Goal: Task Accomplishment & Management: Complete application form

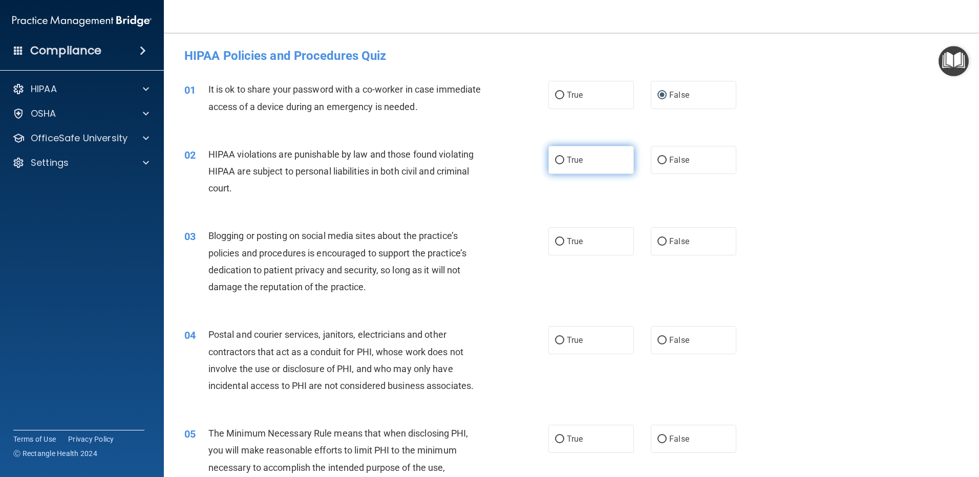
click at [555, 158] on input "True" at bounding box center [559, 161] width 9 height 8
radio input "true"
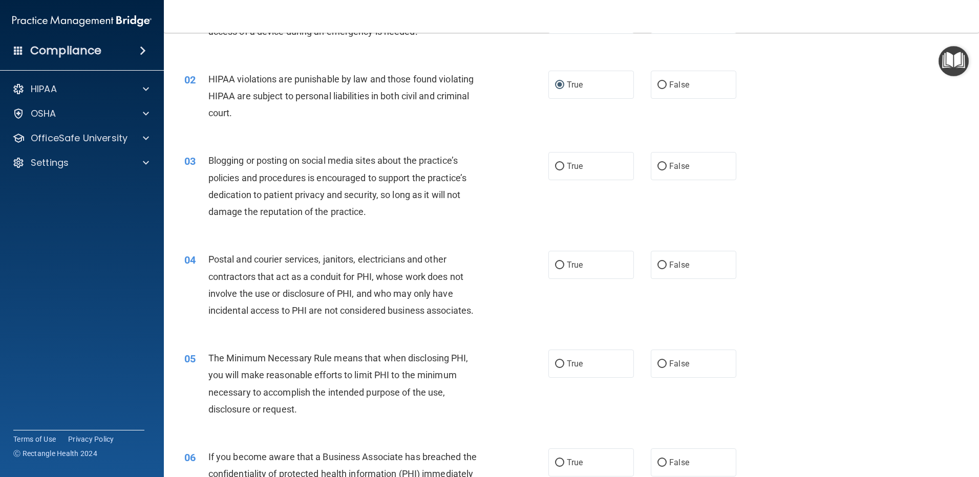
scroll to position [102, 0]
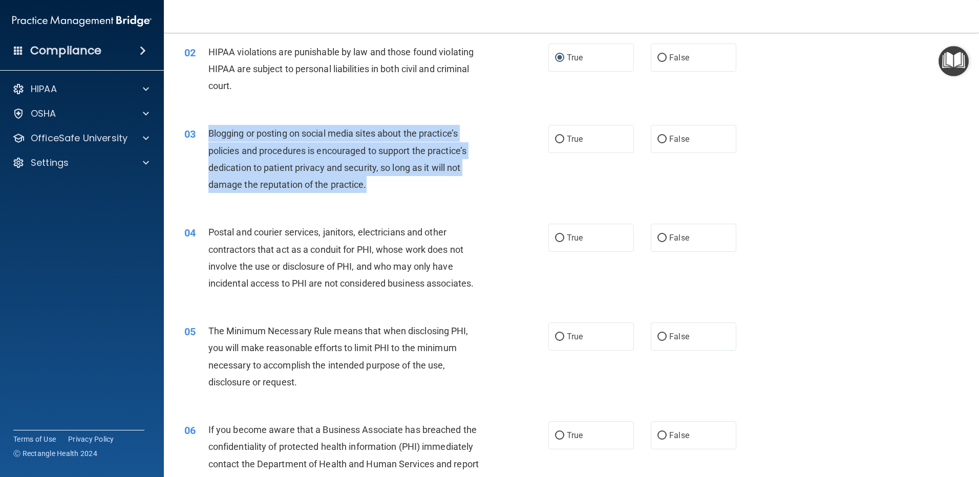
drag, startPoint x: 377, startPoint y: 184, endPoint x: 204, endPoint y: 137, distance: 178.7
click at [204, 137] on div "03 Blogging or posting on social media sites about the practice’s policies and …" at bounding box center [366, 161] width 395 height 73
copy div "Blogging or posting on social media sites about the practice’s policies and pro…"
click at [434, 189] on div "Blogging or posting on social media sites about the practice’s policies and pro…" at bounding box center [350, 159] width 285 height 68
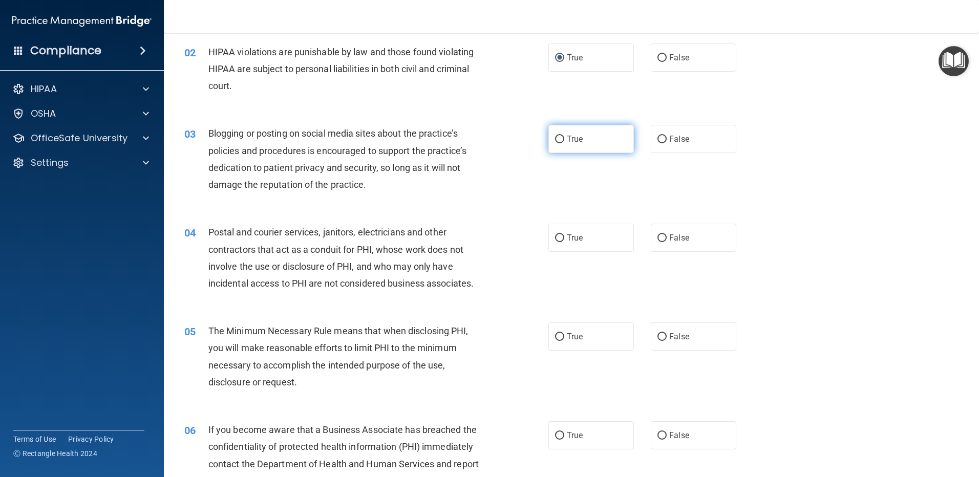
click at [555, 139] on input "True" at bounding box center [559, 140] width 9 height 8
radio input "true"
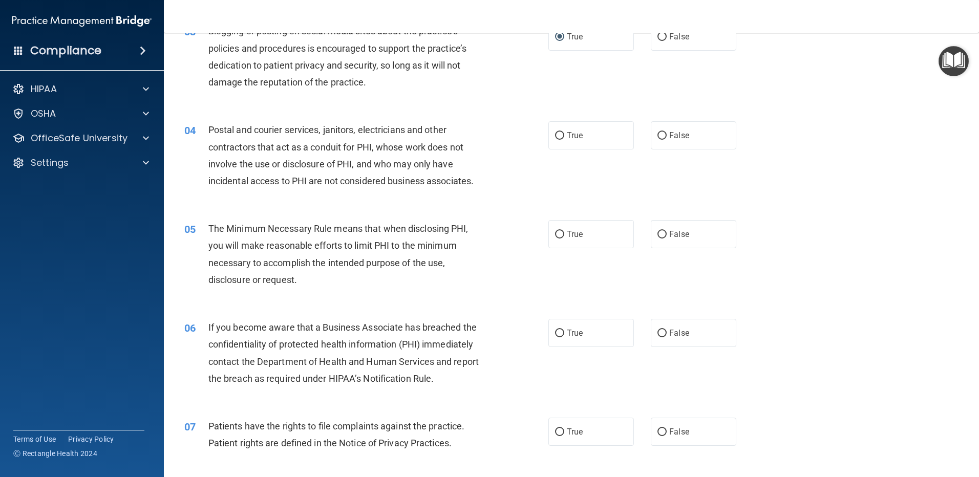
scroll to position [256, 0]
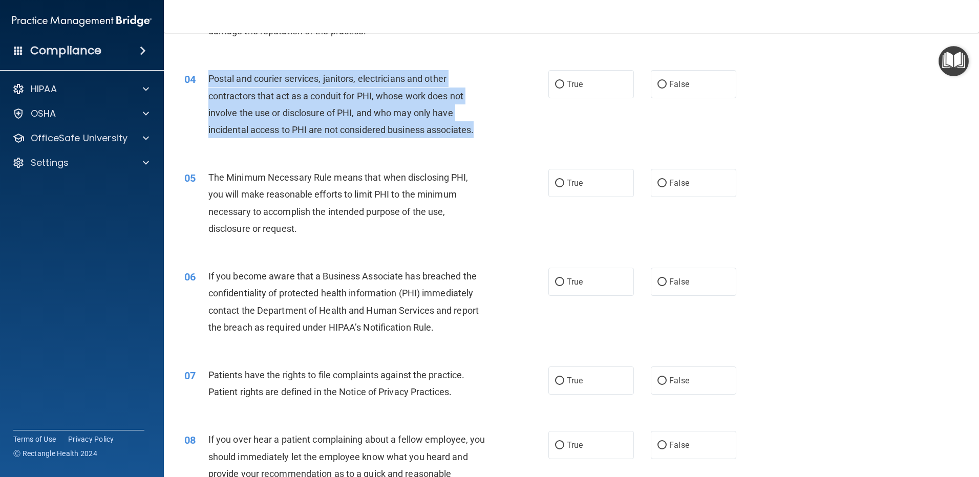
drag, startPoint x: 504, startPoint y: 139, endPoint x: 197, endPoint y: 80, distance: 312.9
click at [197, 80] on div "04 Postal and courier services, janitors, electricians and other contractors th…" at bounding box center [366, 106] width 395 height 73
copy div "Postal and courier services, janitors, electricians and other contractors that …"
click at [555, 83] on input "True" at bounding box center [559, 85] width 9 height 8
radio input "true"
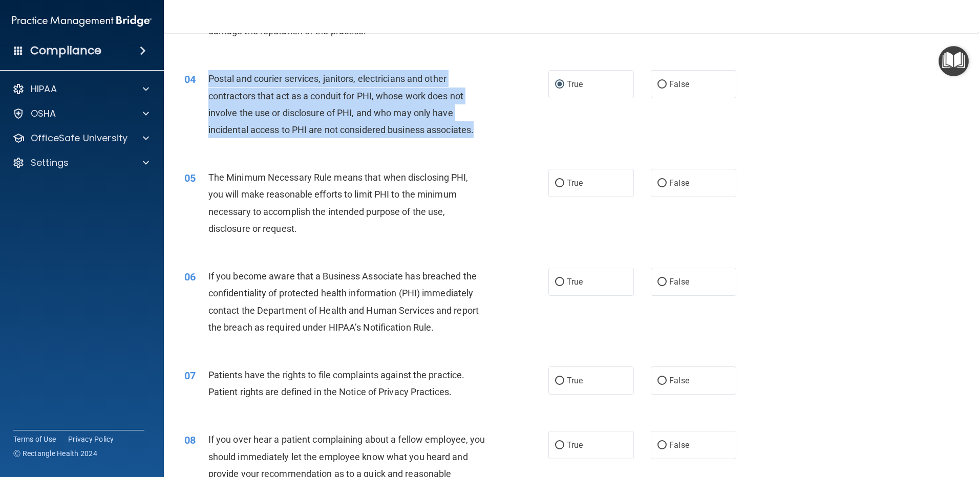
click at [520, 136] on div "04 Postal and courier services, janitors, electricians and other contractors th…" at bounding box center [366, 106] width 395 height 73
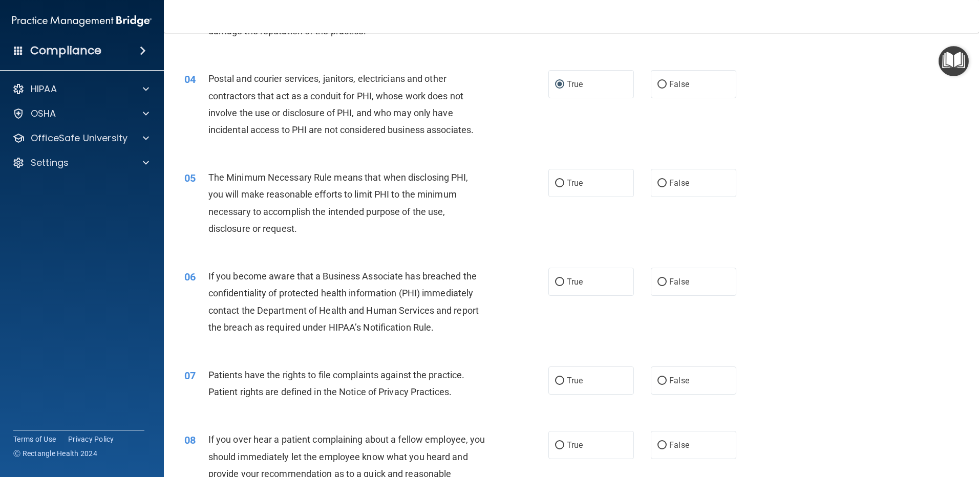
click at [504, 178] on div "05 The Minimum Necessary Rule means that when disclosing PHI, you will make rea…" at bounding box center [366, 205] width 395 height 73
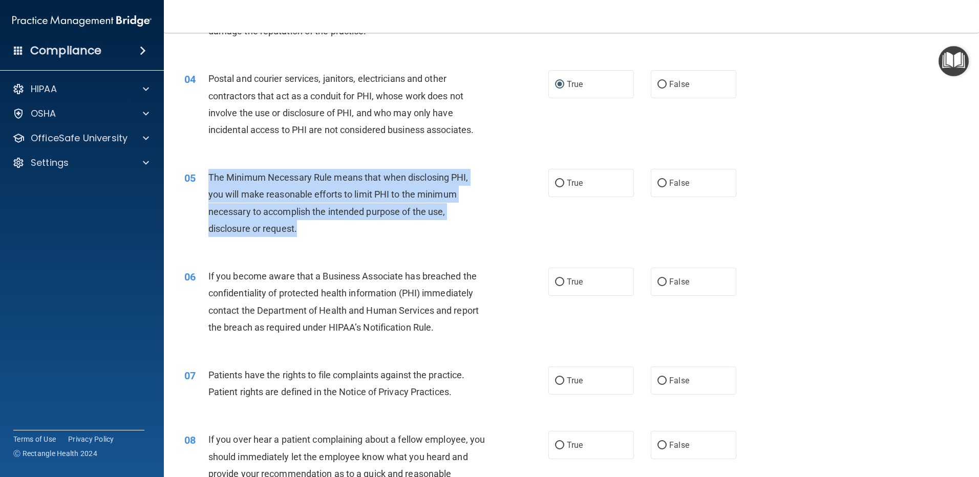
drag, startPoint x: 332, startPoint y: 237, endPoint x: 208, endPoint y: 173, distance: 139.0
click at [208, 173] on div "The Minimum Necessary Rule means that when disclosing PHI, you will make reason…" at bounding box center [350, 203] width 285 height 68
copy span "The Minimum Necessary Rule means that when disclosing PHI, you will make reason…"
drag, startPoint x: 556, startPoint y: 180, endPoint x: 544, endPoint y: 196, distance: 20.1
click at [556, 181] on input "True" at bounding box center [559, 184] width 9 height 8
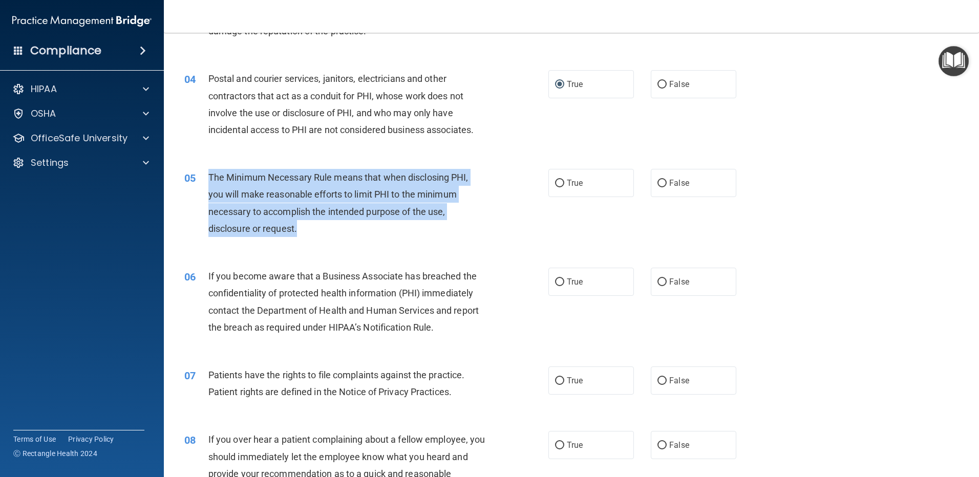
radio input "true"
click at [536, 205] on div "05 The Minimum Necessary Rule means that when disclosing PHI, you will make rea…" at bounding box center [366, 205] width 395 height 73
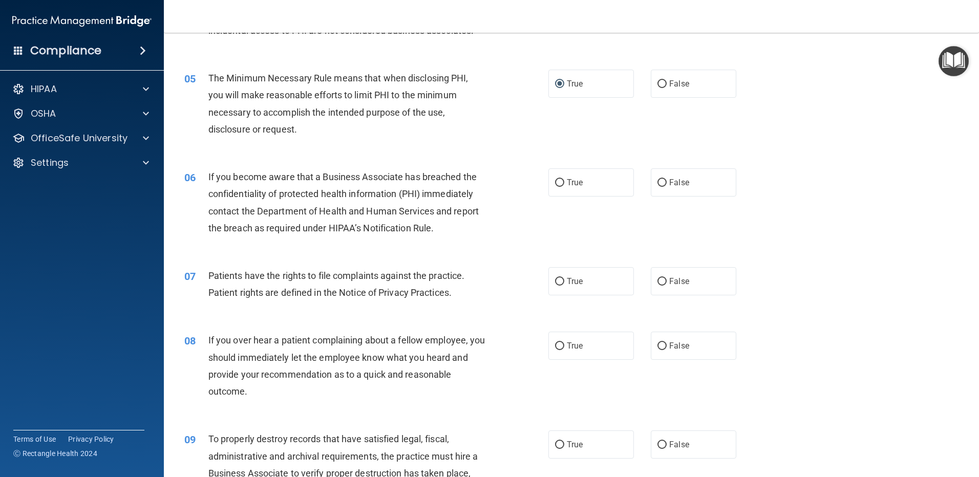
scroll to position [358, 0]
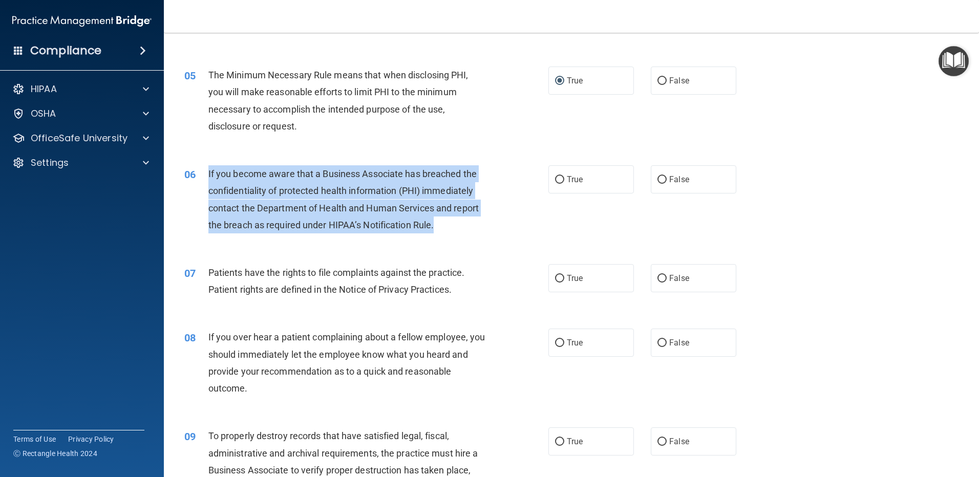
drag, startPoint x: 207, startPoint y: 169, endPoint x: 471, endPoint y: 224, distance: 268.7
click at [471, 224] on div "06 If you become aware that a Business Associate has breached the confidentiali…" at bounding box center [366, 201] width 395 height 73
copy div "If you become aware that a Business Associate has breached the confidentiality …"
click at [555, 180] on input "True" at bounding box center [559, 180] width 9 height 8
radio input "true"
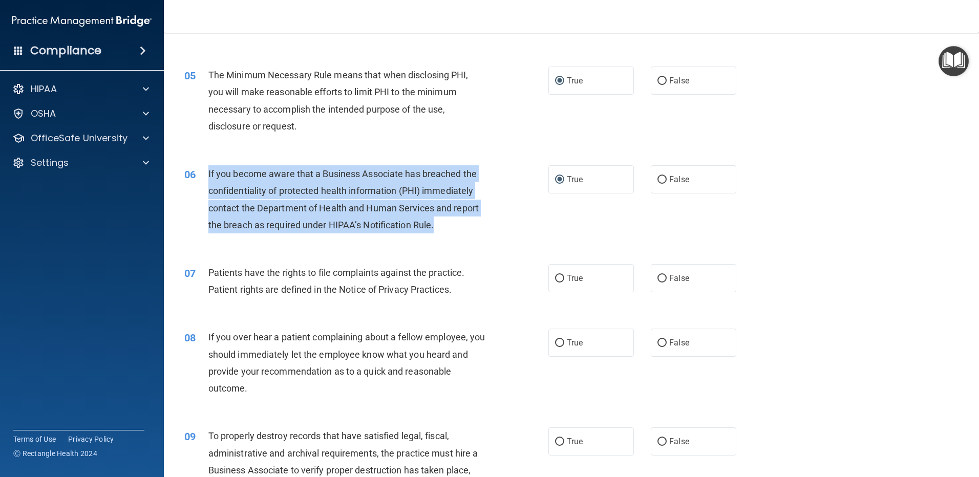
click at [511, 224] on div "06 If you become aware that a Business Associate has breached the confidentiali…" at bounding box center [366, 201] width 395 height 73
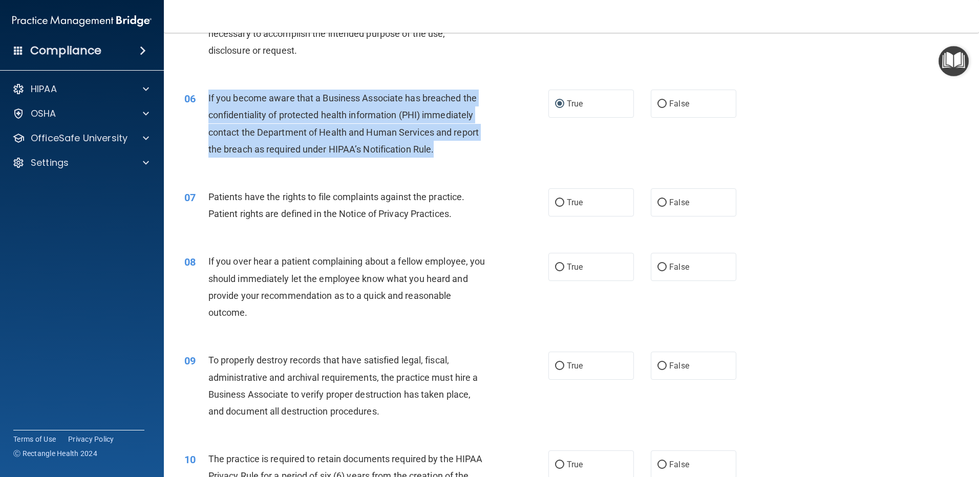
scroll to position [461, 0]
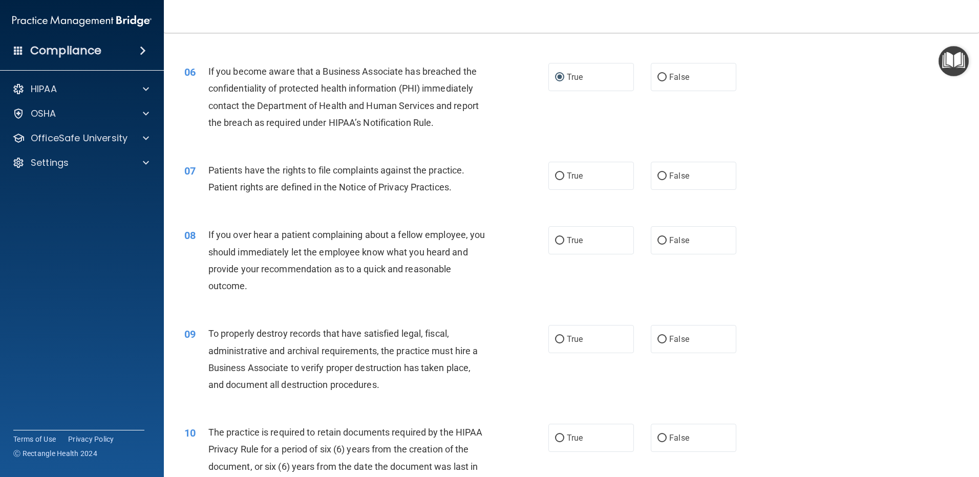
drag, startPoint x: 378, startPoint y: 183, endPoint x: 358, endPoint y: 184, distance: 20.0
click at [377, 183] on span "Patients have the rights to file complaints against the practice. Patient right…" at bounding box center [336, 179] width 257 height 28
click at [556, 177] on input "True" at bounding box center [559, 177] width 9 height 8
radio input "true"
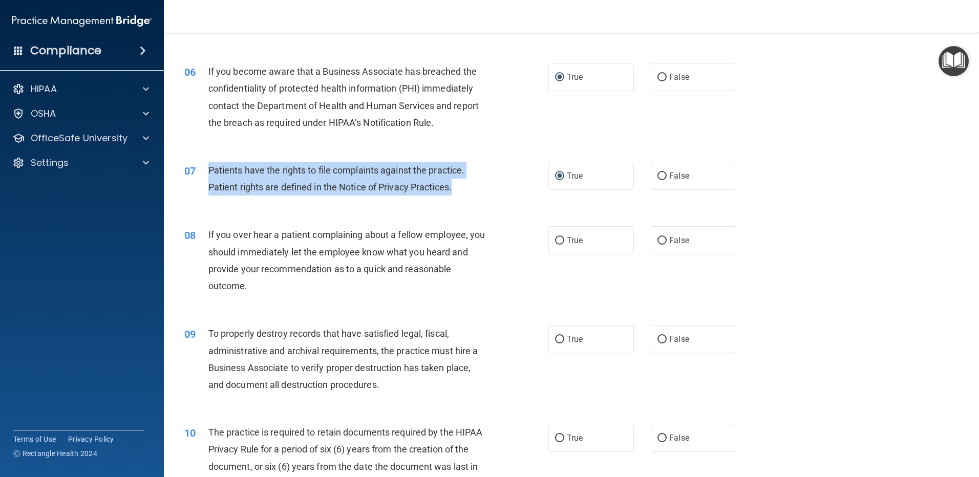
drag, startPoint x: 464, startPoint y: 185, endPoint x: 209, endPoint y: 176, distance: 255.2
click at [209, 176] on div "Patients have the rights to file complaints against the practice. Patient right…" at bounding box center [350, 179] width 285 height 34
copy span "Patients have the rights to file complaints against the practice. Patient right…"
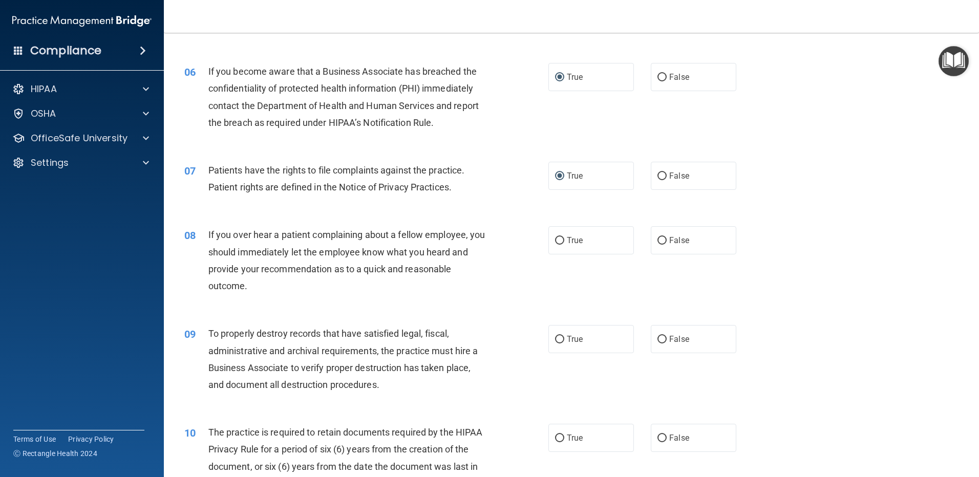
drag, startPoint x: 379, startPoint y: 273, endPoint x: 258, endPoint y: 290, distance: 122.5
click at [378, 273] on span "If you over hear a patient complaining about a fellow employee, you should imme…" at bounding box center [346, 260] width 277 height 62
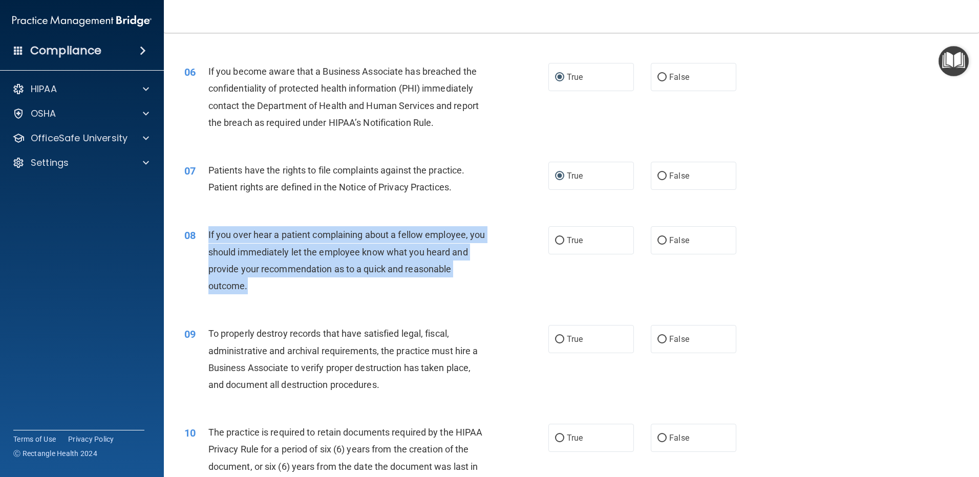
drag, startPoint x: 253, startPoint y: 280, endPoint x: 203, endPoint y: 234, distance: 68.2
click at [203, 234] on div "08 If you over hear a patient complaining about a fellow employee, you should i…" at bounding box center [366, 262] width 395 height 73
copy div "If you over hear a patient complaining about a fellow employee, you should imme…"
click at [657, 242] on input "False" at bounding box center [661, 241] width 9 height 8
radio input "true"
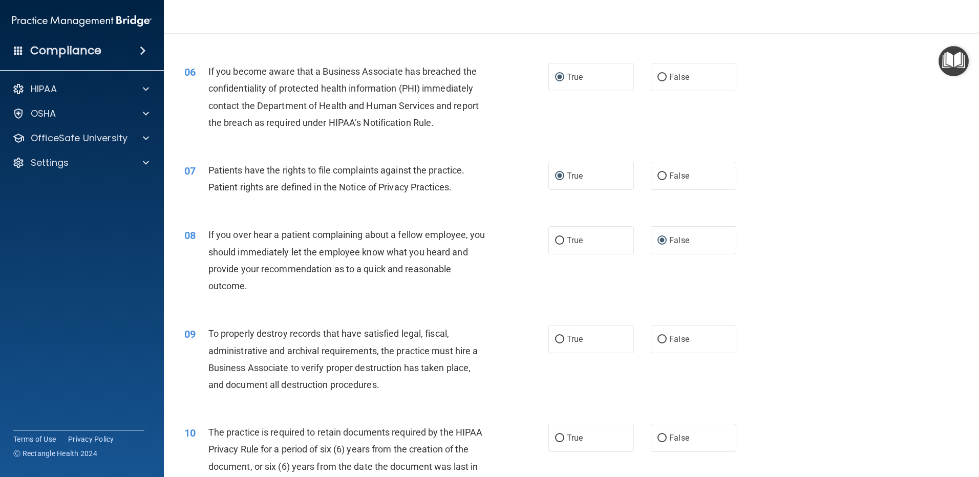
click at [601, 278] on div "08 If you over hear a patient complaining about a fellow employee, you should i…" at bounding box center [572, 263] width 790 height 99
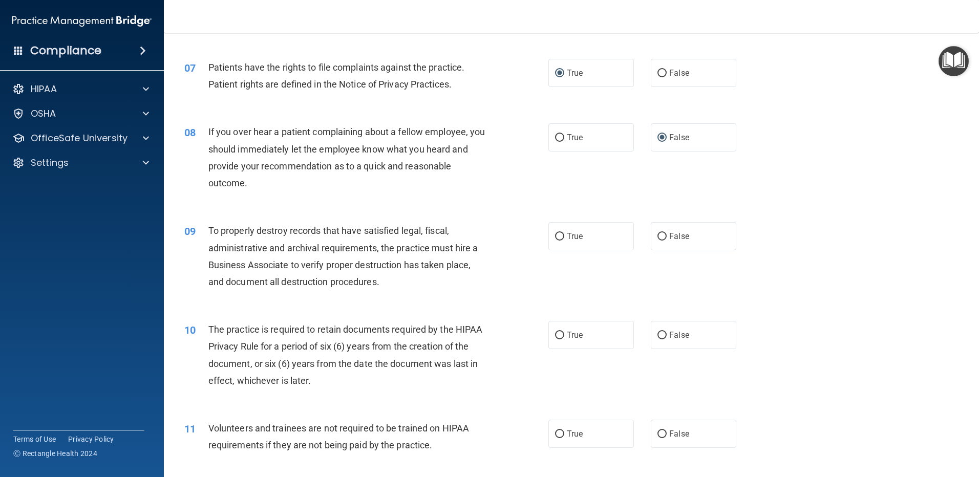
scroll to position [614, 0]
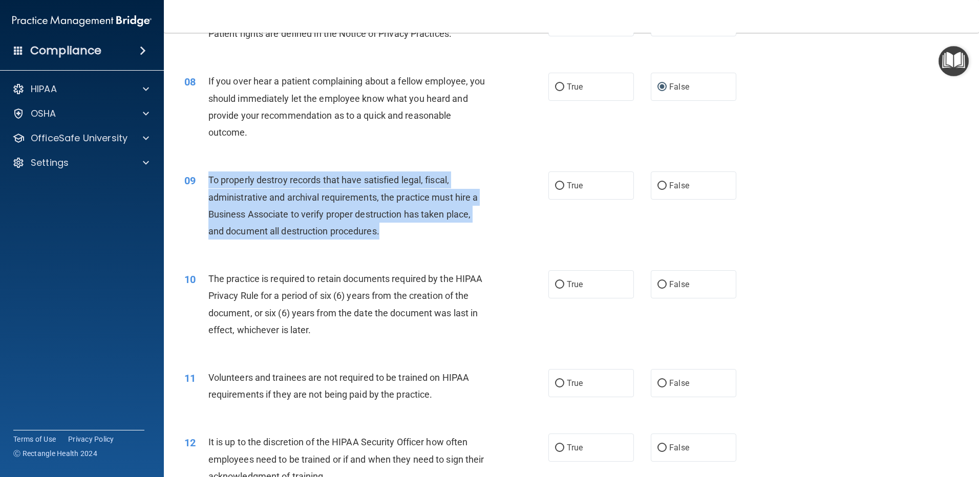
drag, startPoint x: 208, startPoint y: 178, endPoint x: 393, endPoint y: 231, distance: 192.5
click at [393, 231] on div "To properly destroy records that have satisfied legal, fiscal, administrative a…" at bounding box center [350, 206] width 285 height 68
copy span "To properly destroy records that have satisfied legal, fiscal, administrative a…"
click at [555, 186] on input "True" at bounding box center [559, 186] width 9 height 8
radio input "true"
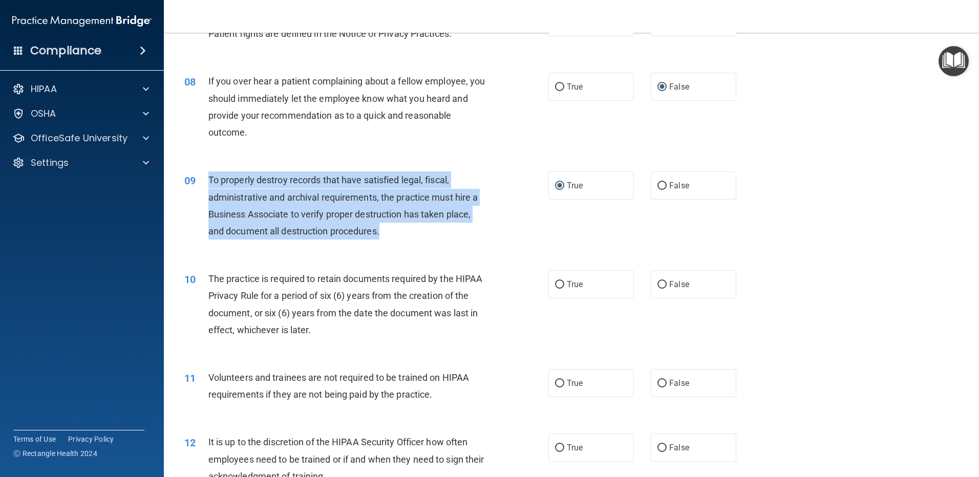
click at [513, 224] on div "09 To properly destroy records that have satisfied legal, fiscal, administrativ…" at bounding box center [366, 208] width 395 height 73
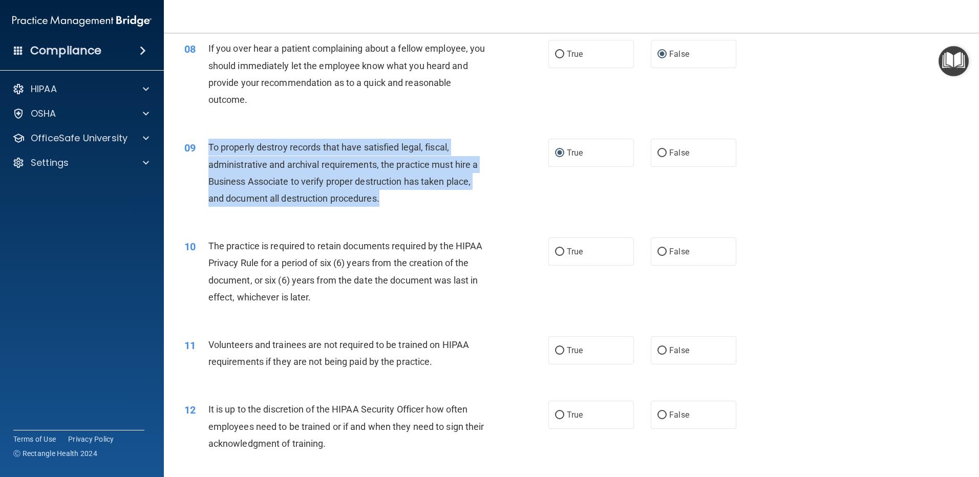
scroll to position [768, 0]
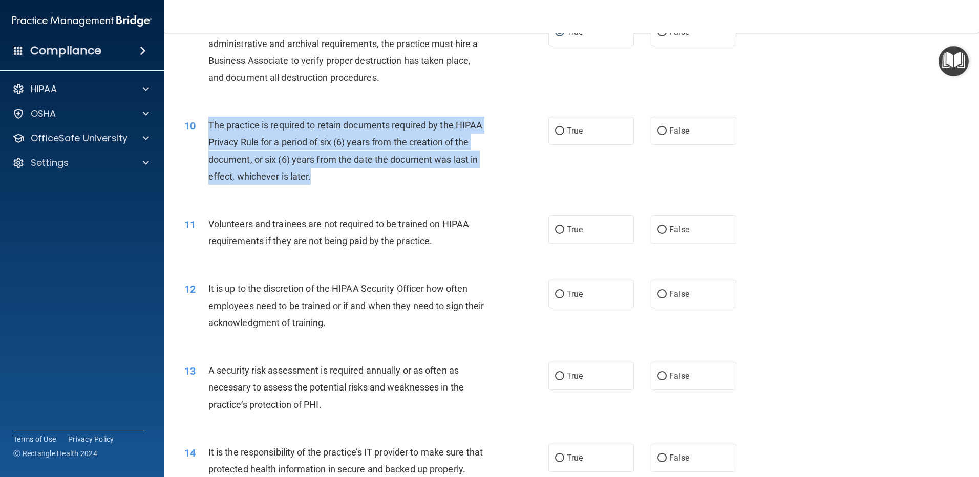
drag, startPoint x: 207, startPoint y: 126, endPoint x: 353, endPoint y: 173, distance: 152.7
click at [353, 173] on div "10 The practice is required to retain documents required by the HIPAA Privacy R…" at bounding box center [366, 153] width 395 height 73
copy div "The practice is required to retain documents required by the HIPAA Privacy Rule…"
drag, startPoint x: 559, startPoint y: 130, endPoint x: 539, endPoint y: 146, distance: 25.5
click at [558, 131] on input "True" at bounding box center [559, 131] width 9 height 8
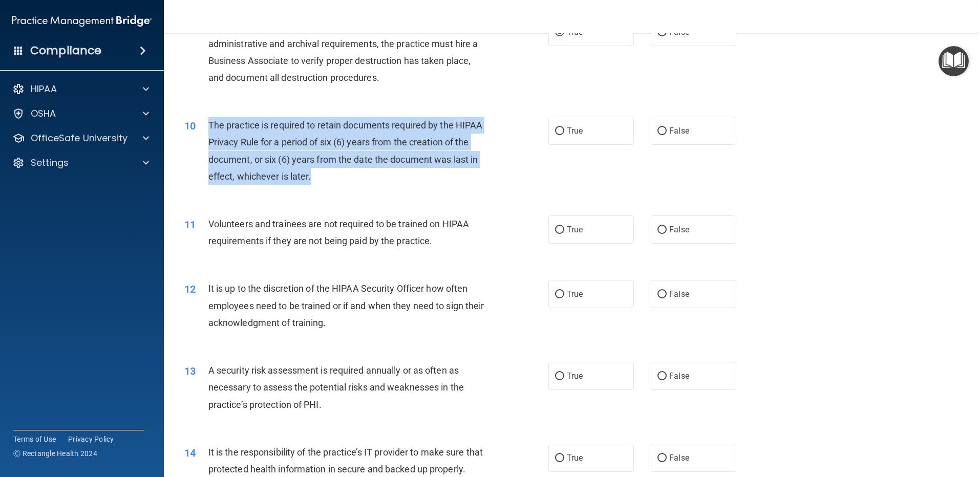
radio input "true"
click at [498, 188] on div "10 The practice is required to retain documents required by the HIPAA Privacy R…" at bounding box center [366, 153] width 395 height 73
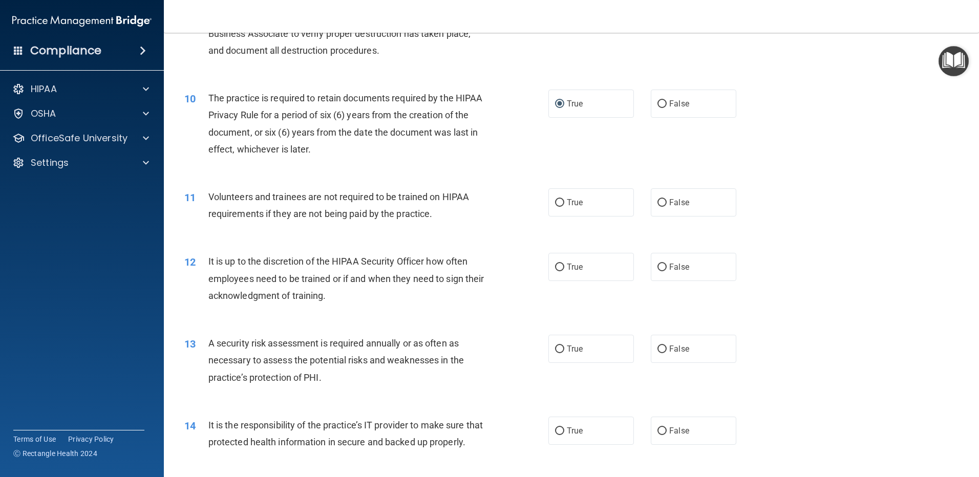
scroll to position [870, 0]
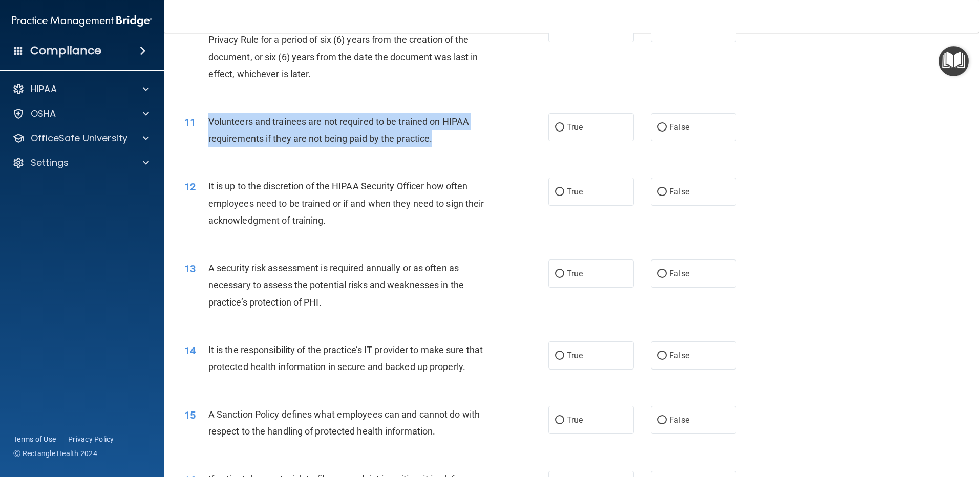
drag, startPoint x: 446, startPoint y: 139, endPoint x: 206, endPoint y: 115, distance: 241.4
click at [206, 115] on div "11 Volunteers and trainees are not required to be trained on HIPAA requirements…" at bounding box center [366, 132] width 395 height 39
copy div "Volunteers and trainees are not required to be trained on HIPAA requirements if…"
click at [661, 129] on input "False" at bounding box center [661, 128] width 9 height 8
radio input "true"
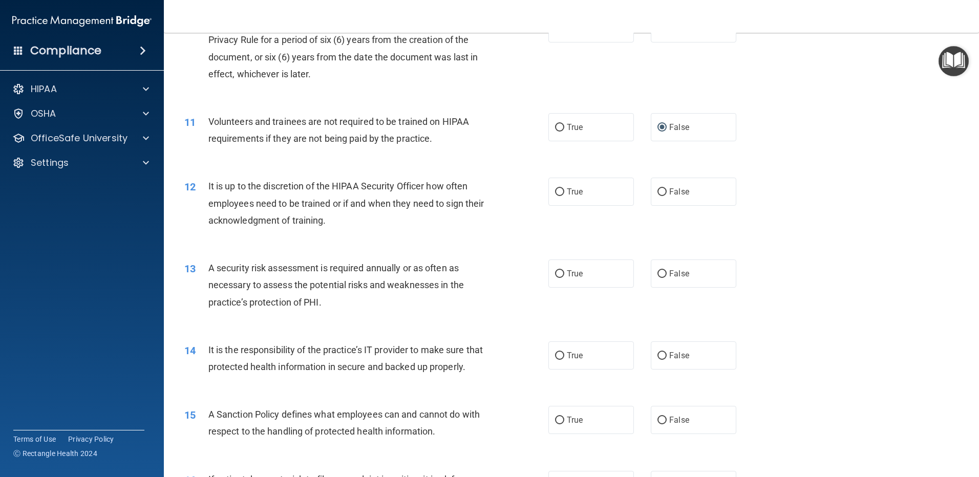
click at [432, 224] on div "It is up to the discretion of the HIPAA Security Officer how often employees ne…" at bounding box center [350, 203] width 285 height 51
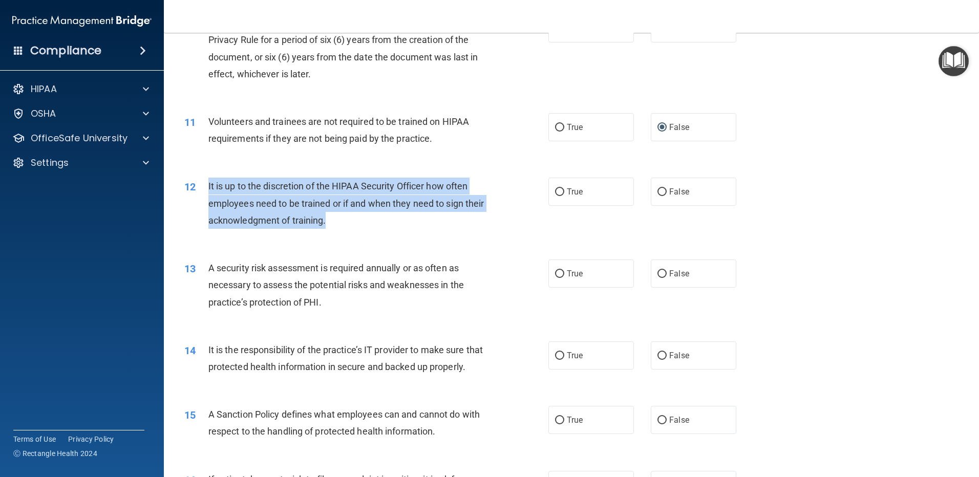
drag, startPoint x: 365, startPoint y: 221, endPoint x: 201, endPoint y: 181, distance: 169.3
click at [201, 181] on div "12 It is up to the discretion of the HIPAA Security Officer how often employees…" at bounding box center [366, 206] width 395 height 56
copy div "It is up to the discretion of the HIPAA Security Officer how often employees ne…"
click at [555, 192] on input "True" at bounding box center [559, 192] width 9 height 8
radio input "true"
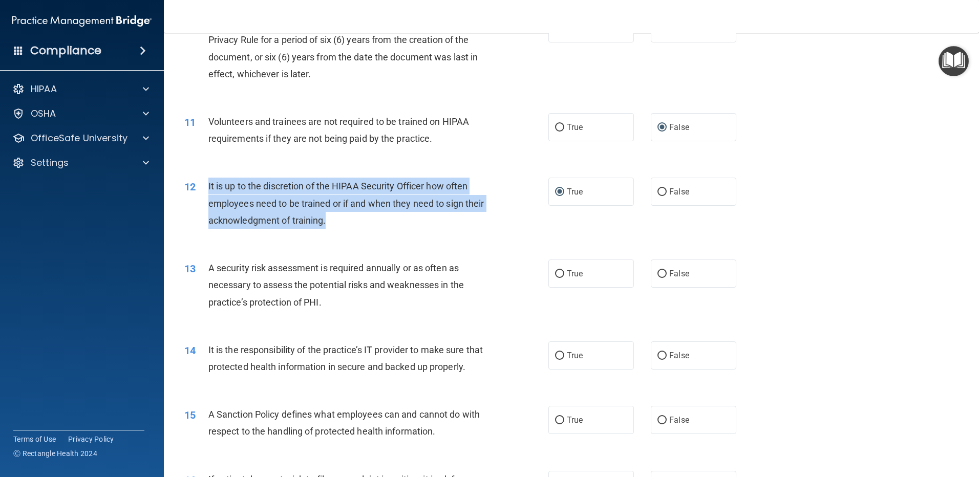
click at [503, 231] on div "12 It is up to the discretion of the HIPAA Security Officer how often employees…" at bounding box center [366, 206] width 395 height 56
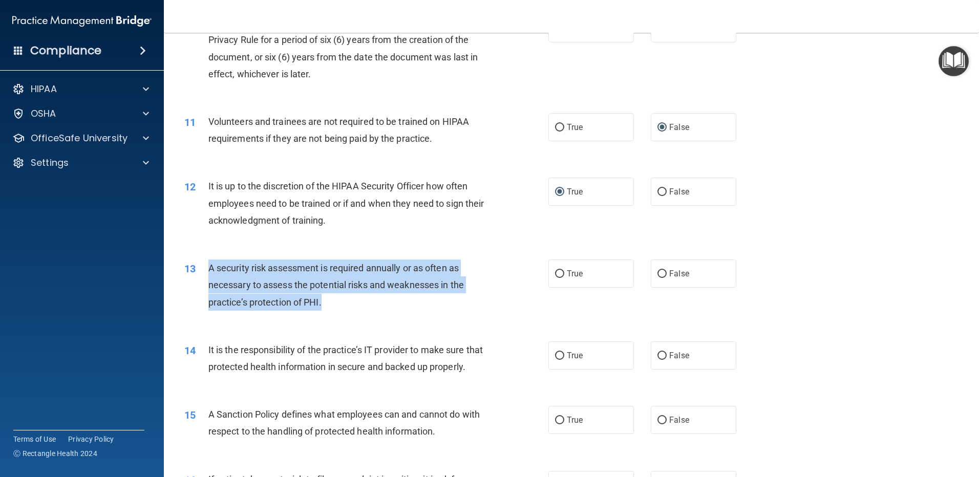
drag, startPoint x: 333, startPoint y: 305, endPoint x: 198, endPoint y: 276, distance: 137.7
click at [198, 276] on div "13 A security risk assessment is required annually or as often as necessary to …" at bounding box center [366, 288] width 395 height 56
click at [555, 272] on input "True" at bounding box center [559, 274] width 9 height 8
radio input "true"
click at [525, 288] on div "13 A security risk assessment is required annually or as often as necessary to …" at bounding box center [366, 288] width 395 height 56
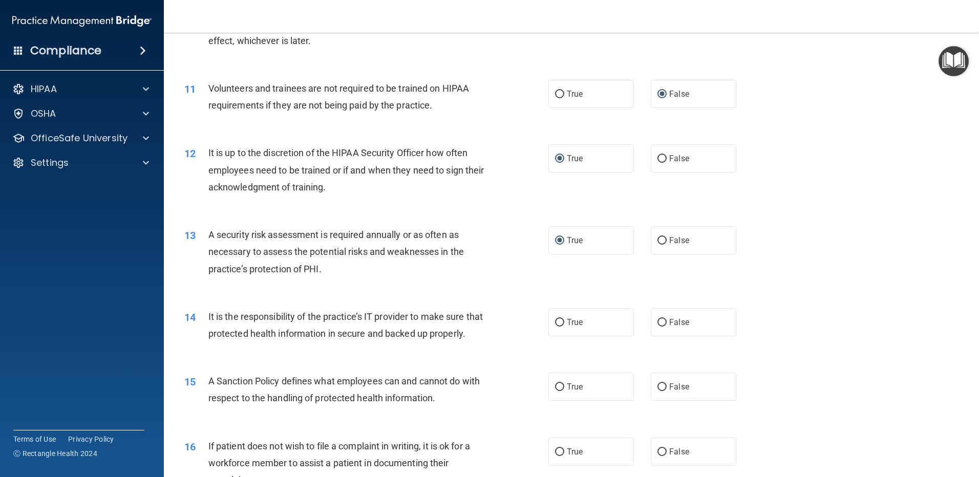
scroll to position [922, 0]
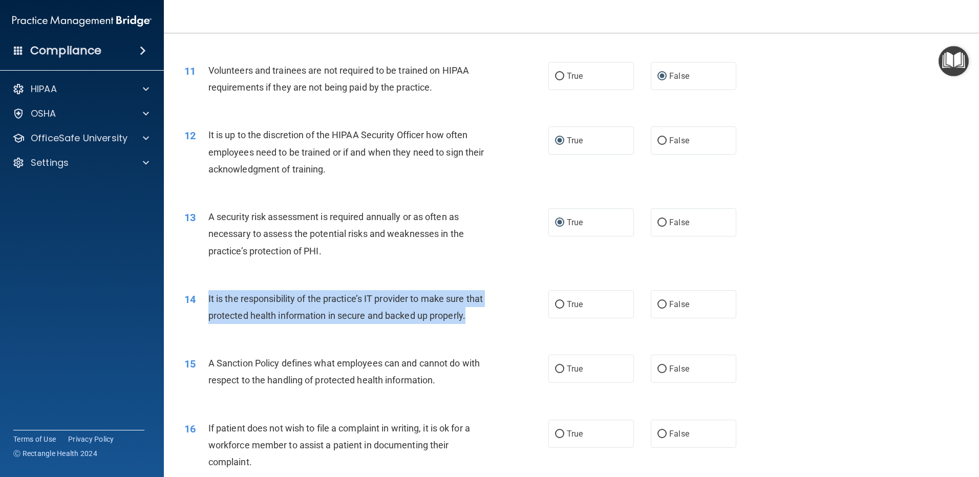
drag, startPoint x: 255, startPoint y: 329, endPoint x: 203, endPoint y: 299, distance: 60.2
click at [203, 299] on div "14 It is the responsibility of the practice’s IT provider to make sure that pro…" at bounding box center [366, 309] width 395 height 39
click at [555, 304] on input "True" at bounding box center [559, 305] width 9 height 8
radio input "true"
click at [515, 325] on div "14 It is the responsibility of the practice’s IT provider to make sure that pro…" at bounding box center [366, 309] width 395 height 39
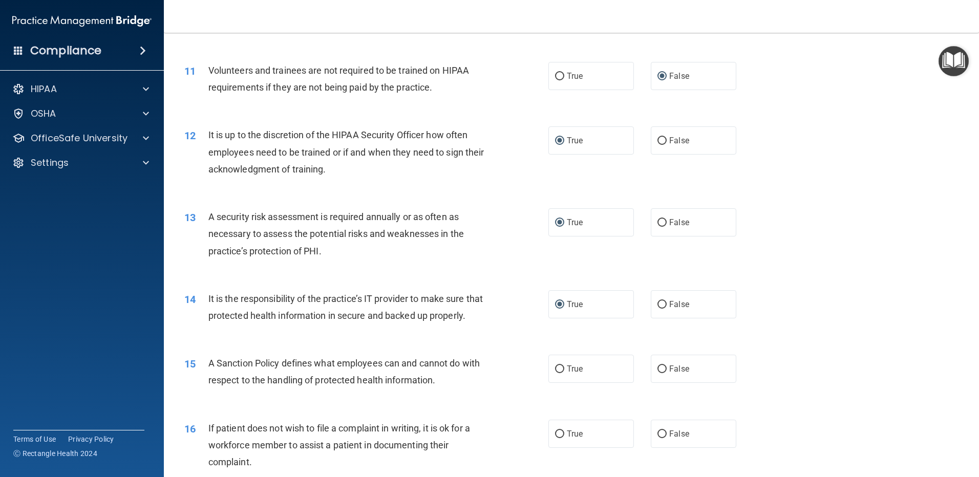
scroll to position [1024, 0]
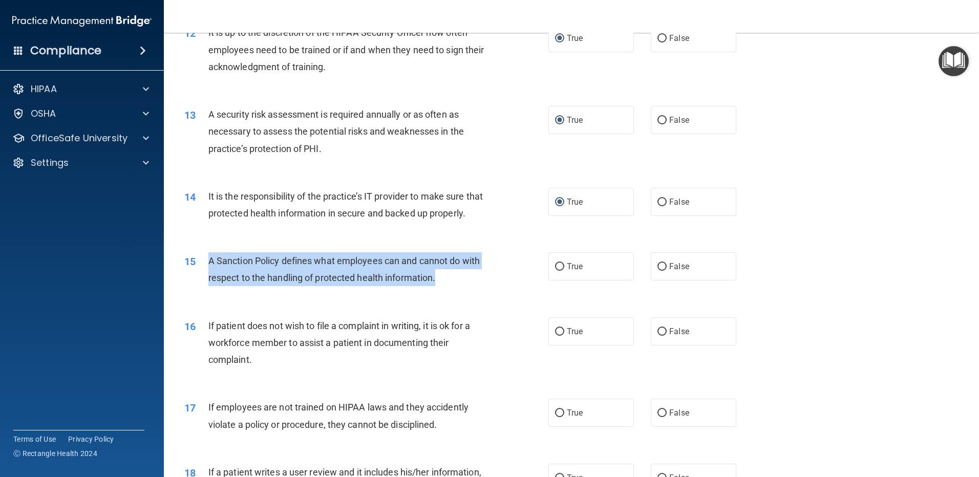
drag, startPoint x: 206, startPoint y: 273, endPoint x: 459, endPoint y: 290, distance: 253.5
click at [459, 290] on div "15 A Sanction Policy defines what employees can and cannot do with respect to t…" at bounding box center [366, 271] width 395 height 39
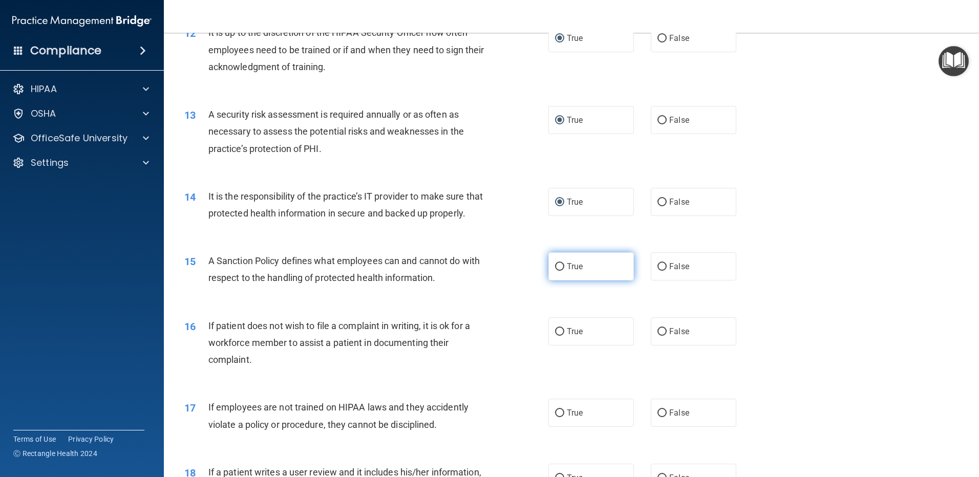
click at [554, 277] on label "True" at bounding box center [591, 266] width 86 height 28
click at [555, 271] on input "True" at bounding box center [559, 267] width 9 height 8
radio input "true"
click at [514, 291] on div "15 A Sanction Policy defines what employees can and cannot do with respect to t…" at bounding box center [366, 271] width 395 height 39
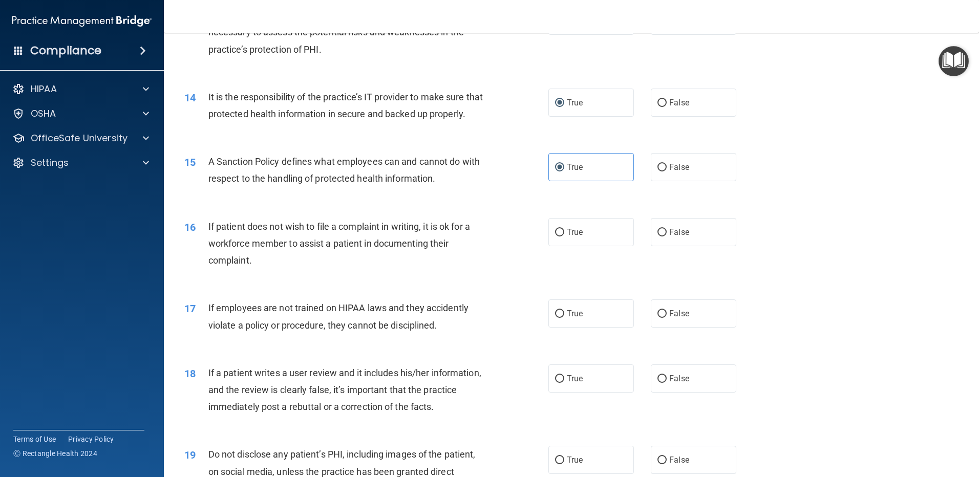
scroll to position [1126, 0]
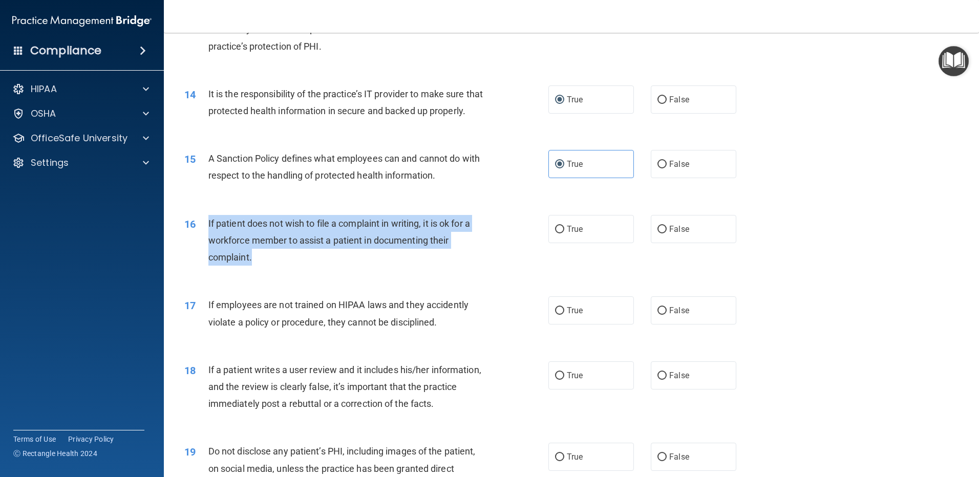
drag, startPoint x: 206, startPoint y: 233, endPoint x: 283, endPoint y: 280, distance: 89.6
click at [283, 271] on div "16 If patient does not wish to file a complaint in writing, it is ok for a work…" at bounding box center [366, 243] width 395 height 56
click at [555, 233] on input "True" at bounding box center [559, 230] width 9 height 8
radio input "true"
click at [510, 271] on div "16 If patient does not wish to file a complaint in writing, it is ok for a work…" at bounding box center [366, 243] width 395 height 56
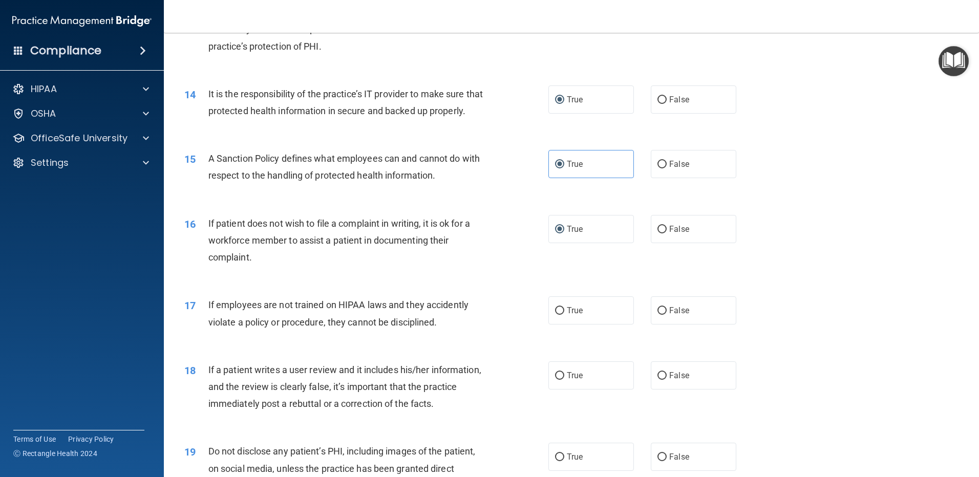
scroll to position [1280, 0]
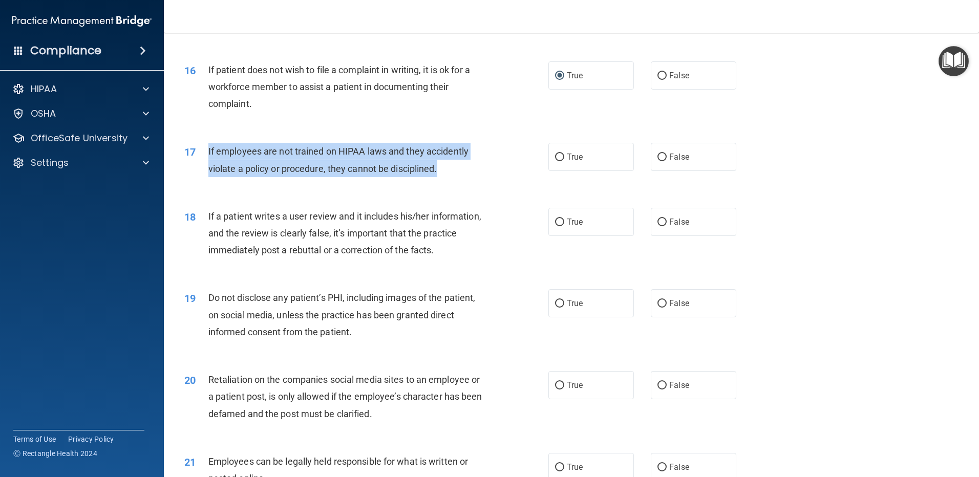
drag, startPoint x: 204, startPoint y: 163, endPoint x: 461, endPoint y: 183, distance: 258.3
click at [461, 182] on div "17 If employees are not trained on HIPAA laws and they accidently violate a pol…" at bounding box center [366, 162] width 395 height 39
click at [657, 161] on input "False" at bounding box center [661, 158] width 9 height 8
radio input "true"
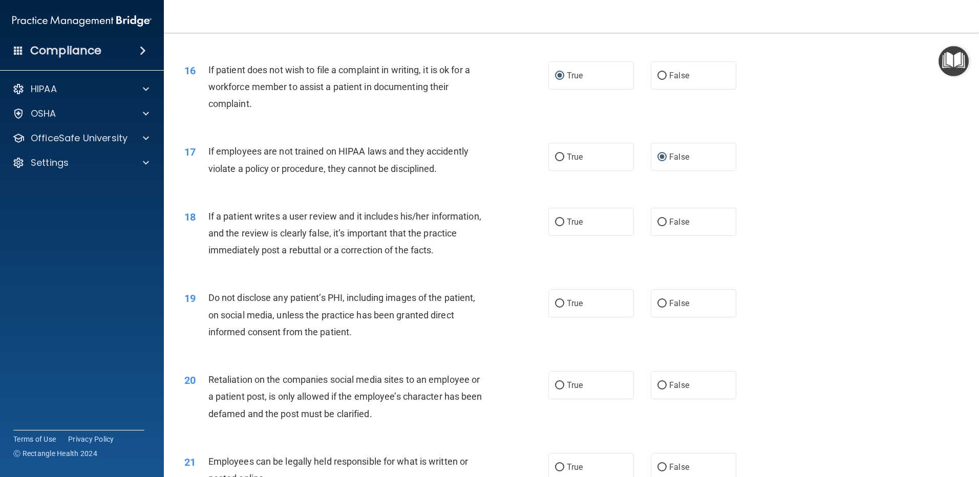
click at [508, 195] on div "17 If employees are not trained on HIPAA laws and they accidently violate a pol…" at bounding box center [572, 162] width 790 height 65
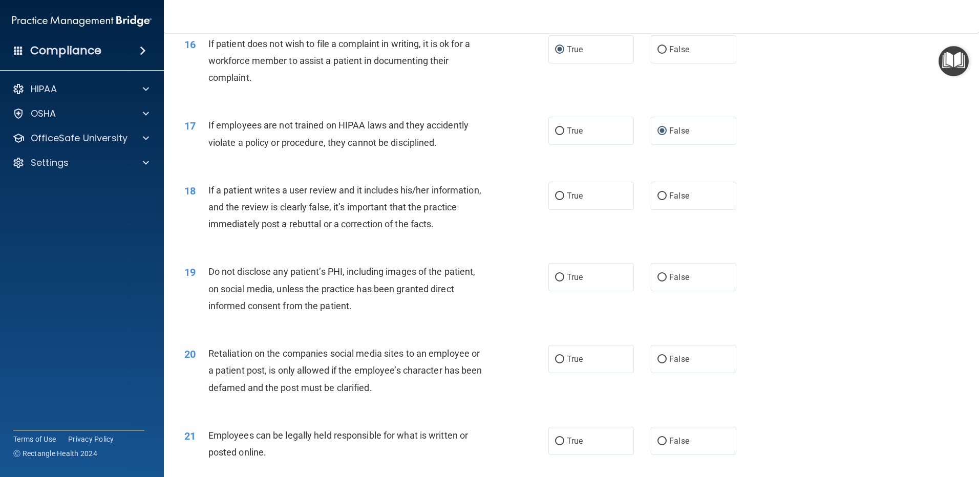
scroll to position [1331, 0]
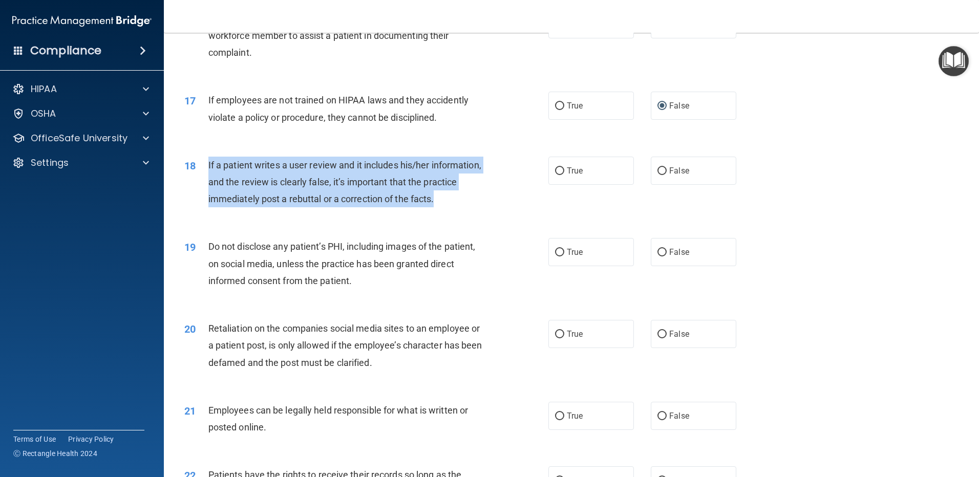
drag, startPoint x: 488, startPoint y: 218, endPoint x: 205, endPoint y: 177, distance: 286.7
click at [205, 177] on div "18 If a patient writes a user review and it includes his/her information, and t…" at bounding box center [366, 185] width 395 height 56
click at [555, 175] on input "True" at bounding box center [559, 171] width 9 height 8
radio input "true"
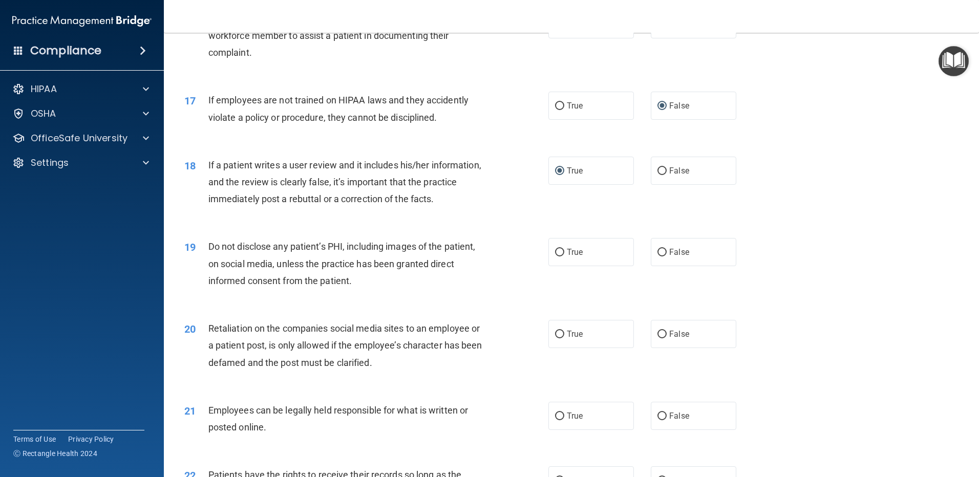
click at [531, 226] on div "18 If a patient writes a user review and it includes his/her information, and t…" at bounding box center [572, 185] width 790 height 82
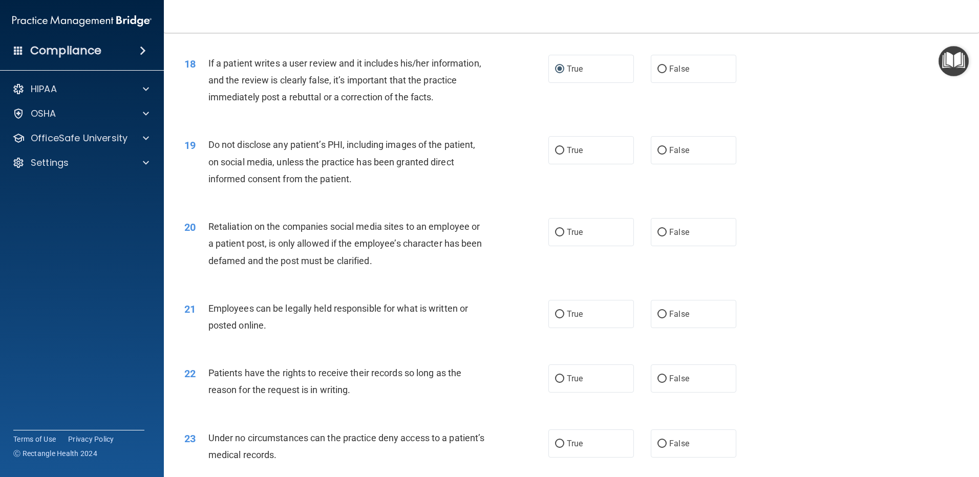
scroll to position [1434, 0]
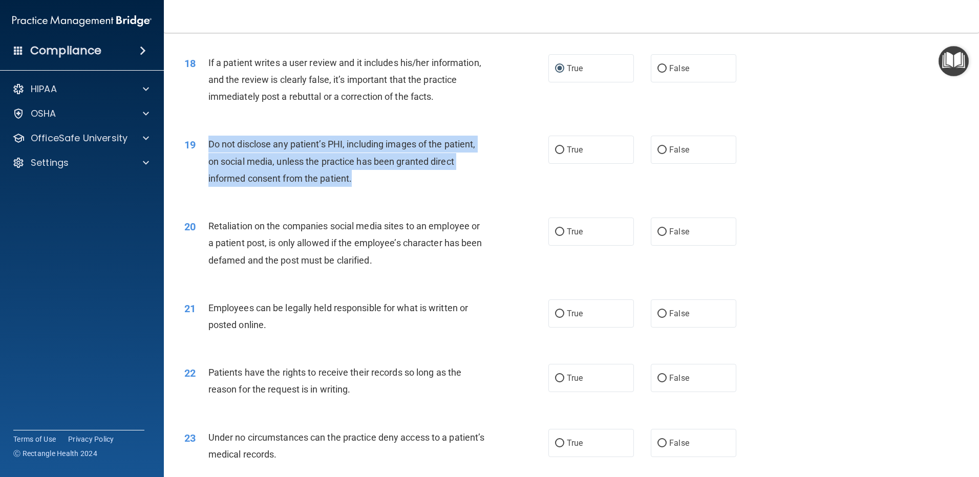
drag, startPoint x: 361, startPoint y: 195, endPoint x: 204, endPoint y: 161, distance: 160.3
click at [204, 161] on div "19 Do not disclose any patient’s PHI, including images of the patient, on socia…" at bounding box center [366, 164] width 395 height 56
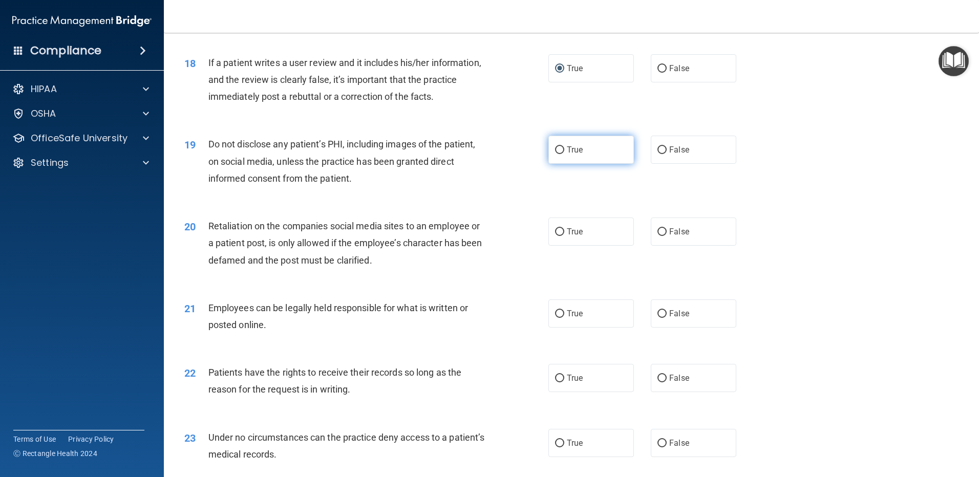
click at [550, 164] on label "True" at bounding box center [591, 150] width 86 height 28
click at [555, 154] on input "True" at bounding box center [559, 150] width 9 height 8
radio input "true"
click at [493, 192] on div "19 Do not disclose any patient’s PHI, including images of the patient, on socia…" at bounding box center [366, 164] width 395 height 56
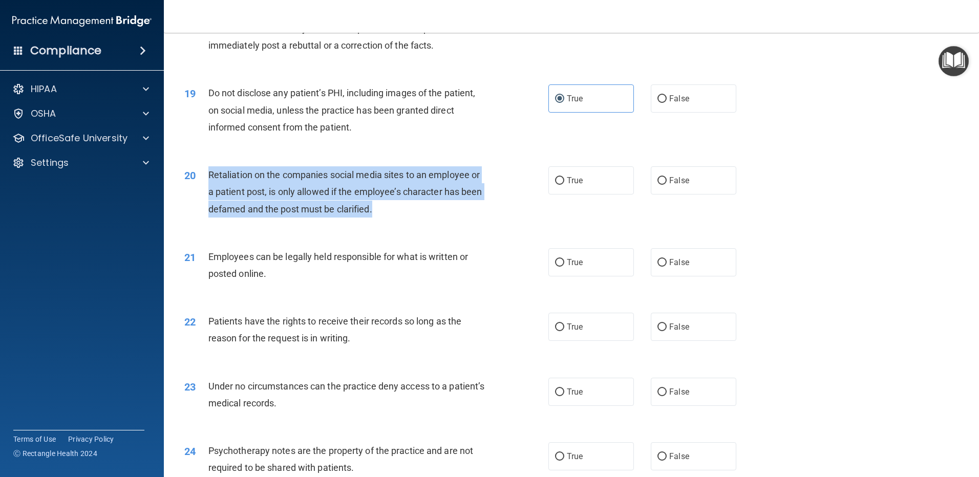
drag, startPoint x: 205, startPoint y: 189, endPoint x: 412, endPoint y: 231, distance: 210.7
click at [412, 223] on div "20 Retaliation on the companies social media sites to an employee or a patient …" at bounding box center [366, 194] width 395 height 56
drag, startPoint x: 658, startPoint y: 194, endPoint x: 652, endPoint y: 198, distance: 7.4
click at [658, 185] on input "False" at bounding box center [661, 181] width 9 height 8
radio input "true"
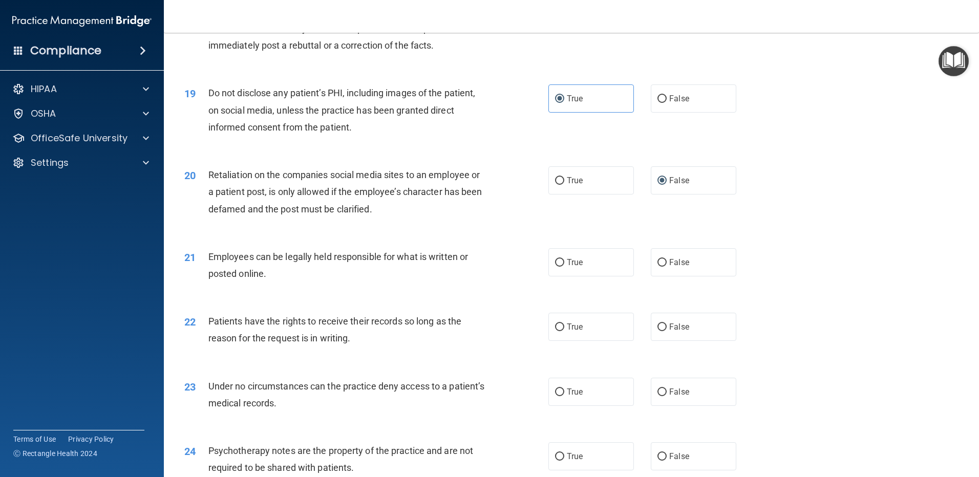
click at [494, 262] on div "21 Employees can be legally held responsible for what is written or posted onli…" at bounding box center [572, 268] width 790 height 65
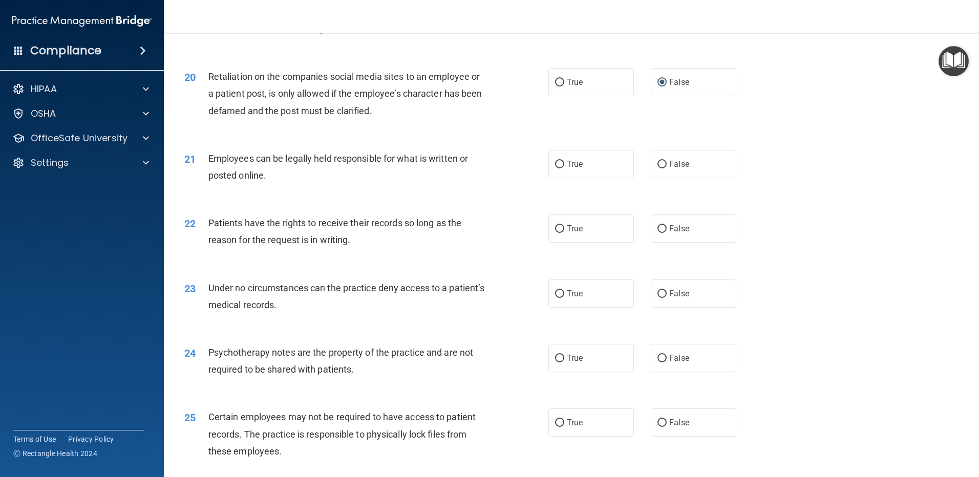
scroll to position [1587, 0]
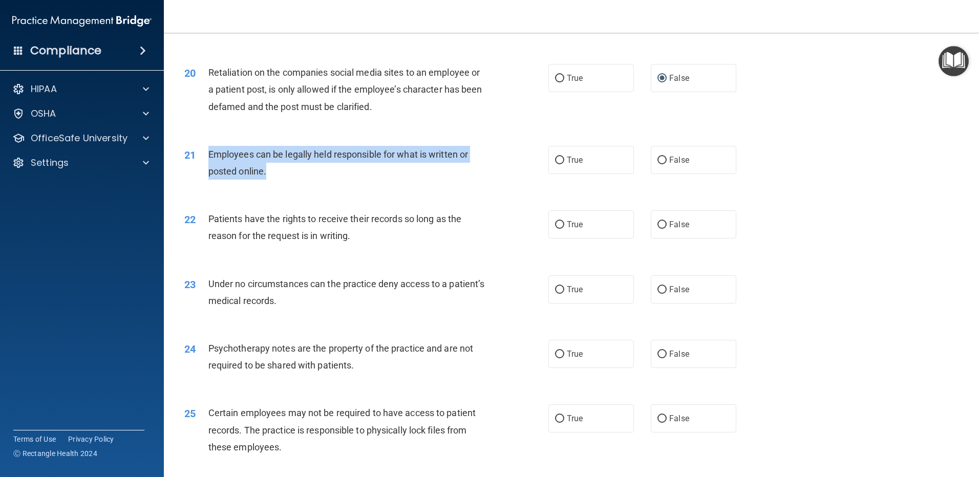
drag, startPoint x: 279, startPoint y: 187, endPoint x: 202, endPoint y: 167, distance: 79.5
click at [202, 167] on div "21 Employees can be legally held responsible for what is written or posted onli…" at bounding box center [366, 165] width 395 height 39
click at [558, 164] on input "True" at bounding box center [559, 161] width 9 height 8
radio input "true"
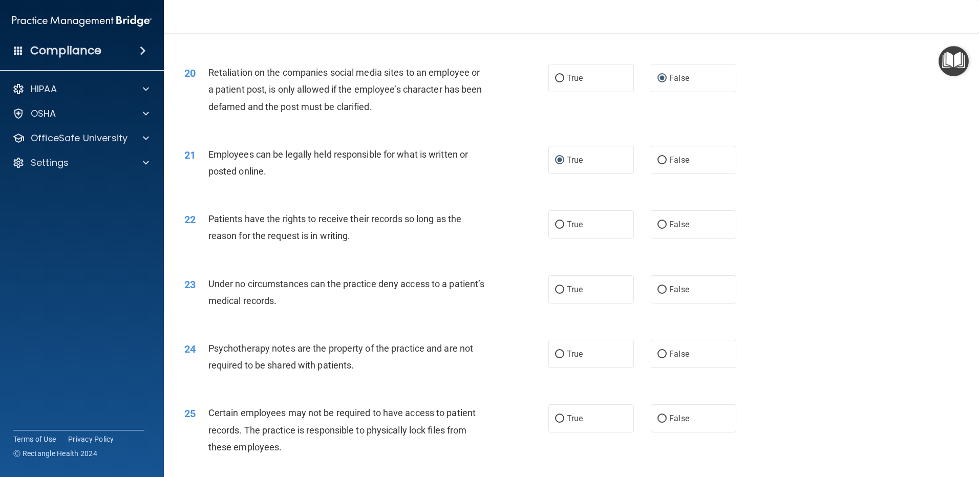
click at [307, 249] on div "22 Patients have the rights to receive their records so long as the reason for …" at bounding box center [366, 229] width 395 height 39
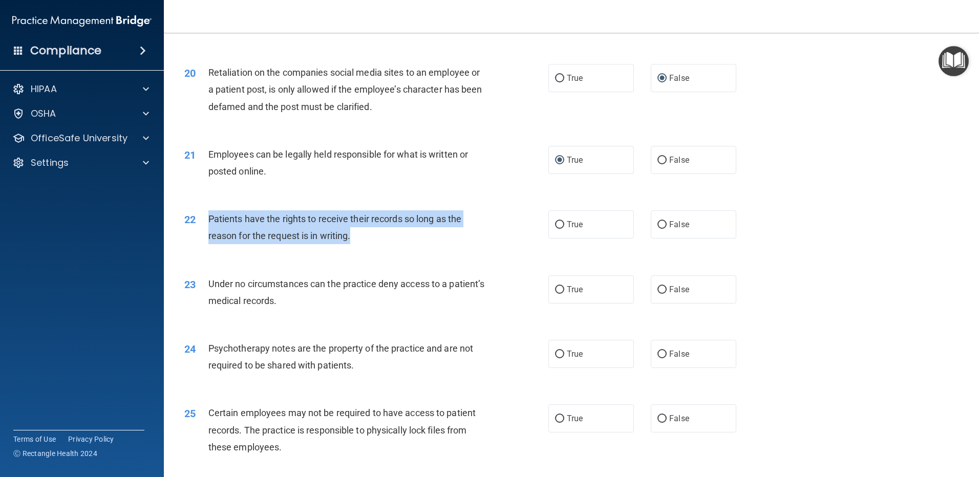
drag, startPoint x: 330, startPoint y: 248, endPoint x: 204, endPoint y: 235, distance: 126.1
click at [204, 235] on div "22 Patients have the rights to receive their records so long as the reason for …" at bounding box center [366, 229] width 395 height 39
click at [557, 229] on input "True" at bounding box center [559, 225] width 9 height 8
radio input "true"
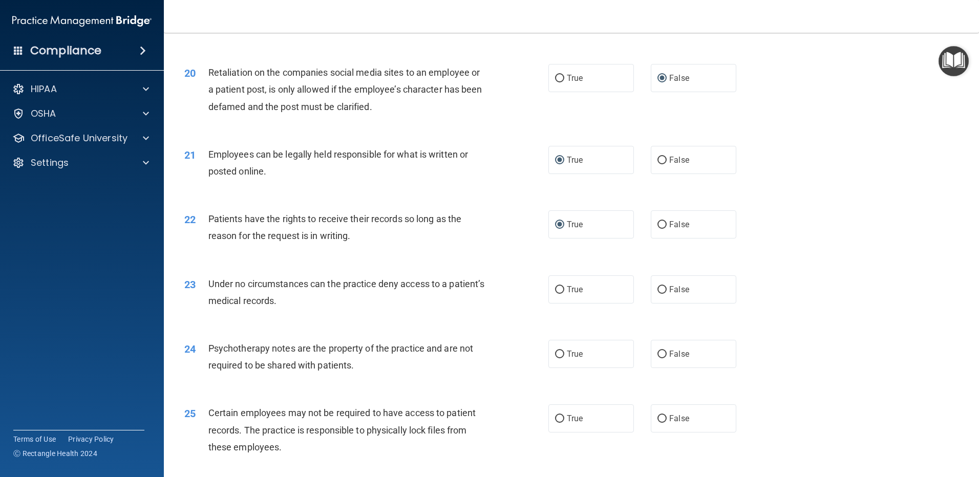
click at [504, 262] on div "22 Patients have the rights to receive their records so long as the reason for …" at bounding box center [572, 230] width 790 height 65
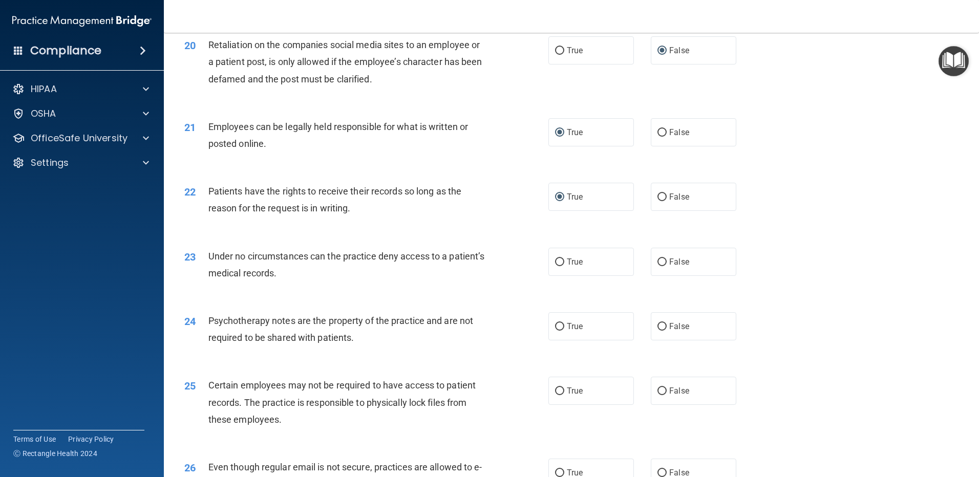
scroll to position [1741, 0]
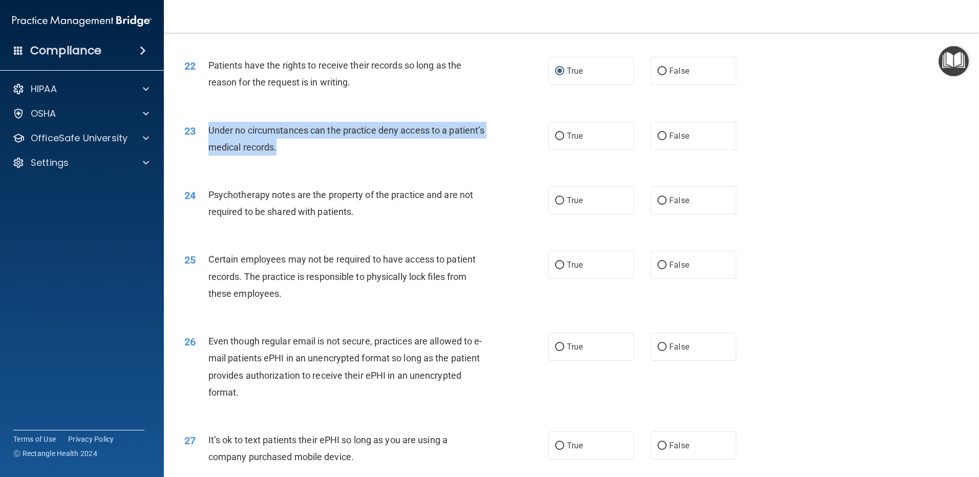
drag, startPoint x: 326, startPoint y: 168, endPoint x: 196, endPoint y: 142, distance: 132.7
click at [196, 142] on div "23 Under no circumstances can the practice deny access to a patient’s medical r…" at bounding box center [366, 141] width 395 height 39
click at [657, 140] on input "False" at bounding box center [661, 137] width 9 height 8
radio input "true"
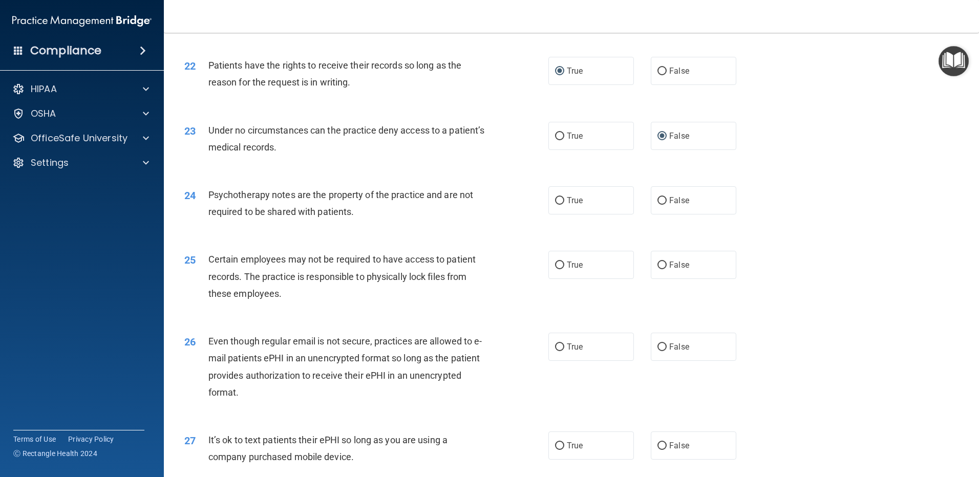
click at [409, 225] on div "24 Psychotherapy notes are the property of the practice and are not required to…" at bounding box center [366, 205] width 395 height 39
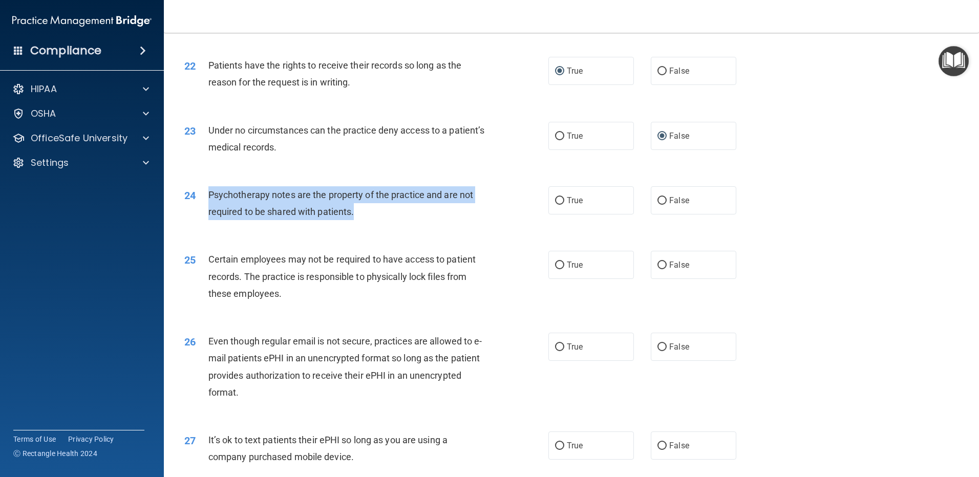
drag, startPoint x: 365, startPoint y: 232, endPoint x: 201, endPoint y: 207, distance: 165.8
click at [201, 207] on div "24 Psychotherapy notes are the property of the practice and are not required to…" at bounding box center [366, 205] width 395 height 39
click at [430, 220] on div "Psychotherapy notes are the property of the practice and are not required to be…" at bounding box center [350, 203] width 285 height 34
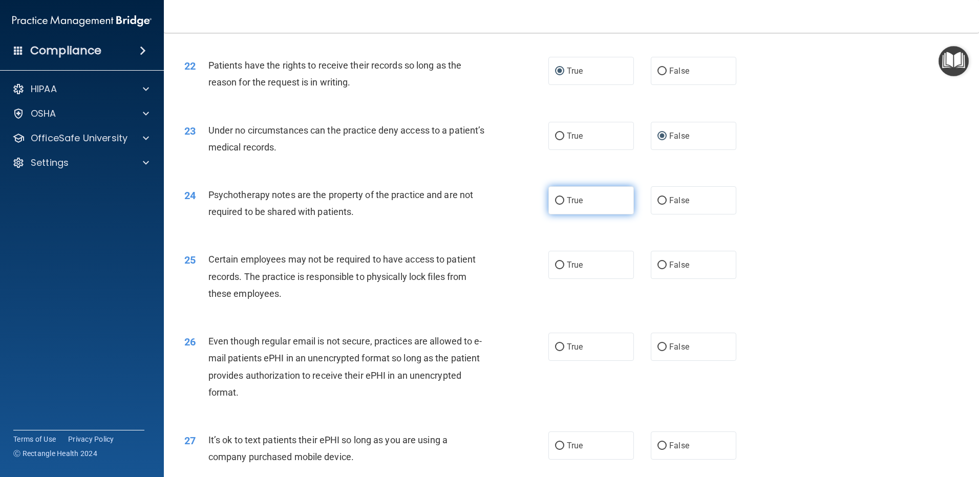
click at [555, 205] on input "True" at bounding box center [559, 201] width 9 height 8
radio input "true"
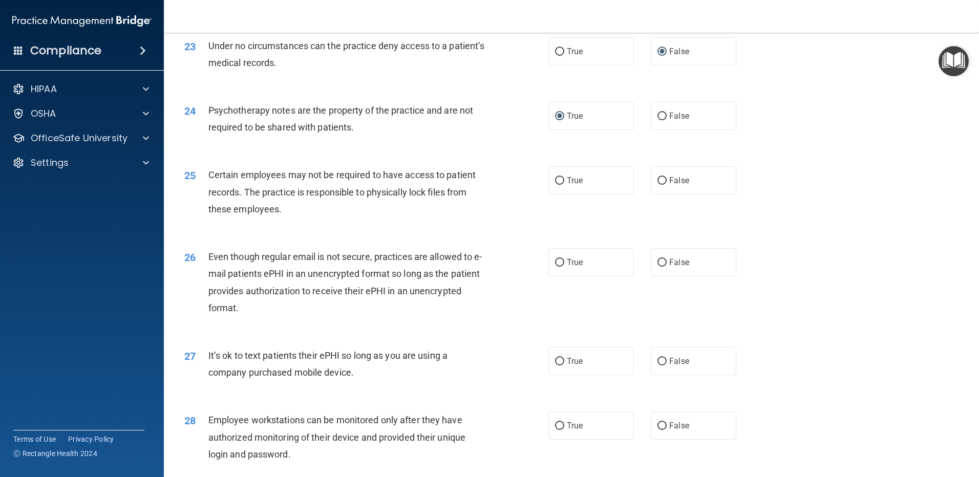
scroll to position [1895, 0]
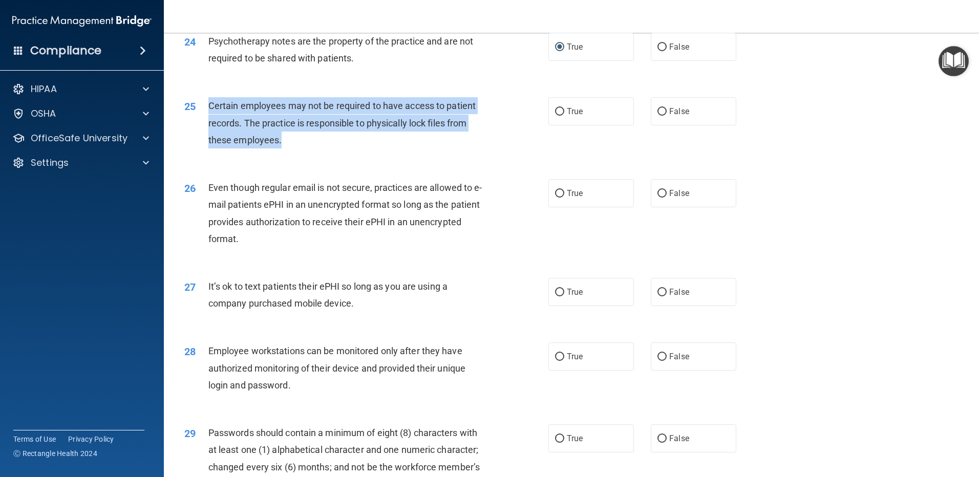
drag, startPoint x: 283, startPoint y: 158, endPoint x: 202, endPoint y: 115, distance: 91.4
click at [202, 115] on div "25 Certain employees may not be required to have access to patient records. The…" at bounding box center [366, 125] width 395 height 56
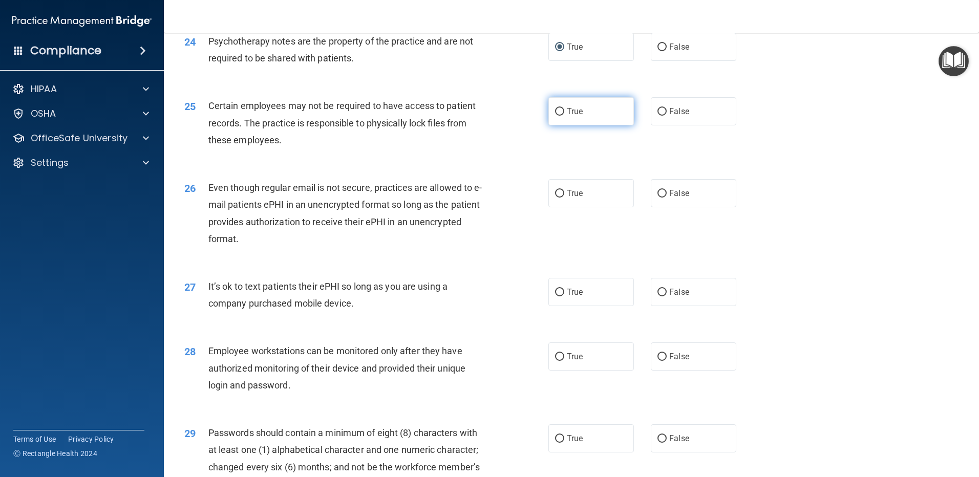
click at [562, 125] on label "True" at bounding box center [591, 111] width 86 height 28
click at [562, 116] on input "True" at bounding box center [559, 112] width 9 height 8
radio input "true"
drag, startPoint x: 474, startPoint y: 254, endPoint x: 466, endPoint y: 256, distance: 7.9
click at [474, 247] on div "Even though regular email is not secure, practices are allowed to e-mail patien…" at bounding box center [350, 213] width 285 height 68
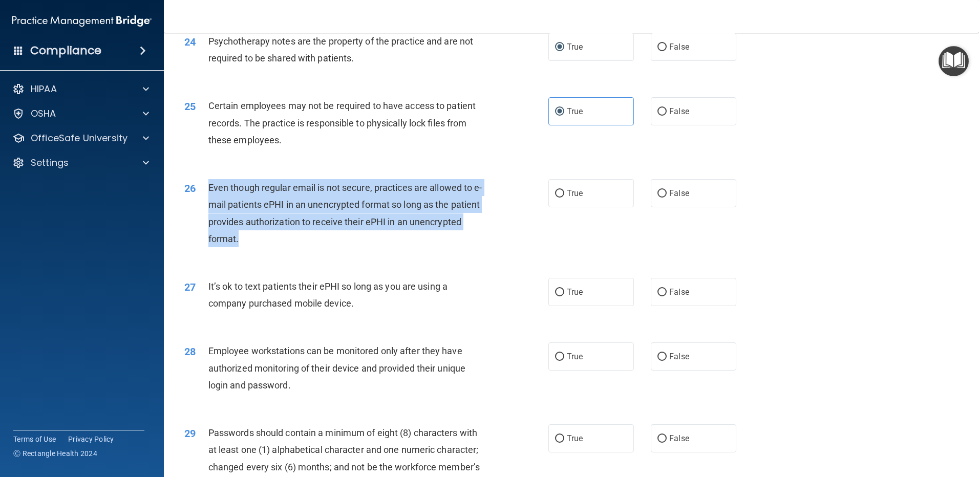
drag, startPoint x: 313, startPoint y: 267, endPoint x: 207, endPoint y: 197, distance: 126.7
click at [207, 197] on div "26 Even though regular email is not secure, practices are allowed to e-mail pat…" at bounding box center [366, 215] width 395 height 73
click at [555, 198] on input "True" at bounding box center [559, 194] width 9 height 8
radio input "true"
click at [521, 229] on div "26 Even though regular email is not secure, practices are allowed to e-mail pat…" at bounding box center [366, 215] width 395 height 73
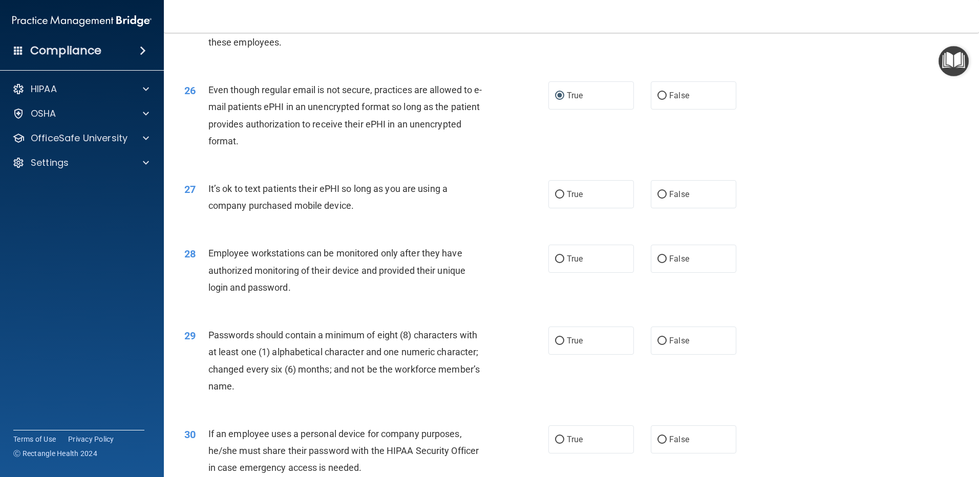
scroll to position [1997, 0]
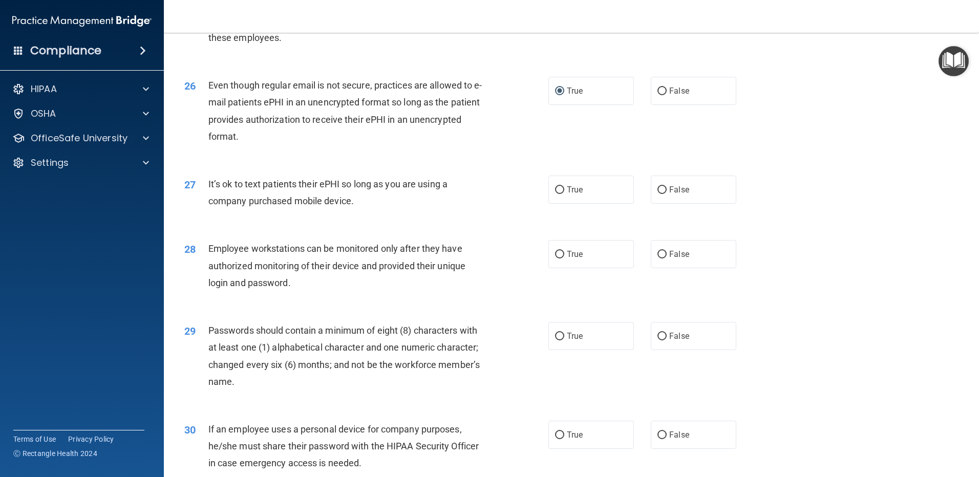
drag, startPoint x: 345, startPoint y: 219, endPoint x: 206, endPoint y: 205, distance: 139.4
click at [206, 205] on div "27 It’s ok to text patients their ePHI so long as you are using a company purch…" at bounding box center [366, 195] width 395 height 39
click at [657, 194] on input "False" at bounding box center [661, 190] width 9 height 8
radio input "true"
click at [545, 215] on div "27 It’s ok to text patients their ePHI so long as you are using a company purch…" at bounding box center [366, 195] width 395 height 39
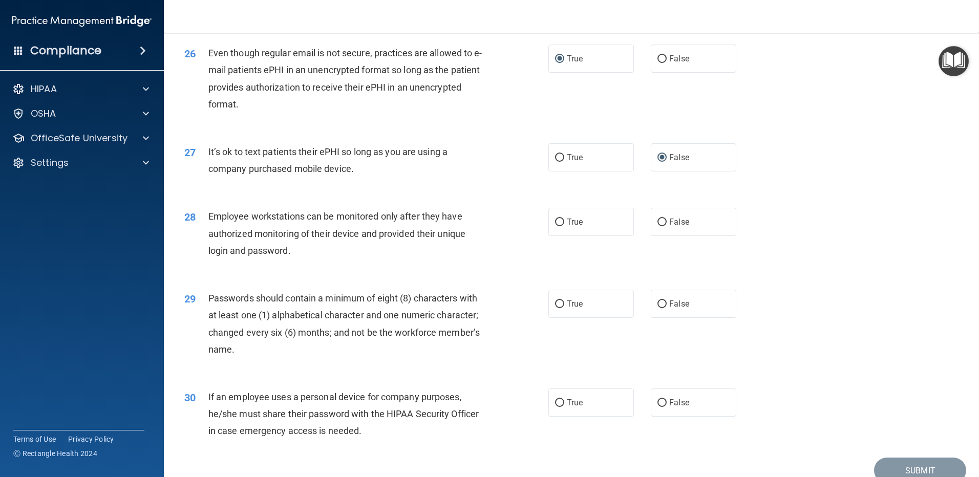
scroll to position [2048, 0]
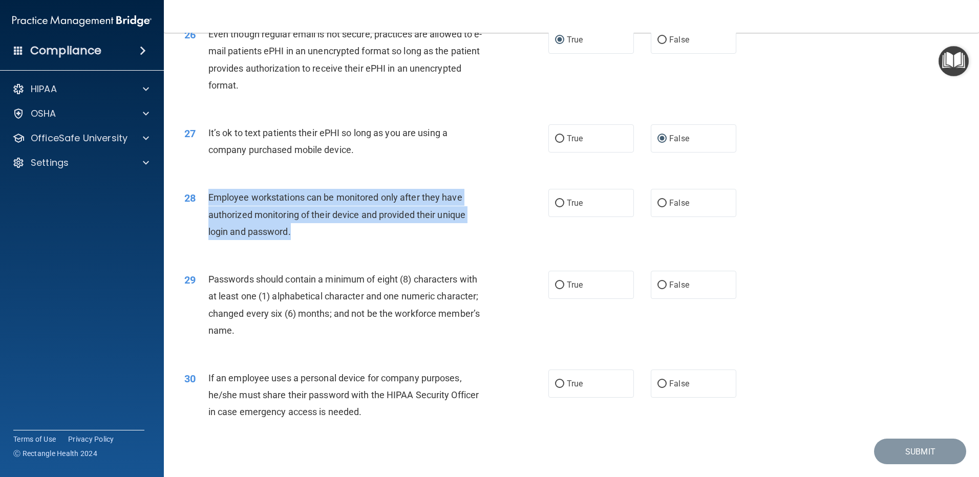
drag, startPoint x: 305, startPoint y: 253, endPoint x: 209, endPoint y: 209, distance: 105.1
click at [209, 209] on div "Employee workstations can be monitored only after they have authorized monitori…" at bounding box center [350, 214] width 285 height 51
click at [657, 207] on input "False" at bounding box center [661, 204] width 9 height 8
radio input "true"
click at [527, 245] on div "28 Employee workstations can be monitored only after they have authorized monit…" at bounding box center [366, 217] width 395 height 56
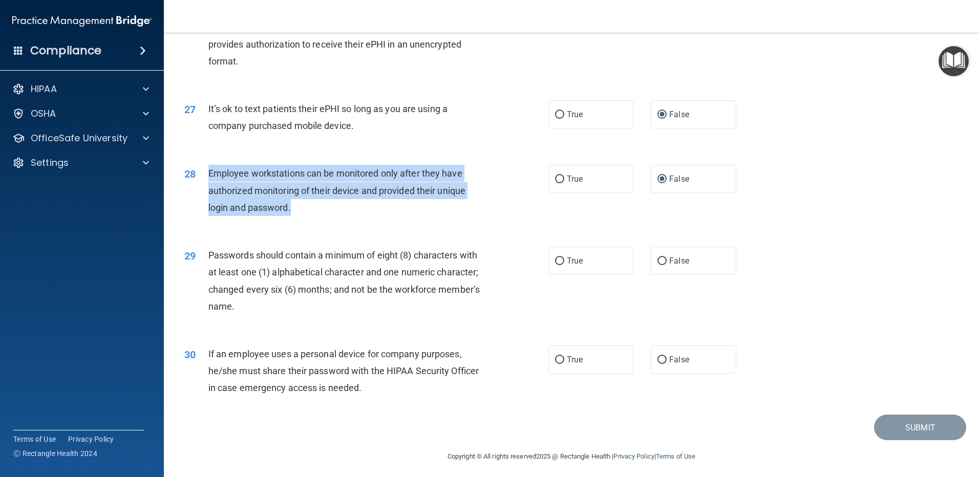
scroll to position [2093, 0]
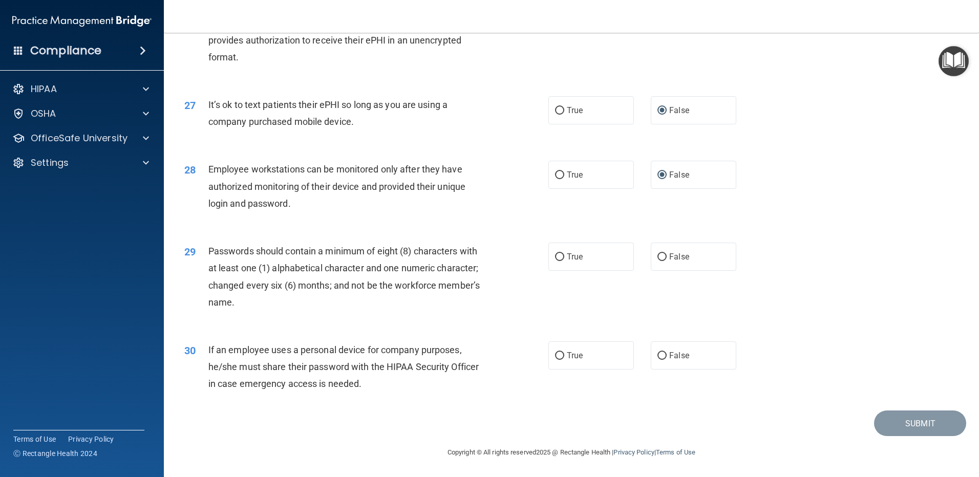
click at [301, 237] on div "29 Passwords should contain a minimum of eight (8) characters with at least one…" at bounding box center [572, 279] width 790 height 99
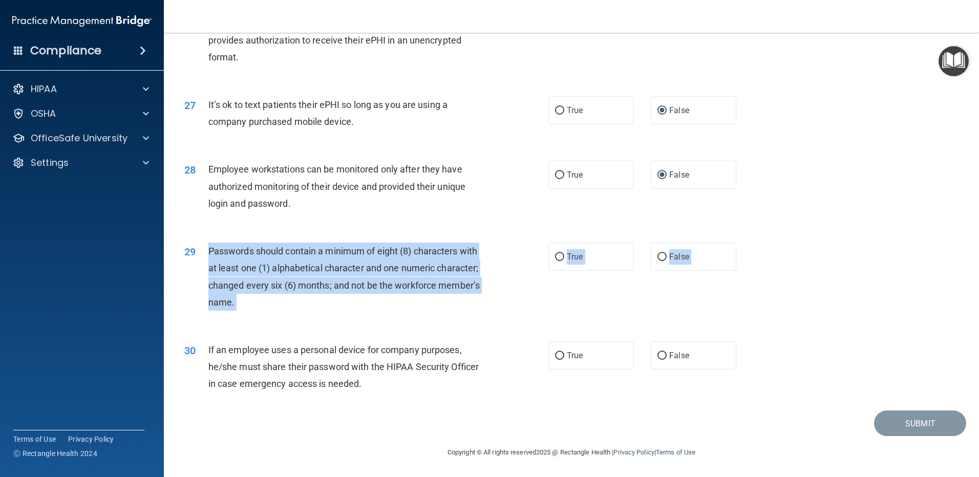
drag, startPoint x: 215, startPoint y: 258, endPoint x: 248, endPoint y: 321, distance: 71.2
click at [248, 321] on div "29 Passwords should contain a minimum of eight (8) characters with at least one…" at bounding box center [572, 279] width 790 height 99
drag, startPoint x: 248, startPoint y: 321, endPoint x: 244, endPoint y: 307, distance: 14.4
click at [244, 307] on div "Passwords should contain a minimum of eight (8) characters with at least one (1…" at bounding box center [350, 277] width 285 height 68
drag, startPoint x: 554, startPoint y: 258, endPoint x: 549, endPoint y: 262, distance: 5.8
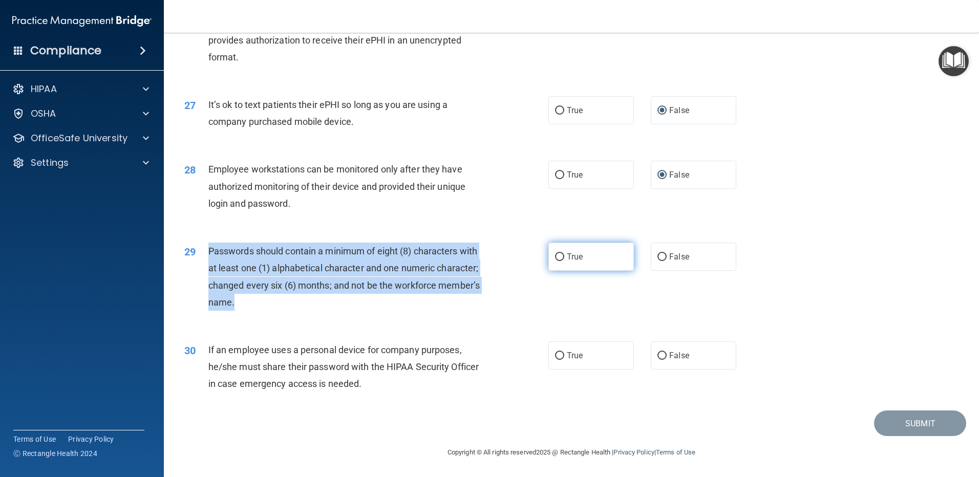
click at [555, 259] on input "True" at bounding box center [559, 257] width 9 height 8
radio input "true"
click at [536, 269] on div "29 Passwords should contain a minimum of eight (8) characters with at least one…" at bounding box center [366, 279] width 395 height 73
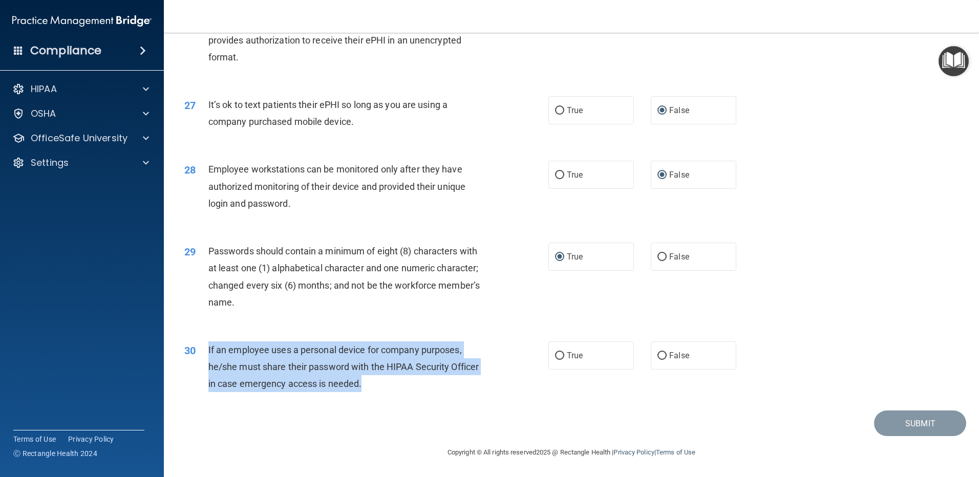
drag, startPoint x: 209, startPoint y: 347, endPoint x: 393, endPoint y: 381, distance: 187.1
click at [393, 381] on div "If an employee uses a personal device for company purposes, he/she must share t…" at bounding box center [350, 367] width 285 height 51
click at [657, 356] on input "False" at bounding box center [661, 356] width 9 height 8
radio input "true"
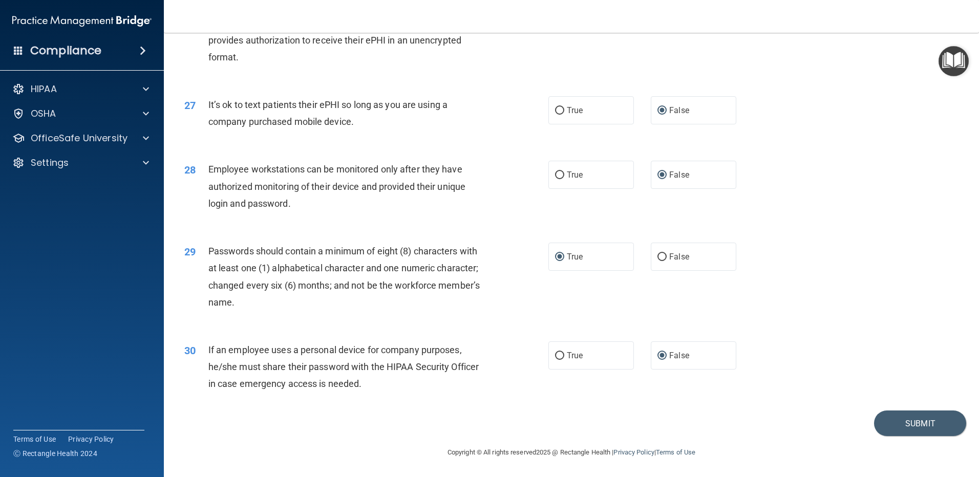
click at [566, 370] on div "30 If an employee uses a personal device for company purposes, he/she must shar…" at bounding box center [572, 370] width 790 height 82
click at [561, 381] on div "30 If an employee uses a personal device for company purposes, he/she must shar…" at bounding box center [572, 370] width 790 height 82
click at [881, 414] on button "Submit" at bounding box center [920, 424] width 92 height 26
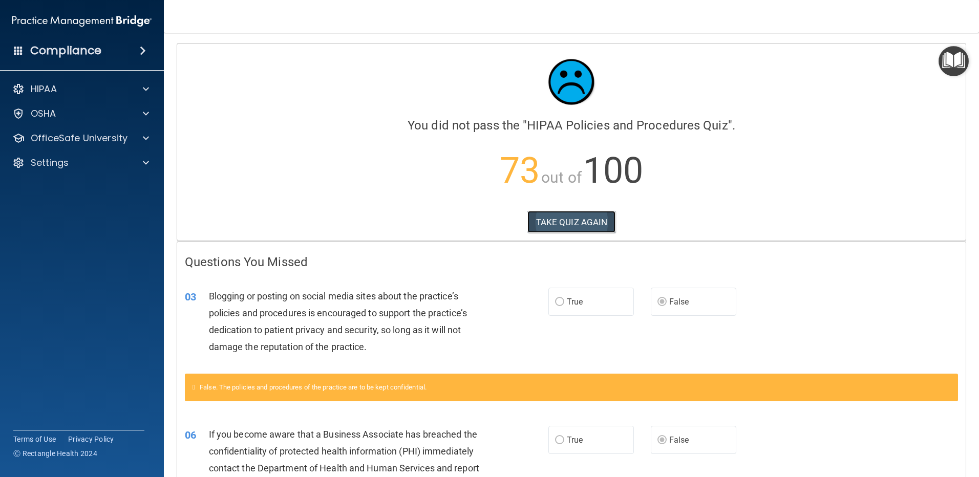
click at [563, 218] on button "TAKE QUIZ AGAIN" at bounding box center [571, 222] width 89 height 23
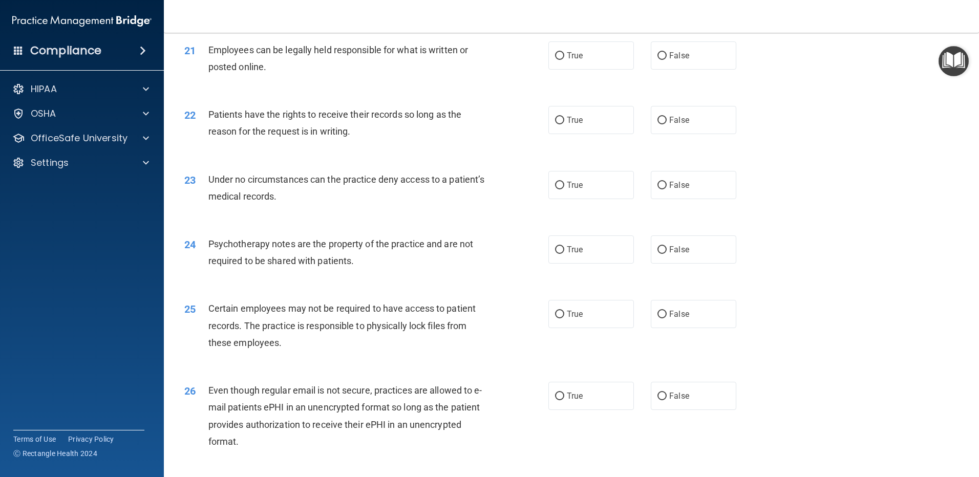
scroll to position [1690, 0]
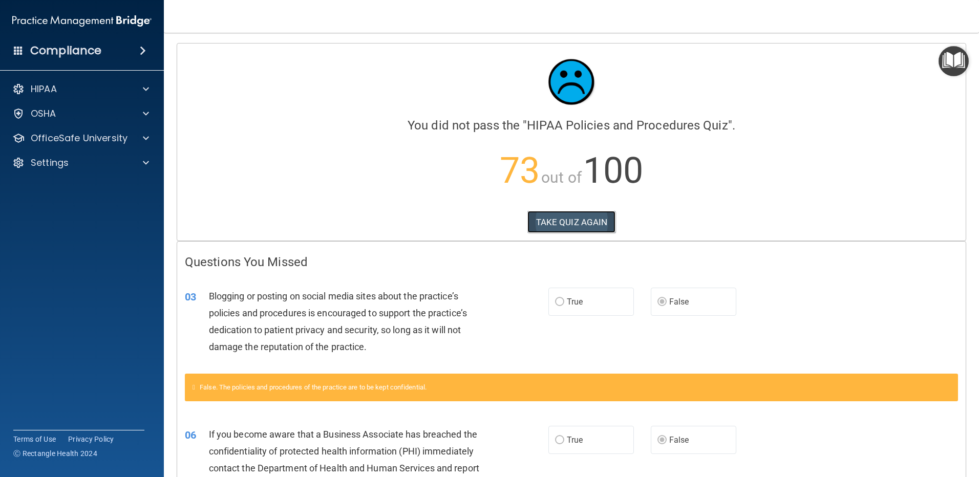
click at [562, 215] on button "TAKE QUIZ AGAIN" at bounding box center [571, 222] width 89 height 23
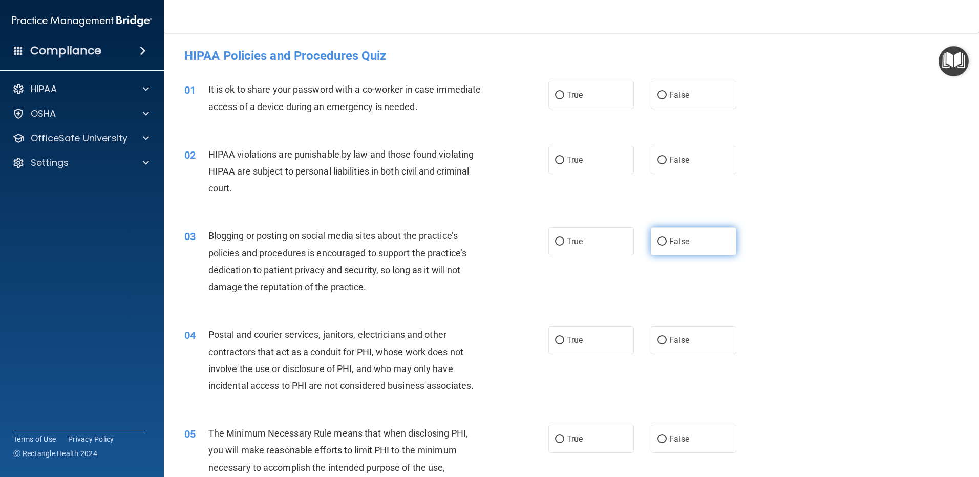
click at [657, 241] on input "False" at bounding box center [661, 242] width 9 height 8
radio input "true"
click at [641, 97] on div "True False" at bounding box center [650, 95] width 205 height 28
click at [652, 91] on label "False" at bounding box center [694, 95] width 86 height 28
click at [657, 92] on input "False" at bounding box center [661, 96] width 9 height 8
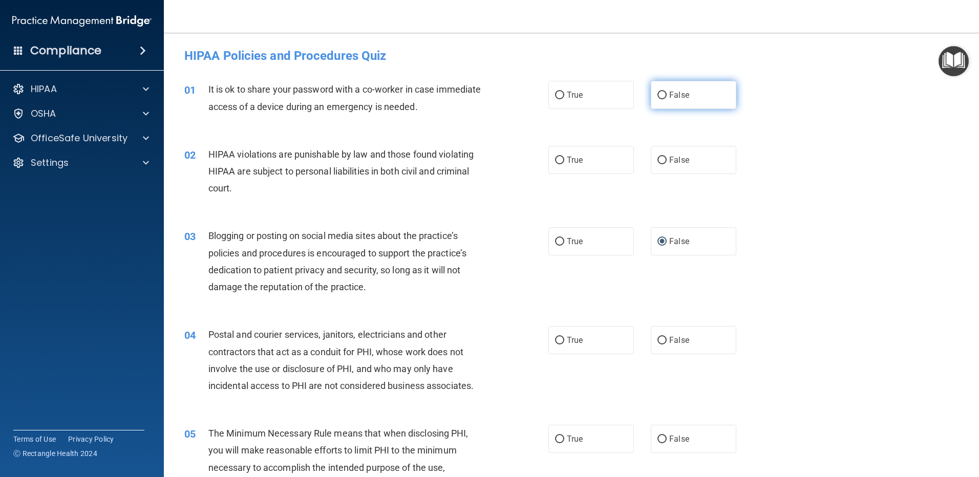
radio input "true"
click at [558, 161] on input "True" at bounding box center [559, 161] width 9 height 8
radio input "true"
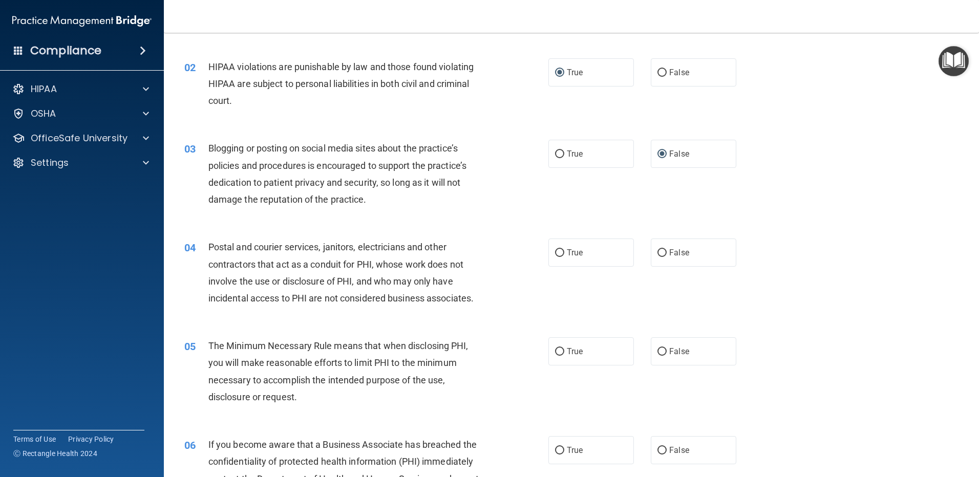
scroll to position [102, 0]
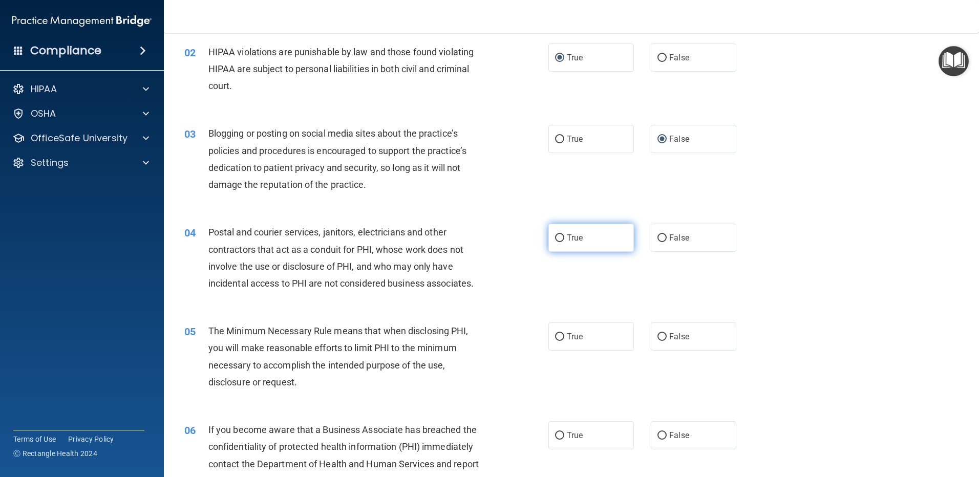
click at [555, 236] on input "True" at bounding box center [559, 239] width 9 height 8
radio input "true"
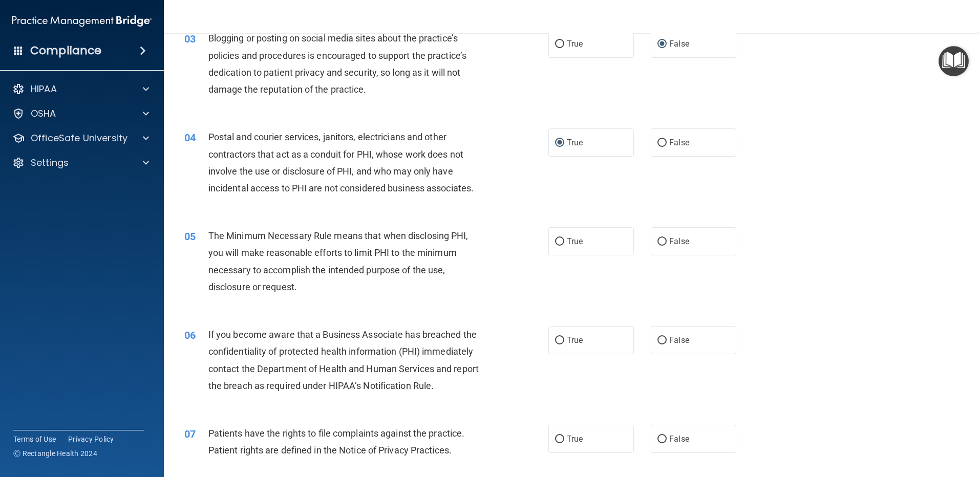
scroll to position [205, 0]
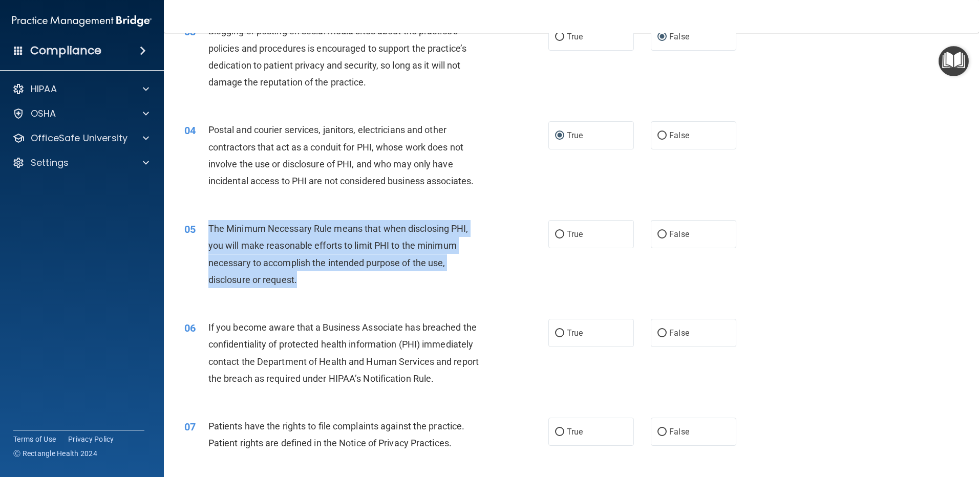
drag, startPoint x: 309, startPoint y: 284, endPoint x: 200, endPoint y: 222, distance: 125.0
click at [200, 222] on div "05 The Minimum Necessary Rule means that when disclosing PHI, you will make rea…" at bounding box center [366, 256] width 395 height 73
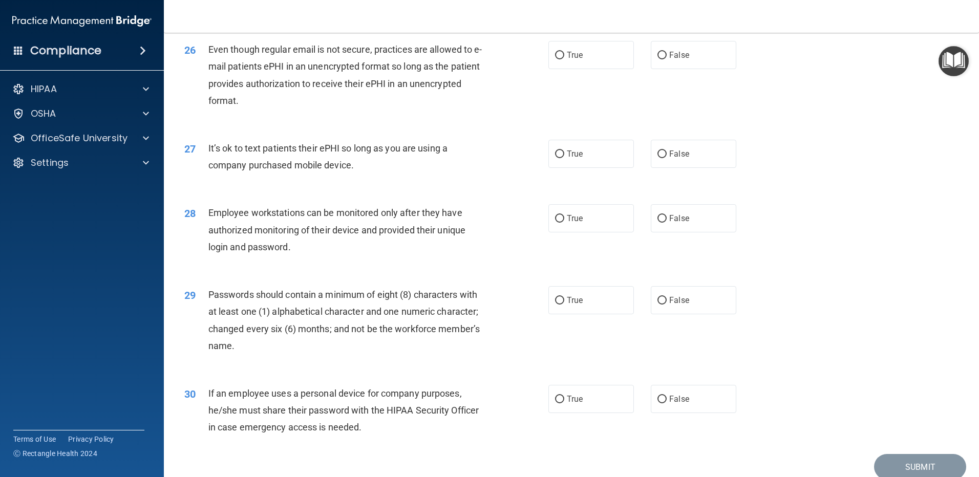
scroll to position [2093, 0]
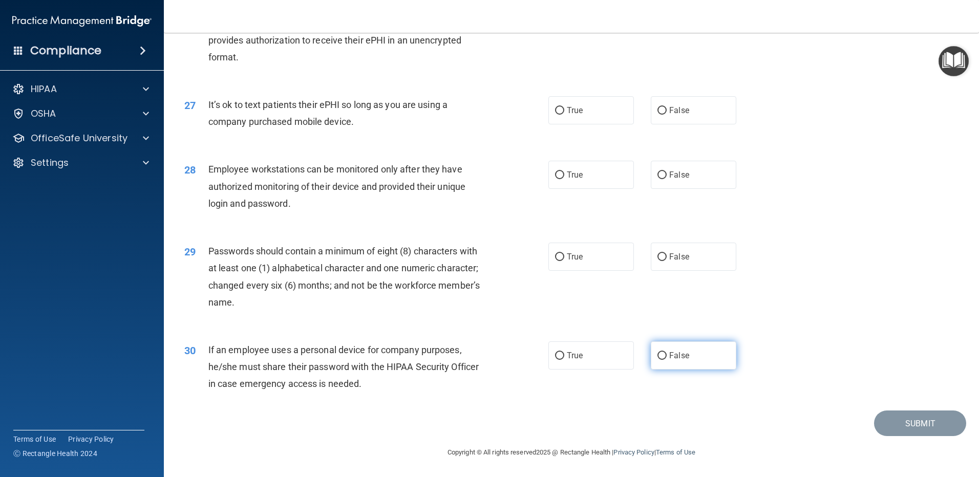
click at [657, 355] on input "False" at bounding box center [661, 356] width 9 height 8
radio input "true"
click at [557, 256] on input "True" at bounding box center [559, 257] width 9 height 8
radio input "true"
click at [657, 173] on input "False" at bounding box center [661, 176] width 9 height 8
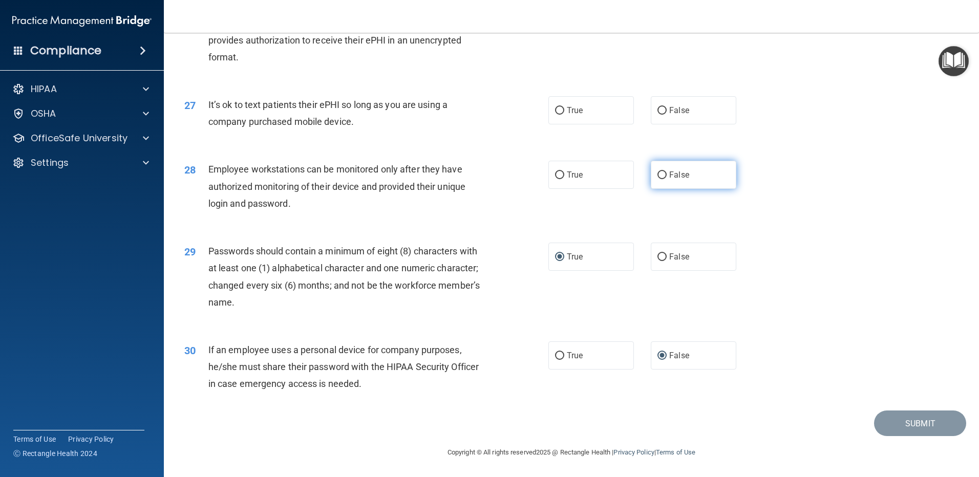
radio input "true"
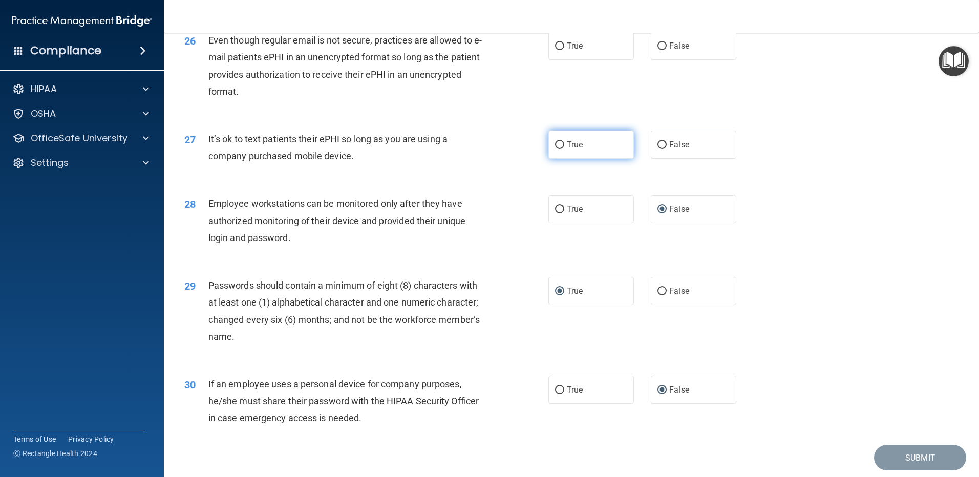
click at [555, 149] on input "True" at bounding box center [559, 145] width 9 height 8
radio input "true"
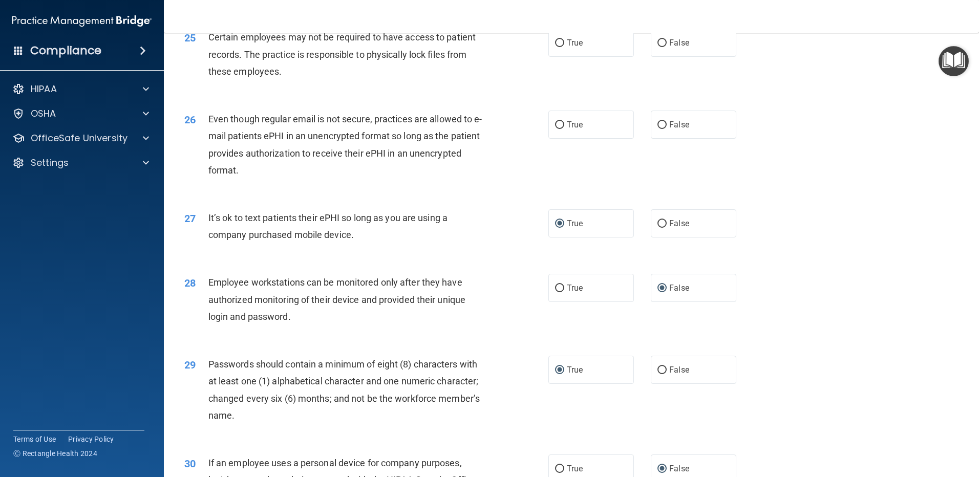
scroll to position [1940, 0]
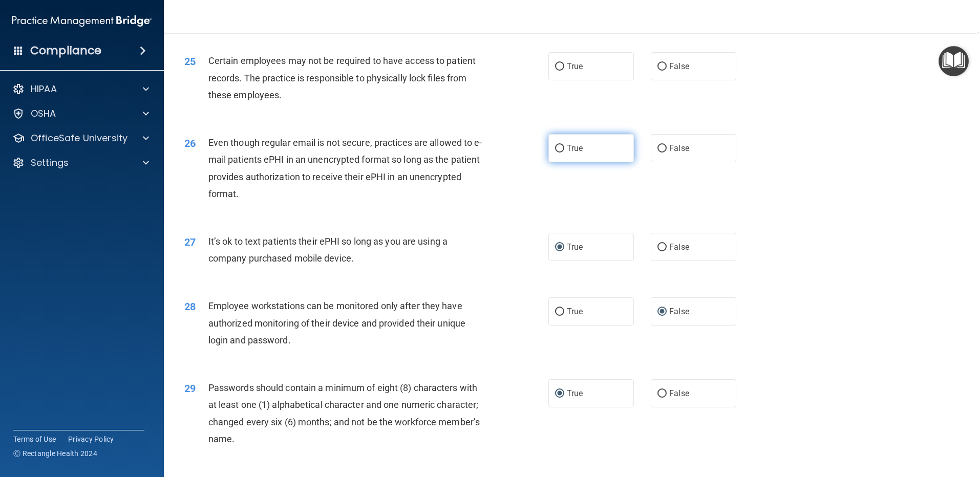
click at [557, 153] on input "True" at bounding box center [559, 149] width 9 height 8
radio input "true"
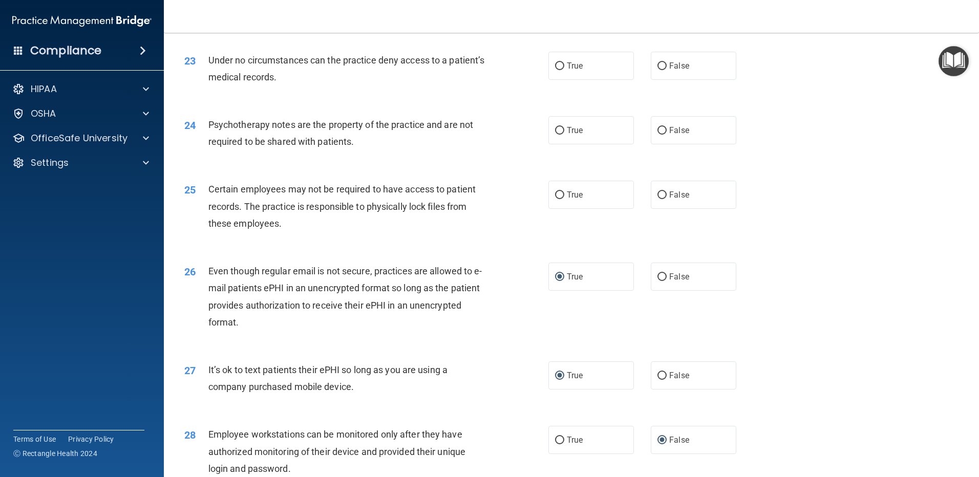
scroll to position [1786, 0]
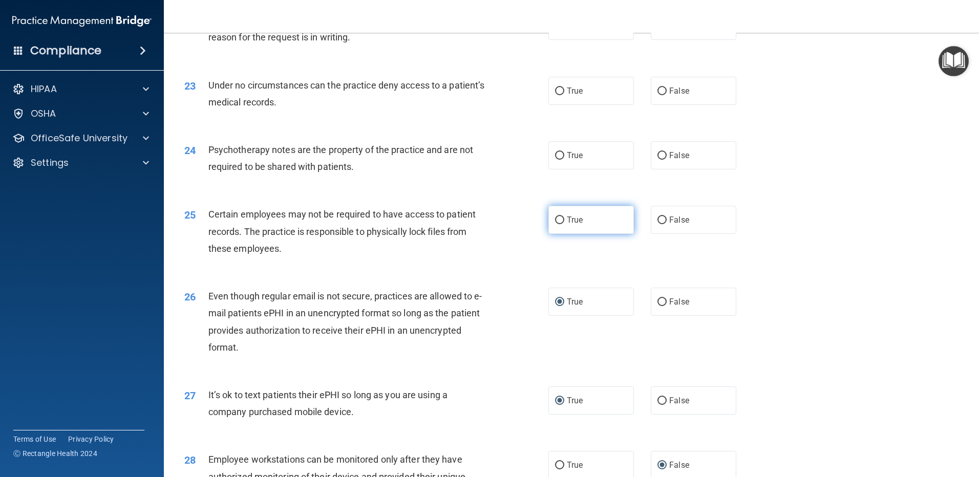
click at [556, 224] on input "True" at bounding box center [559, 221] width 9 height 8
radio input "true"
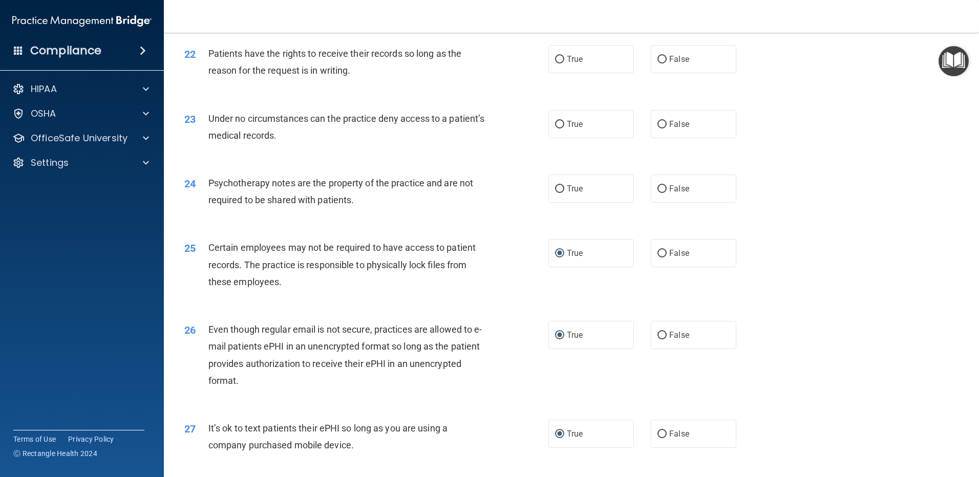
scroll to position [1735, 0]
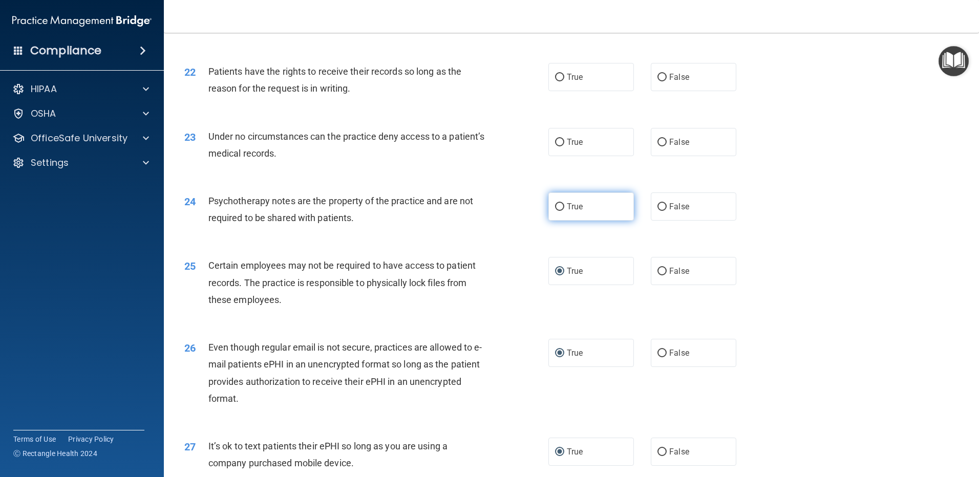
click at [555, 211] on input "True" at bounding box center [559, 207] width 9 height 8
radio input "true"
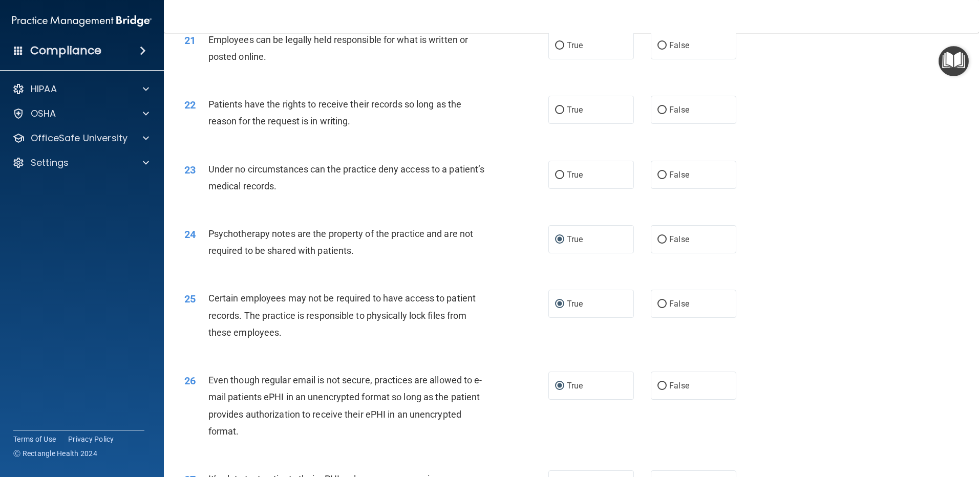
scroll to position [1684, 0]
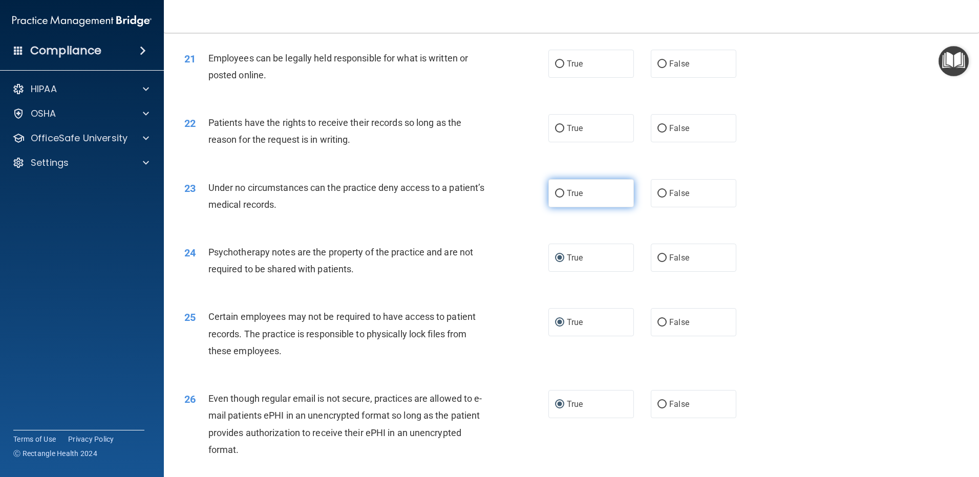
click at [557, 198] on input "True" at bounding box center [559, 194] width 9 height 8
radio input "true"
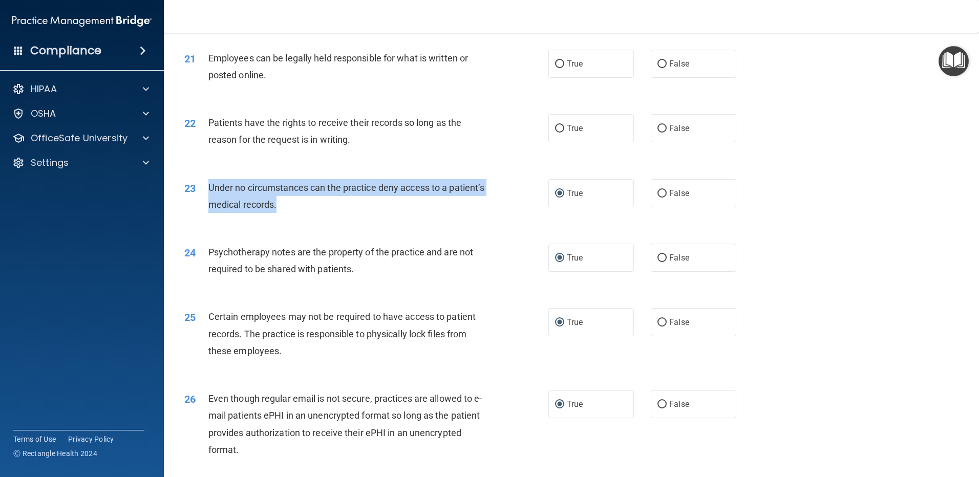
drag, startPoint x: 353, startPoint y: 218, endPoint x: 200, endPoint y: 201, distance: 154.0
click at [200, 201] on div "23 Under no circumstances can the practice deny access to a patient’s medical r…" at bounding box center [366, 198] width 395 height 39
click at [659, 198] on input "False" at bounding box center [661, 194] width 9 height 8
radio input "true"
radio input "false"
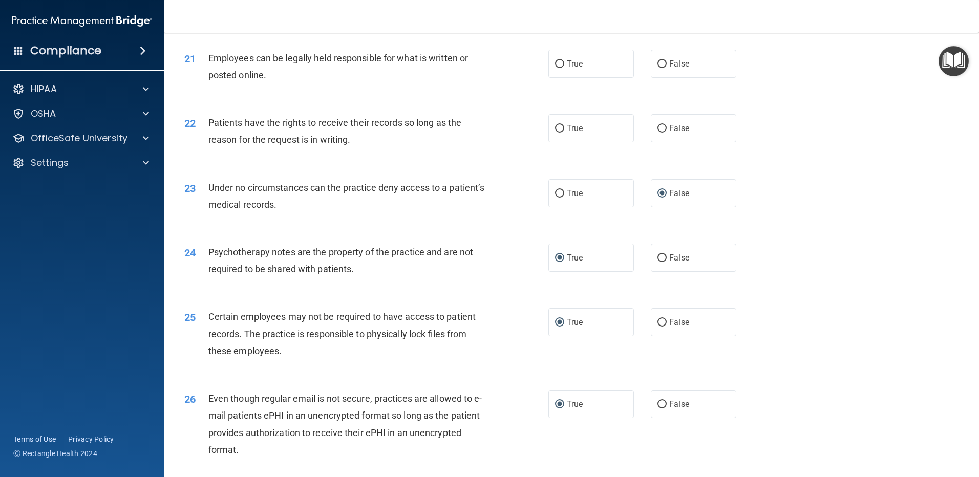
drag, startPoint x: 529, startPoint y: 169, endPoint x: 490, endPoint y: 170, distance: 39.4
click at [526, 153] on div "22 Patients have the rights to receive their records so long as the reason for …" at bounding box center [366, 133] width 395 height 39
click at [658, 133] on input "False" at bounding box center [661, 129] width 9 height 8
radio input "true"
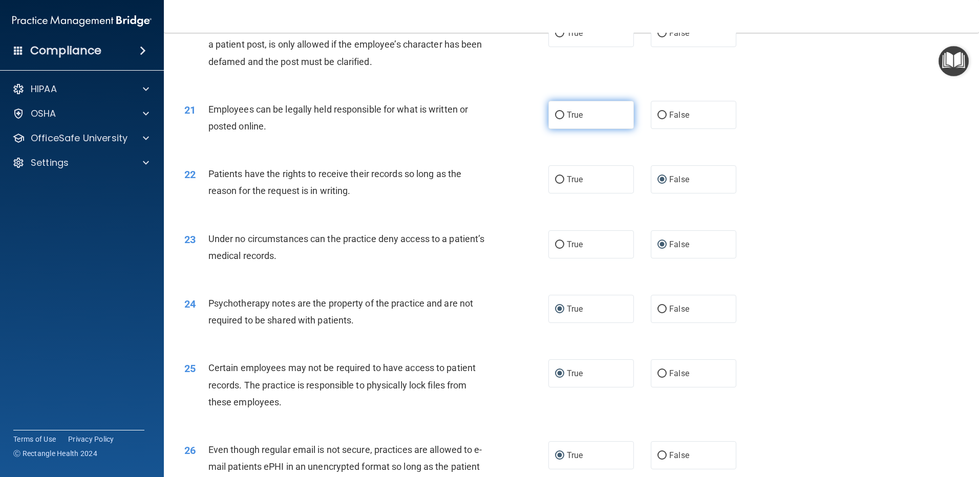
click at [556, 119] on input "True" at bounding box center [559, 116] width 9 height 8
radio input "true"
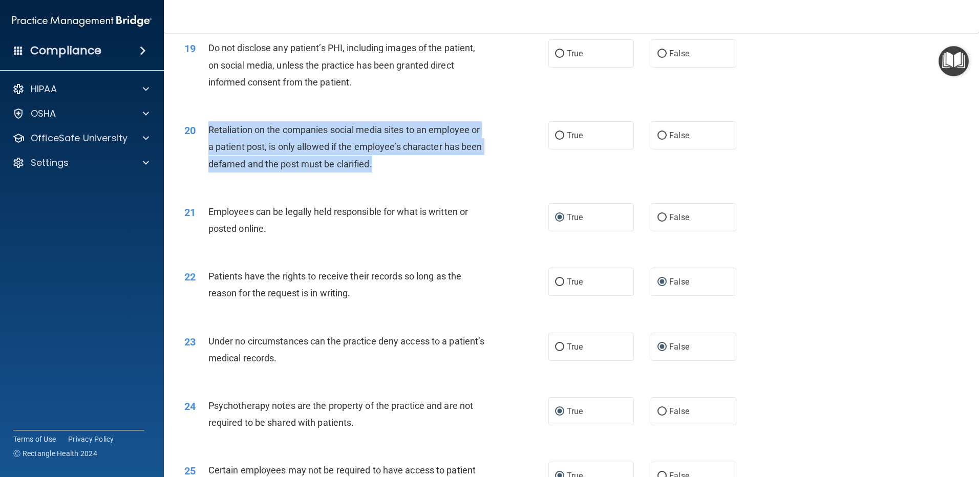
drag, startPoint x: 403, startPoint y: 184, endPoint x: 207, endPoint y: 151, distance: 198.8
click at [207, 151] on div "20 Retaliation on the companies social media sites to an employee or a patient …" at bounding box center [366, 149] width 395 height 56
click at [657, 140] on input "False" at bounding box center [661, 136] width 9 height 8
radio input "true"
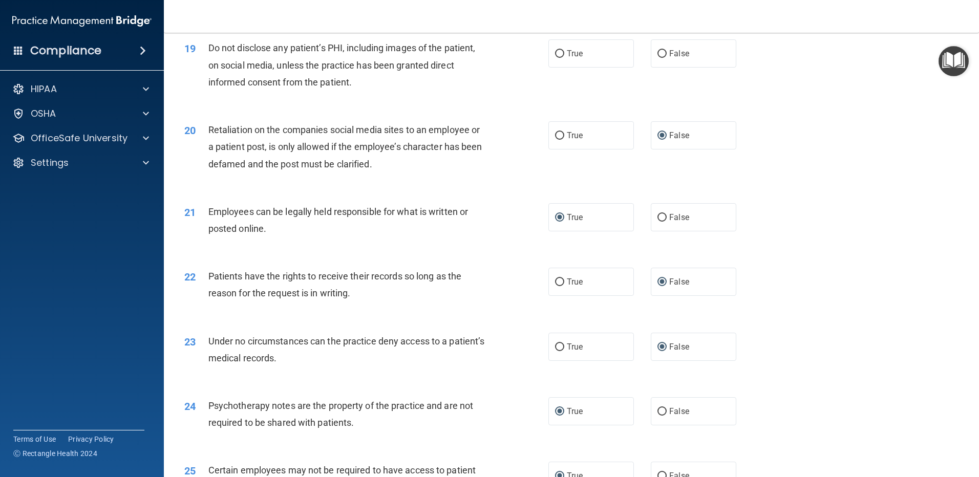
click at [468, 91] on div "Do not disclose any patient’s PHI, including images of the patient, on social m…" at bounding box center [350, 64] width 285 height 51
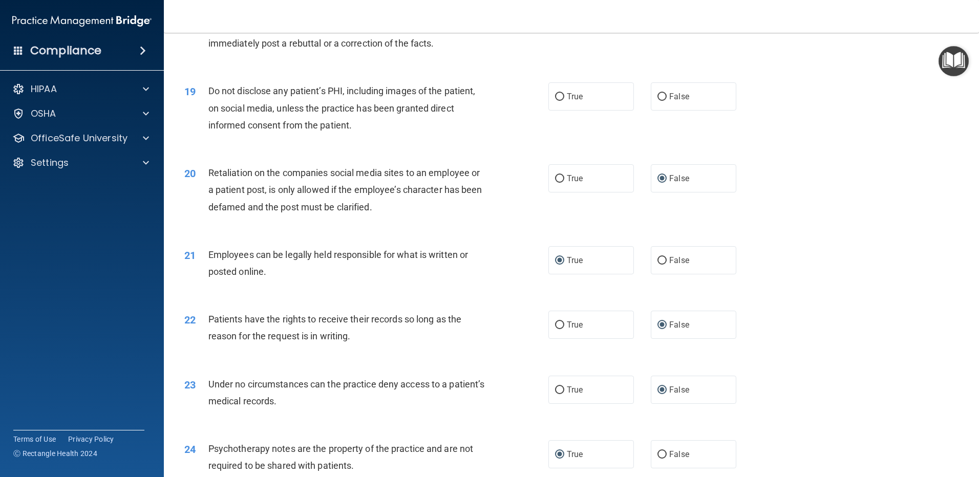
scroll to position [1428, 0]
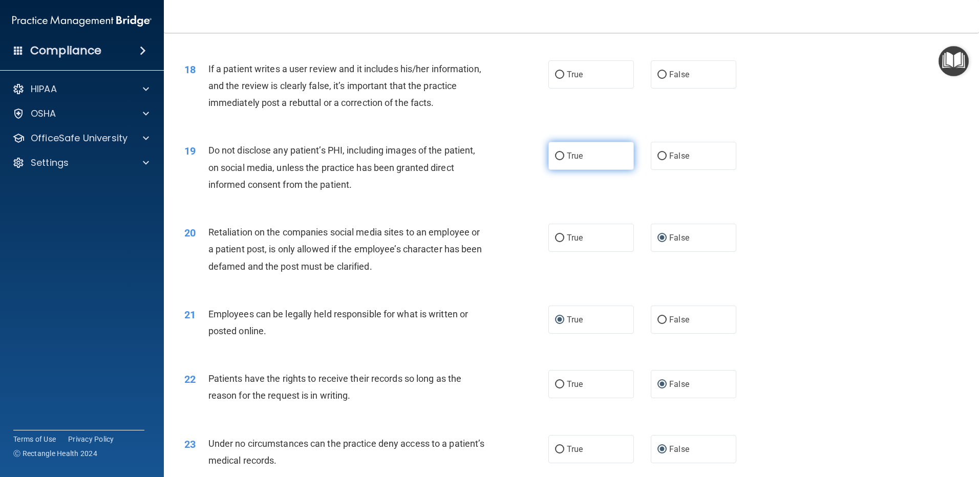
click at [555, 160] on input "True" at bounding box center [559, 157] width 9 height 8
radio input "true"
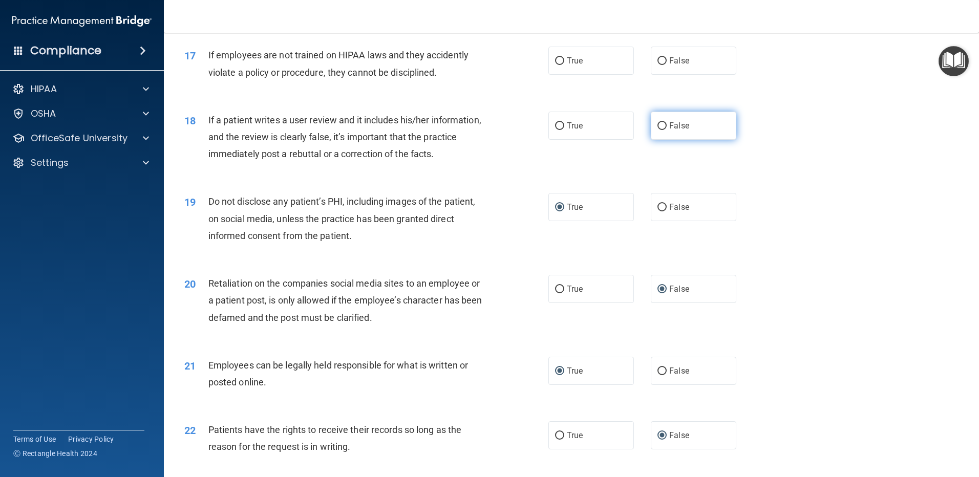
click at [657, 130] on input "False" at bounding box center [661, 126] width 9 height 8
radio input "true"
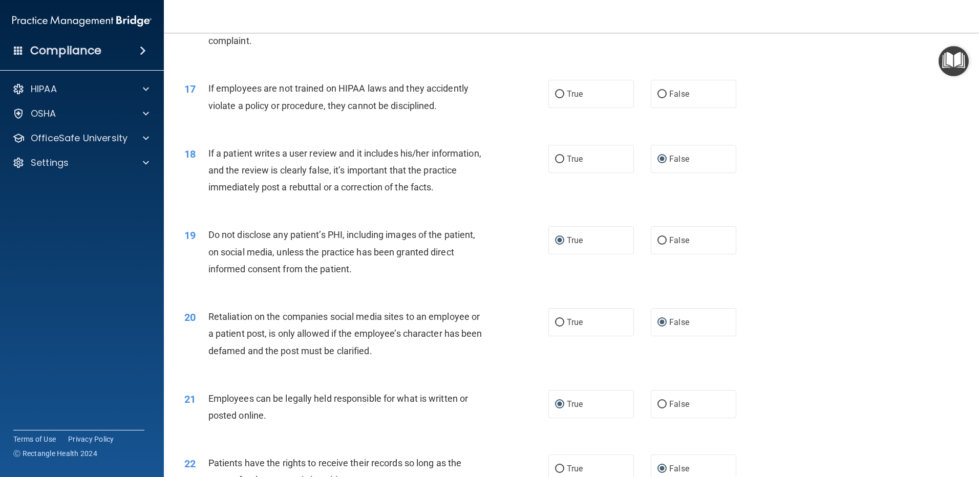
scroll to position [1325, 0]
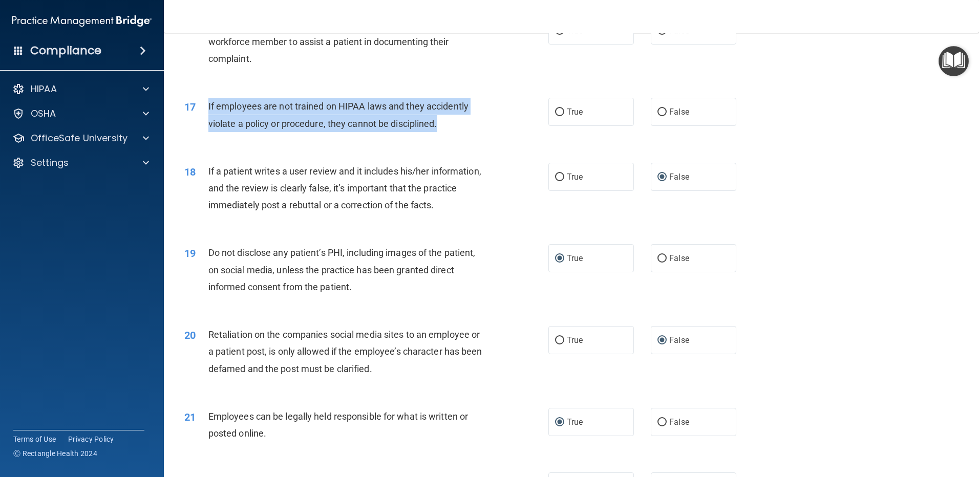
drag, startPoint x: 452, startPoint y: 141, endPoint x: 208, endPoint y: 117, distance: 244.9
click at [208, 117] on div "If employees are not trained on HIPAA laws and they accidently violate a policy…" at bounding box center [350, 115] width 285 height 34
click at [660, 116] on input "False" at bounding box center [661, 113] width 9 height 8
radio input "true"
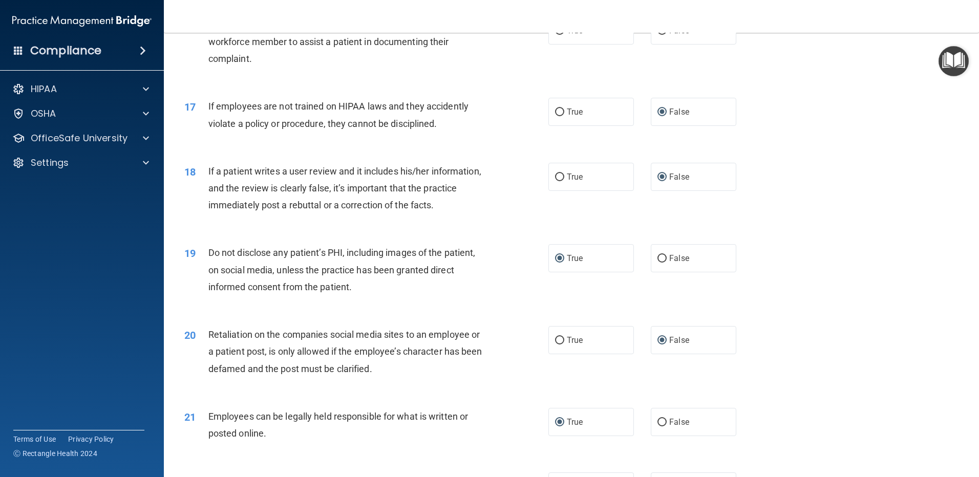
click at [616, 86] on div "16 If patient does not wish to file a complaint in writing, it is ok for a work…" at bounding box center [572, 45] width 790 height 82
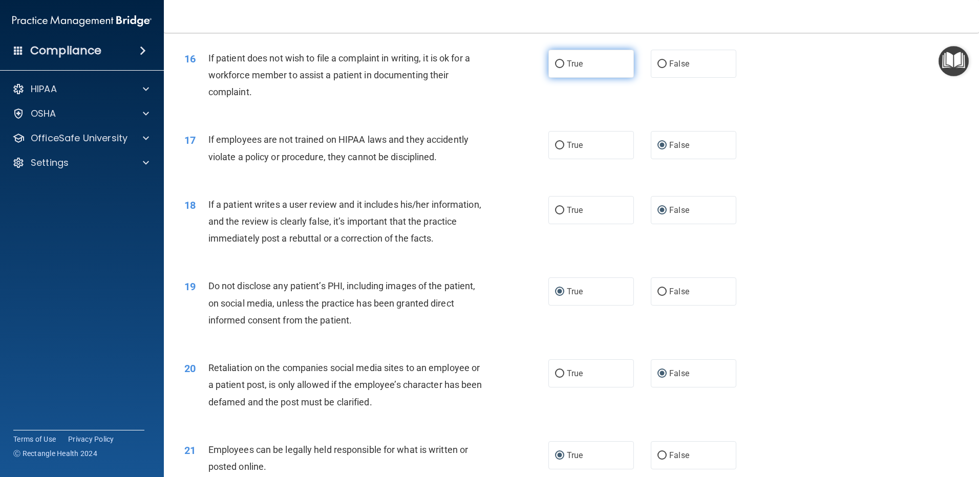
scroll to position [1274, 0]
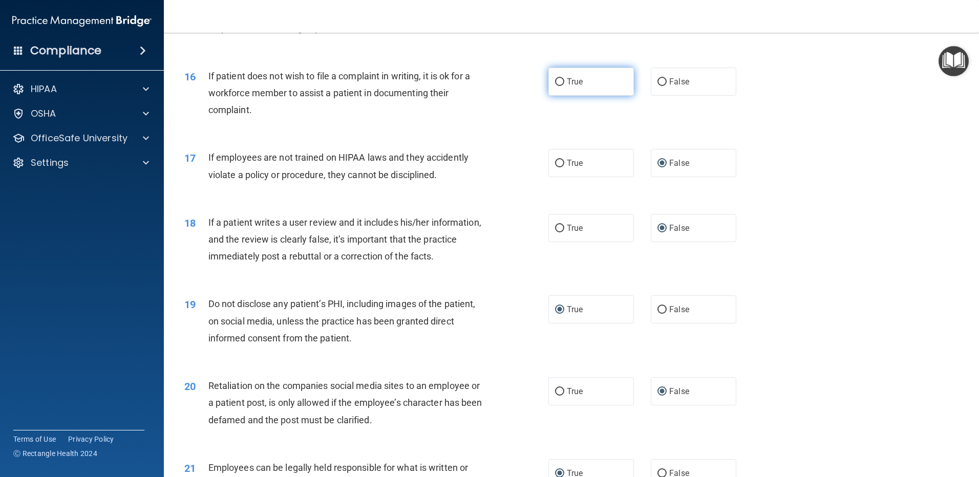
click at [557, 86] on input "True" at bounding box center [559, 82] width 9 height 8
radio input "true"
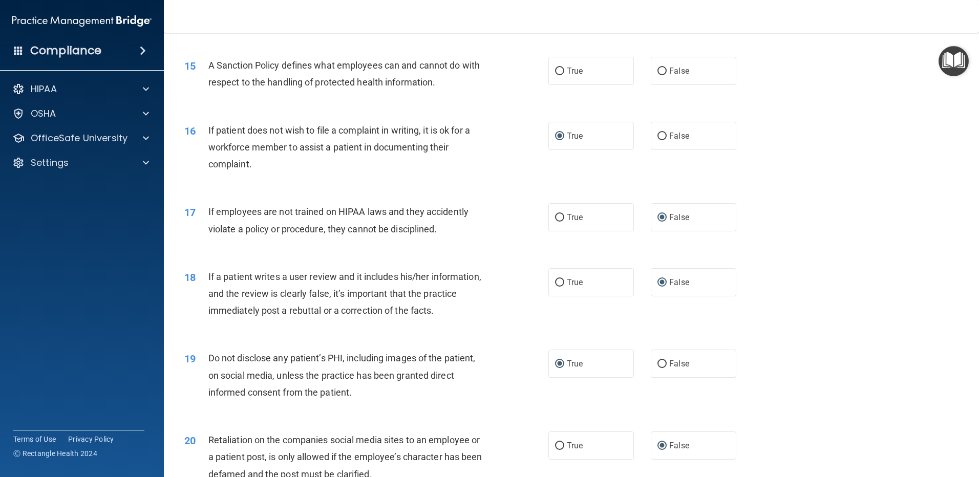
scroll to position [1172, 0]
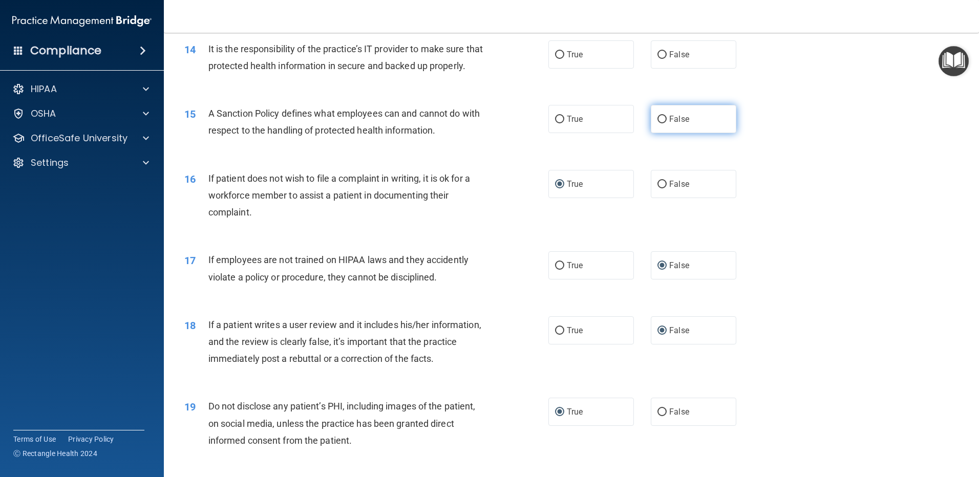
click at [658, 123] on input "False" at bounding box center [661, 120] width 9 height 8
radio input "true"
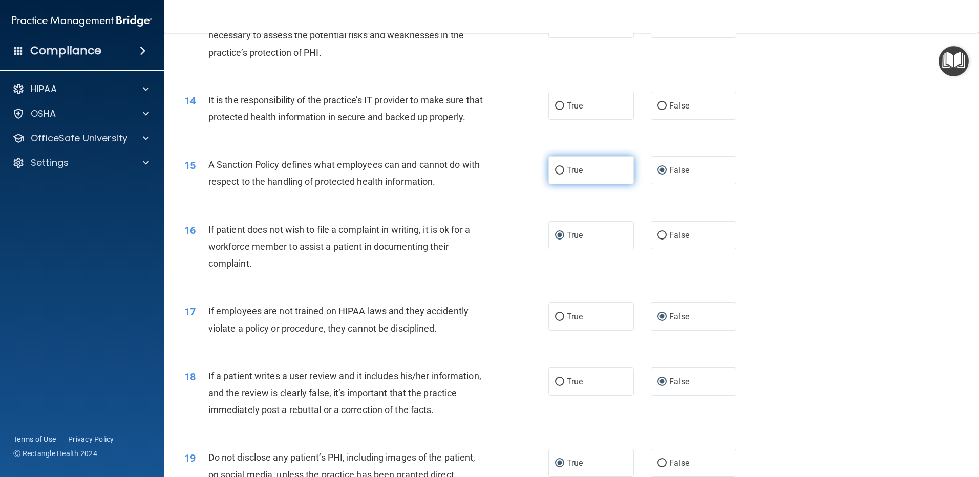
scroll to position [1069, 0]
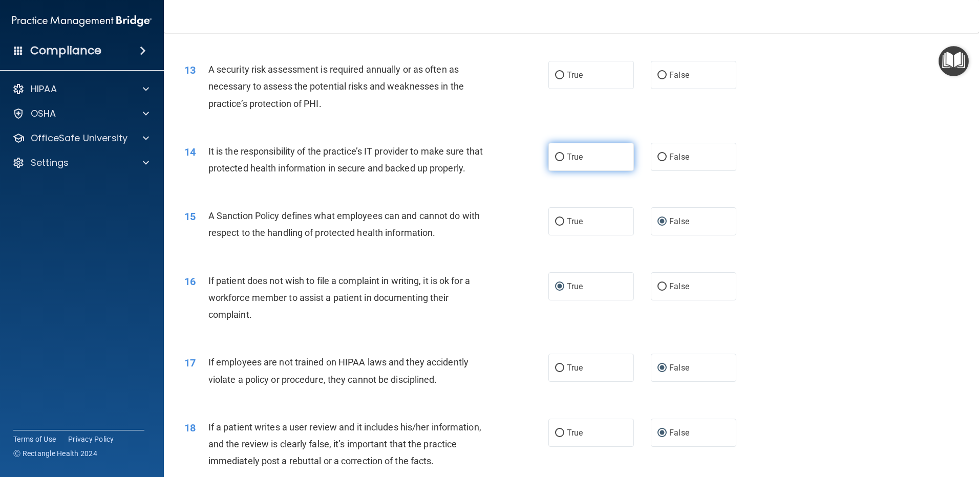
click at [555, 158] on input "True" at bounding box center [559, 158] width 9 height 8
radio input "true"
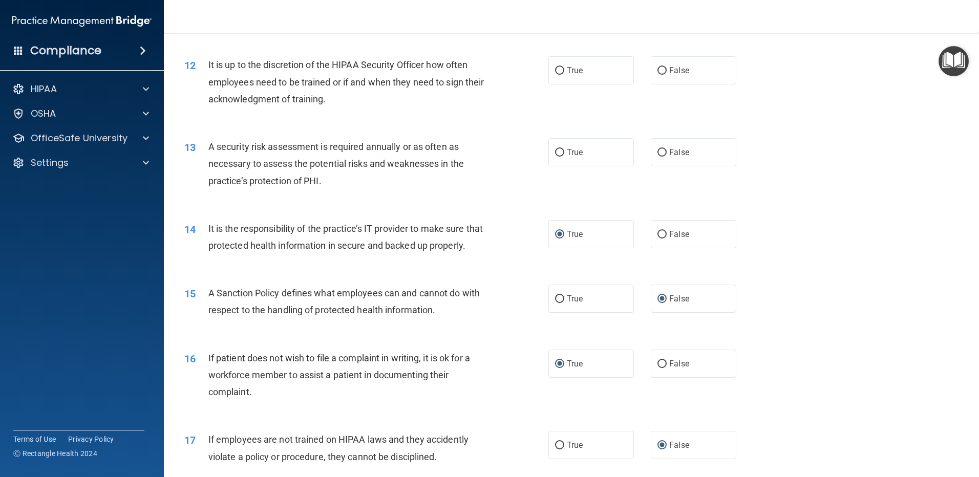
scroll to position [967, 0]
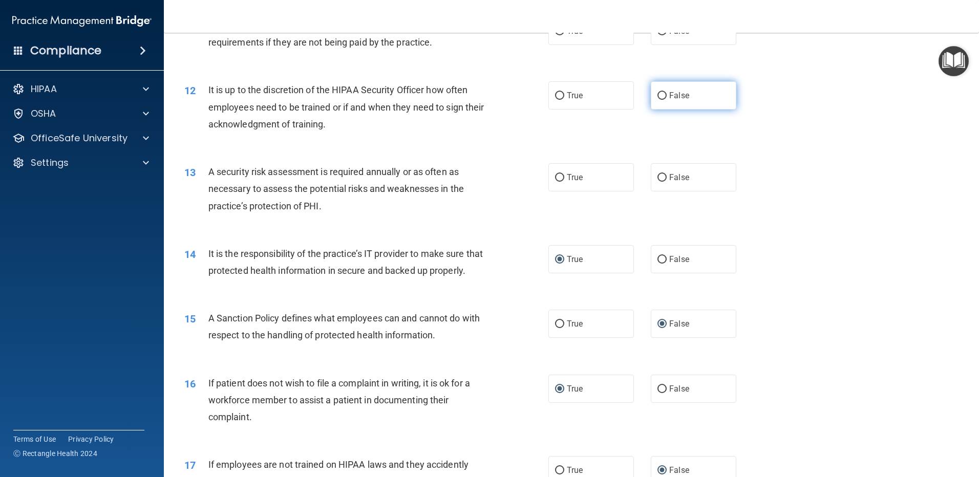
click at [657, 97] on input "False" at bounding box center [661, 96] width 9 height 8
radio input "true"
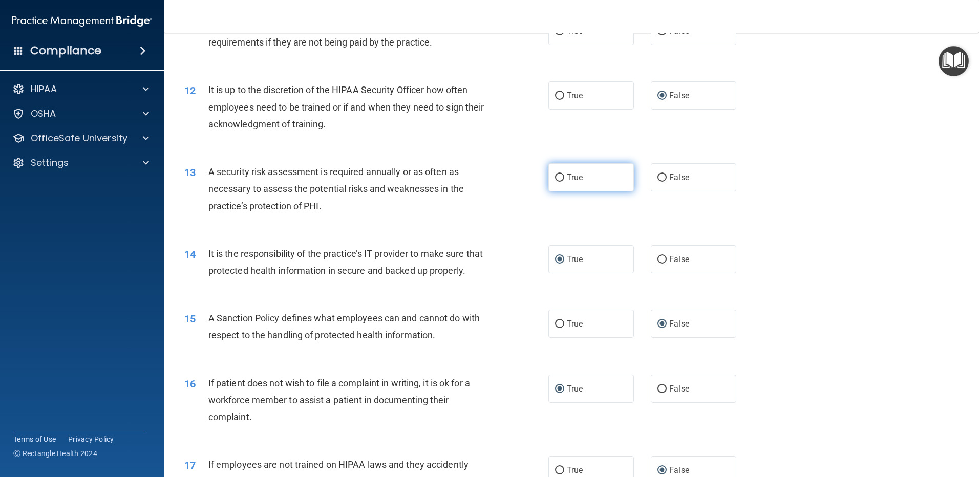
click at [555, 177] on input "True" at bounding box center [559, 178] width 9 height 8
radio input "true"
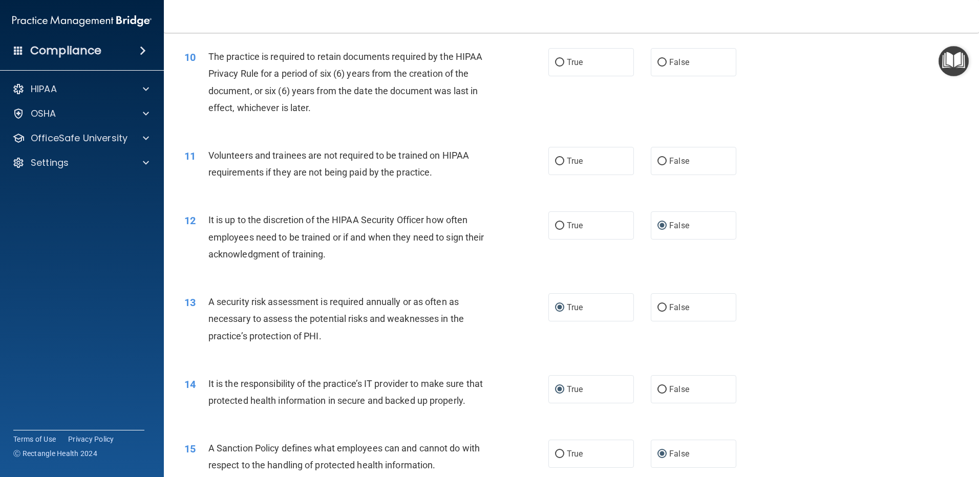
scroll to position [813, 0]
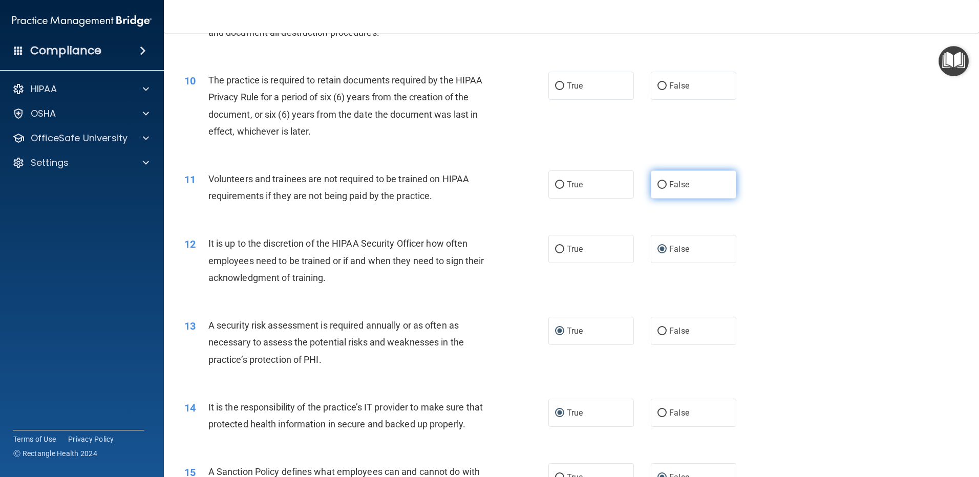
click at [659, 184] on input "False" at bounding box center [661, 185] width 9 height 8
radio input "true"
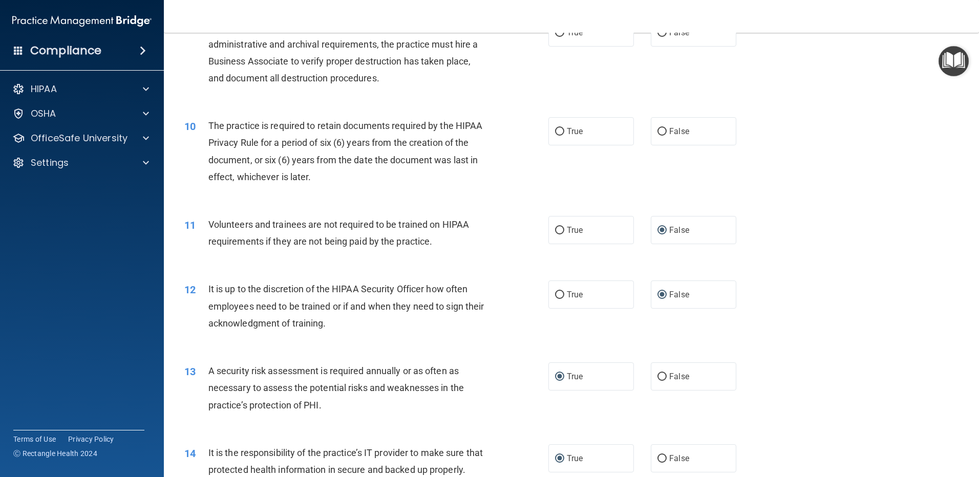
scroll to position [711, 0]
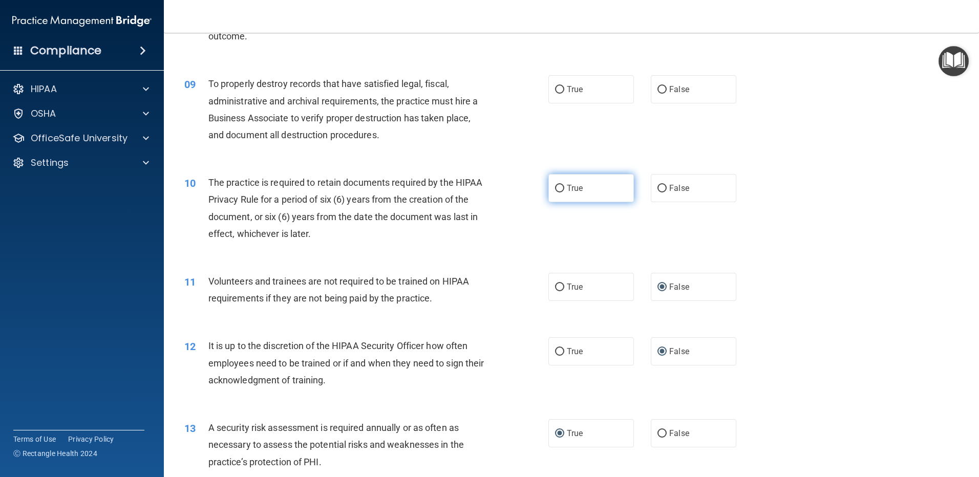
click at [555, 186] on input "True" at bounding box center [559, 189] width 9 height 8
radio input "true"
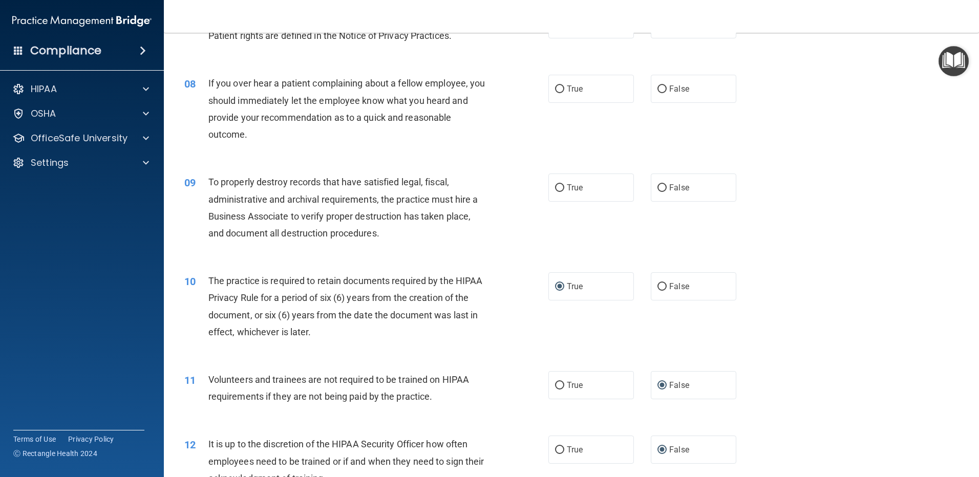
scroll to position [608, 0]
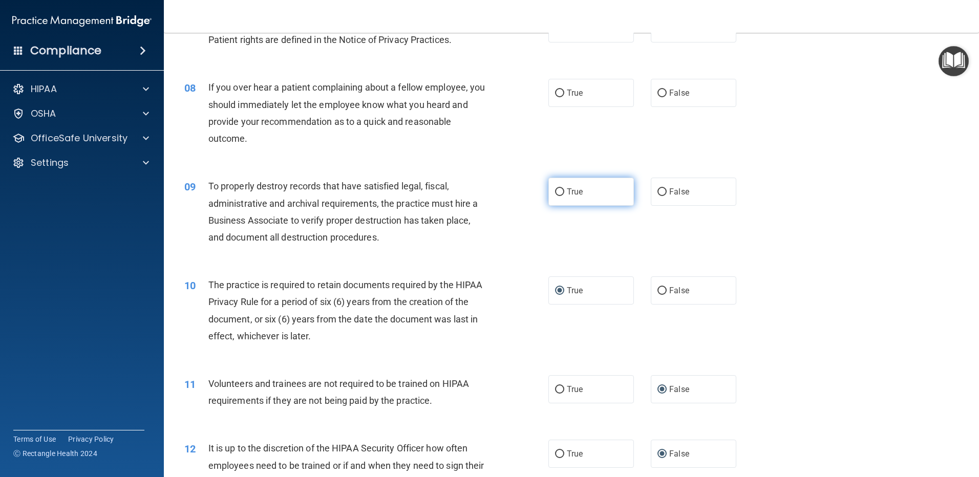
click at [559, 192] on input "True" at bounding box center [559, 192] width 9 height 8
radio input "true"
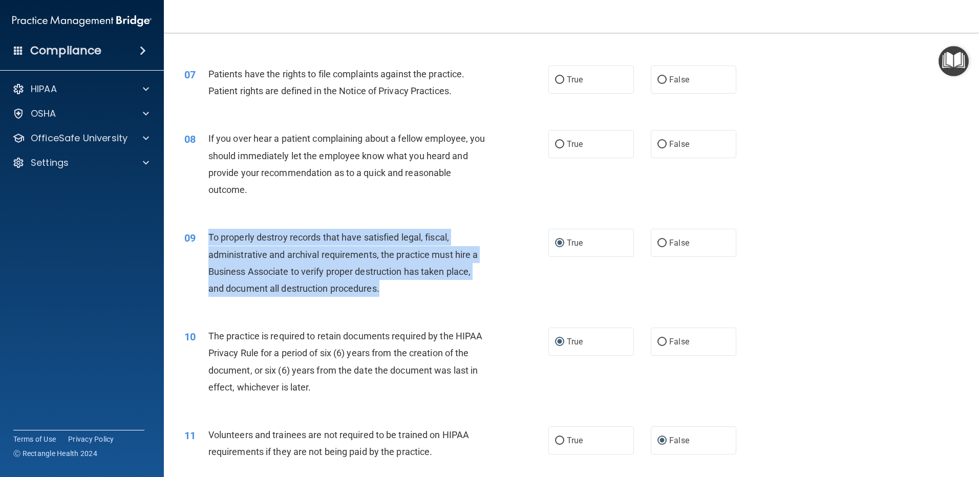
drag, startPoint x: 384, startPoint y: 292, endPoint x: 208, endPoint y: 229, distance: 186.6
click at [208, 229] on div "To properly destroy records that have satisfied legal, fiscal, administrative a…" at bounding box center [350, 263] width 285 height 68
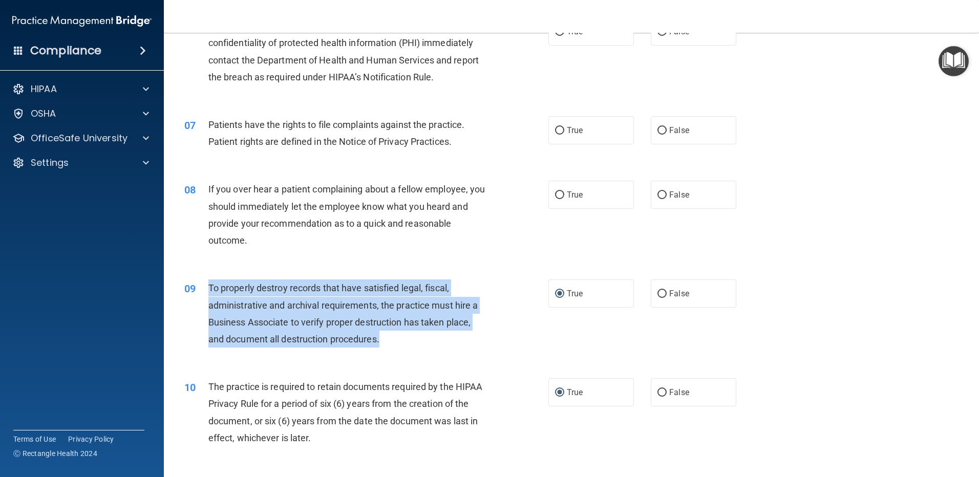
scroll to position [455, 0]
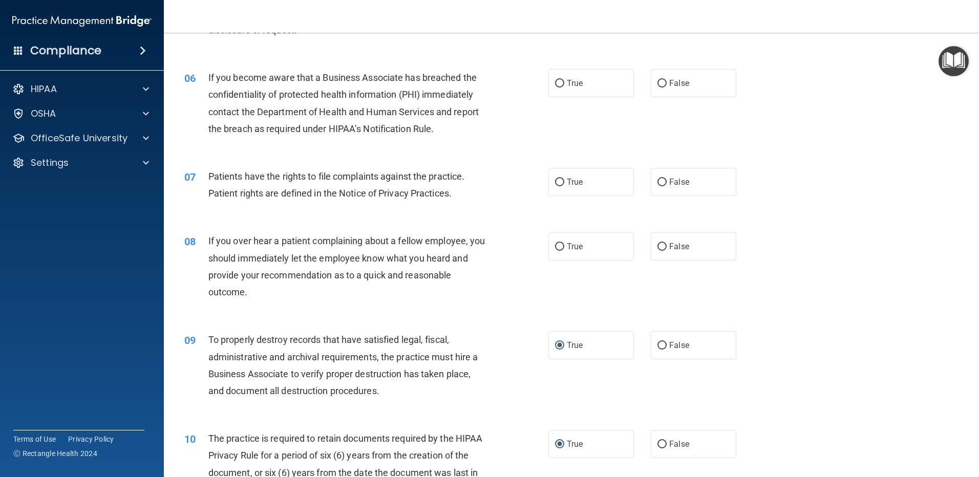
click at [368, 281] on div "If you over hear a patient complaining about a fellow employee, you should imme…" at bounding box center [350, 266] width 285 height 68
click at [657, 247] on input "False" at bounding box center [661, 247] width 9 height 8
radio input "true"
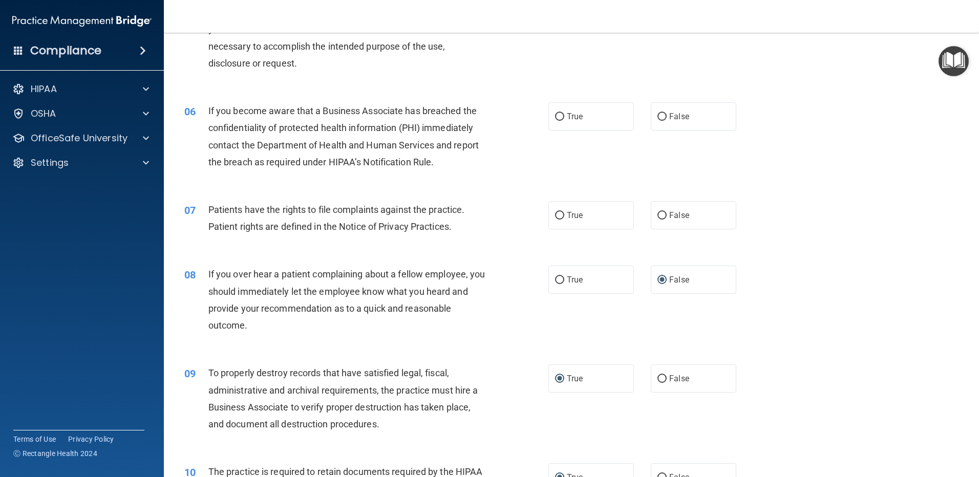
scroll to position [403, 0]
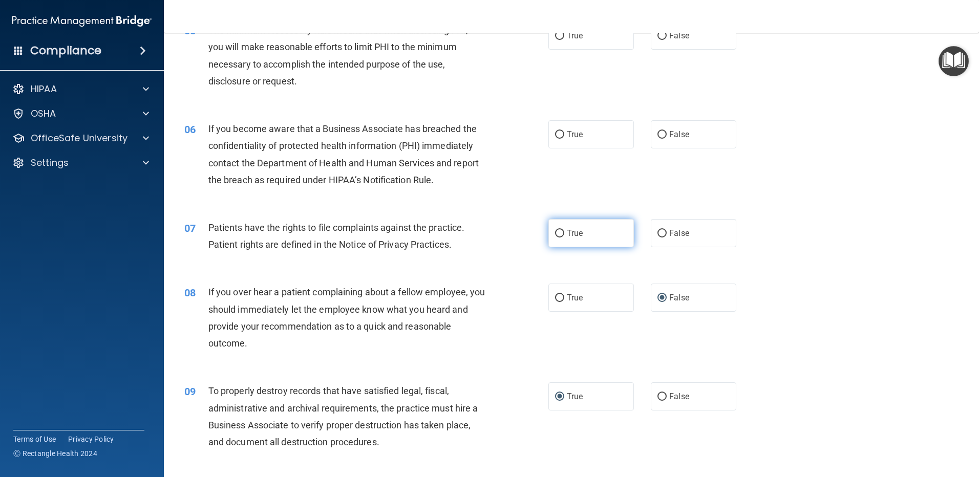
click at [555, 231] on input "True" at bounding box center [559, 234] width 9 height 8
radio input "true"
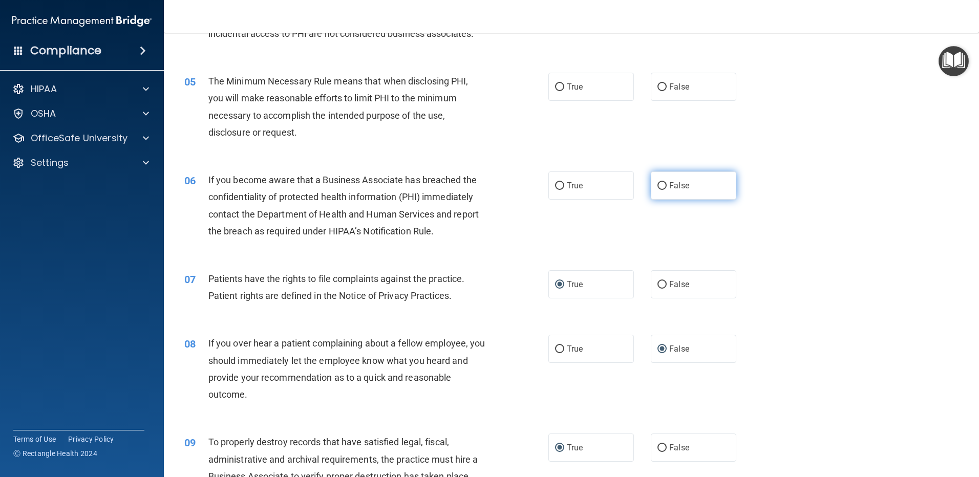
click at [657, 187] on input "False" at bounding box center [661, 186] width 9 height 8
radio input "true"
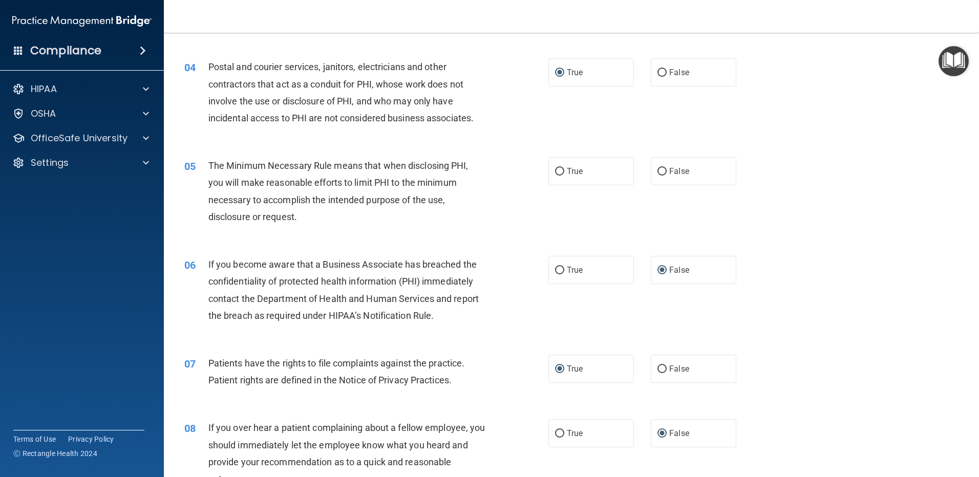
scroll to position [250, 0]
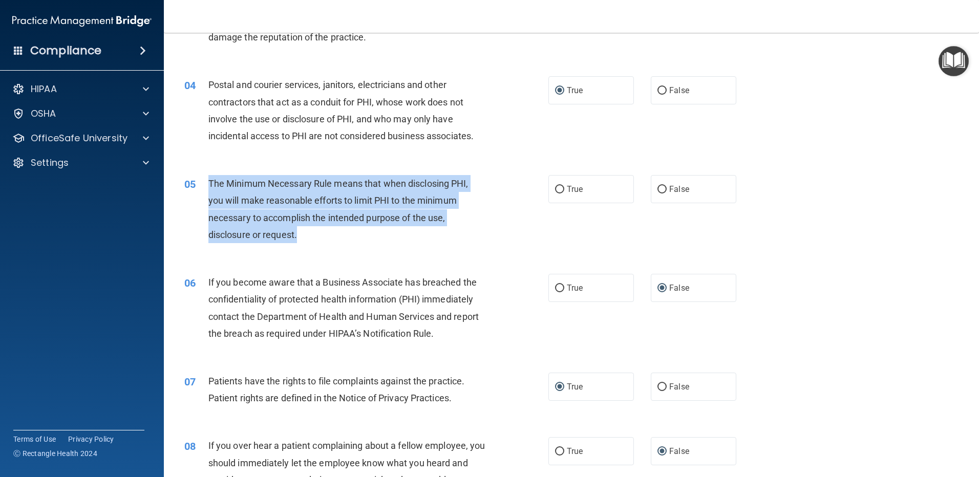
drag, startPoint x: 308, startPoint y: 236, endPoint x: 205, endPoint y: 179, distance: 117.8
click at [205, 179] on div "05 The Minimum Necessary Rule means that when disclosing PHI, you will make rea…" at bounding box center [366, 211] width 395 height 73
click at [555, 188] on input "True" at bounding box center [559, 190] width 9 height 8
radio input "true"
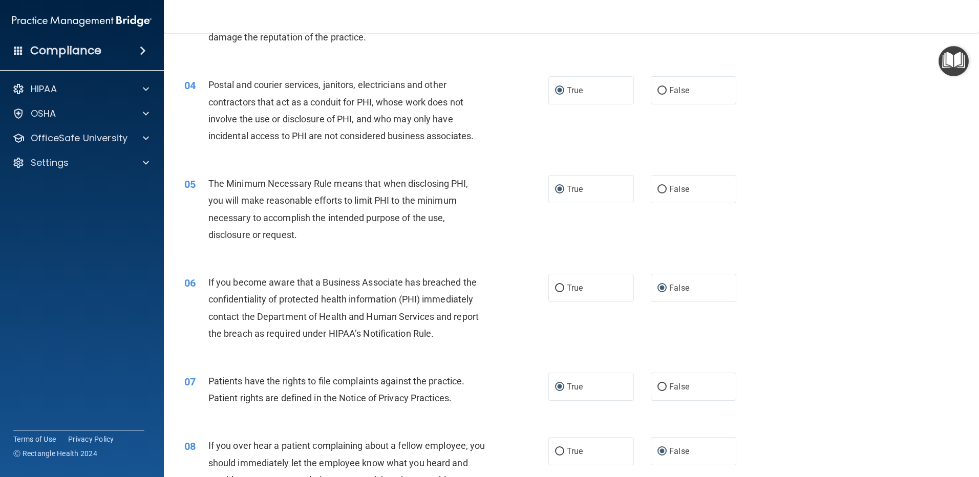
click at [529, 141] on div "04 Postal and courier services, janitors, electricians and other contractors th…" at bounding box center [366, 112] width 395 height 73
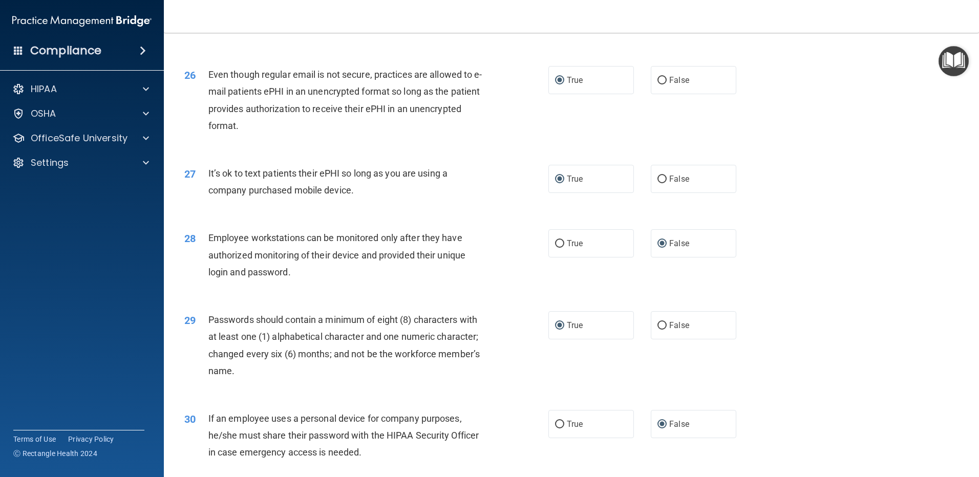
scroll to position [2093, 0]
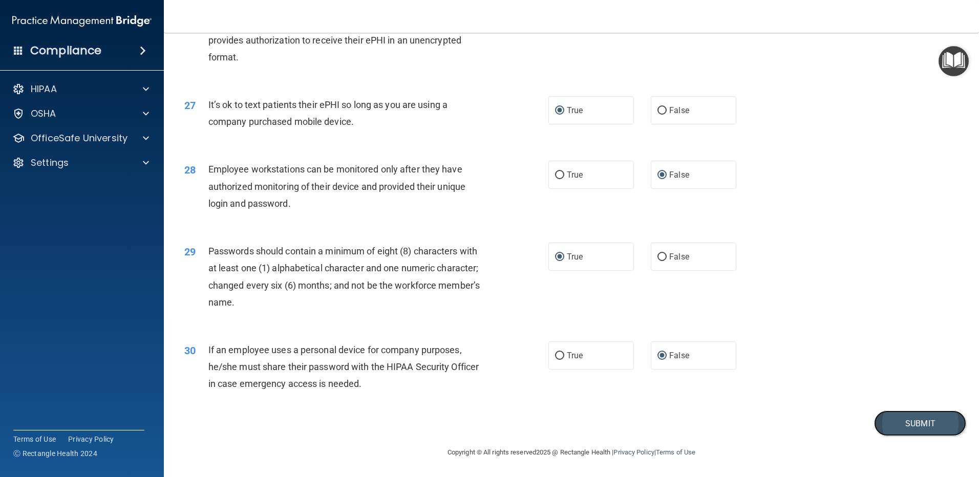
click at [877, 415] on button "Submit" at bounding box center [920, 424] width 92 height 26
click at [877, 422] on button "Submit" at bounding box center [920, 424] width 92 height 26
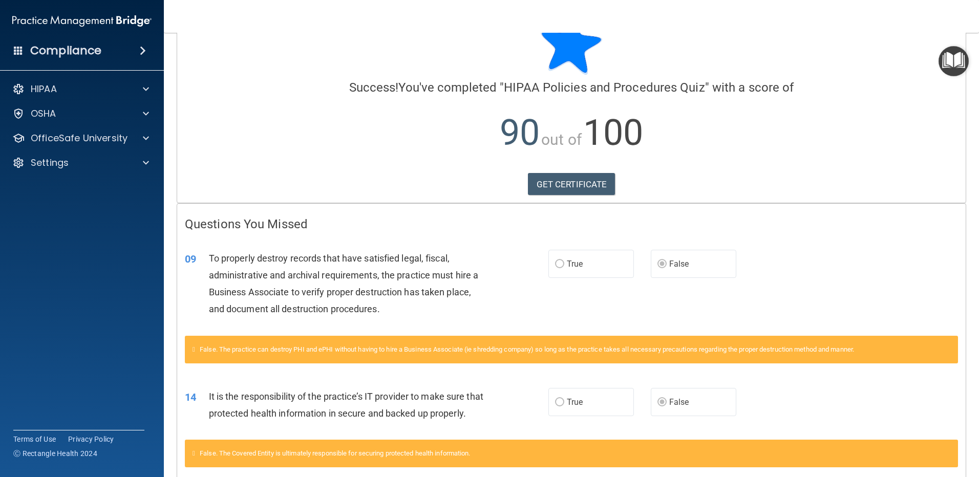
scroll to position [159, 0]
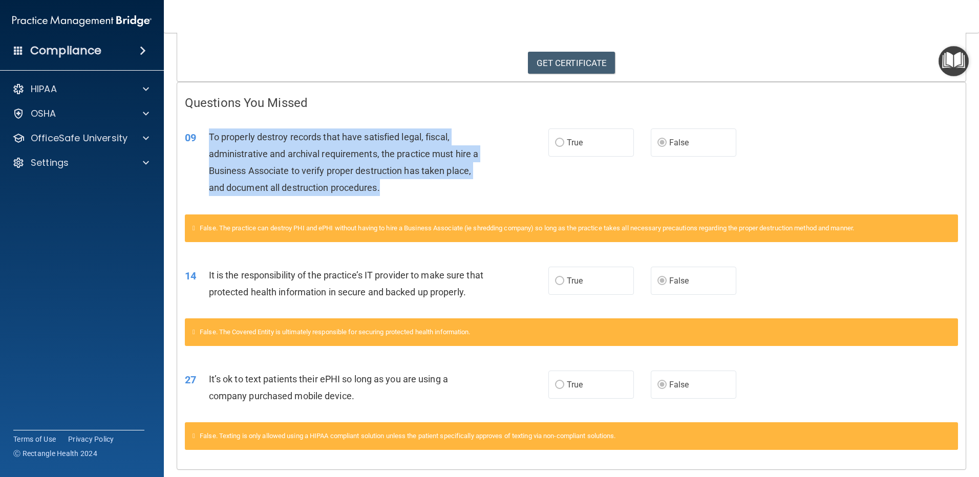
drag, startPoint x: 230, startPoint y: 142, endPoint x: 389, endPoint y: 181, distance: 162.9
click at [389, 181] on div "To properly destroy records that have satisfied legal, fiscal, administrative a…" at bounding box center [351, 163] width 284 height 68
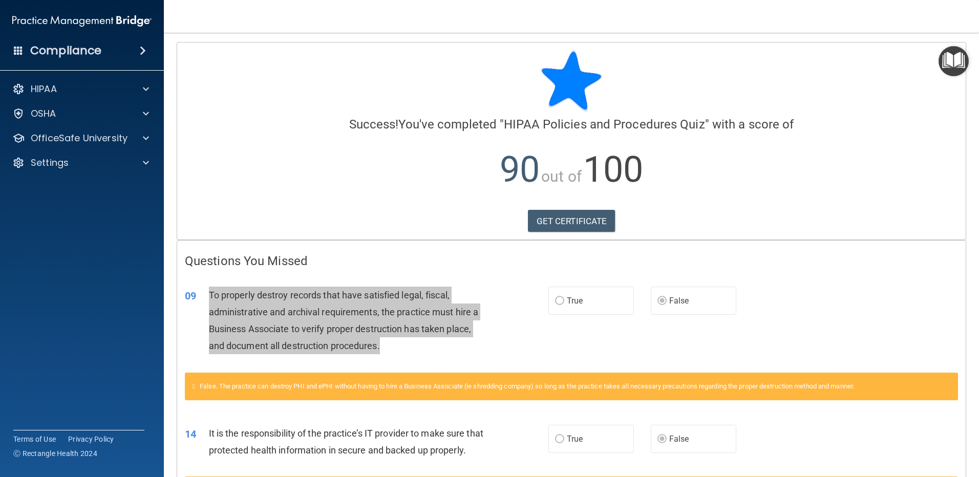
scroll to position [0, 0]
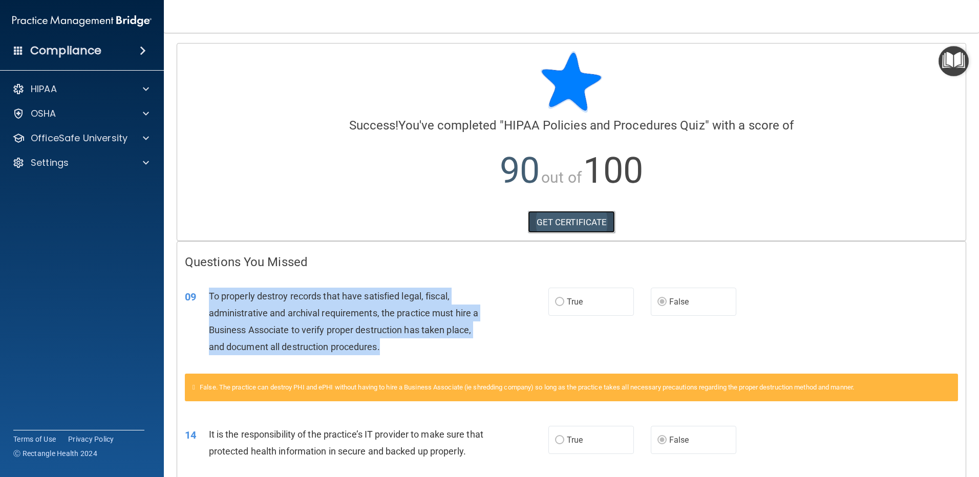
click at [557, 224] on link "GET CERTIFICATE" at bounding box center [572, 222] width 88 height 23
click at [68, 134] on p "OfficeSafe University" at bounding box center [79, 138] width 97 height 12
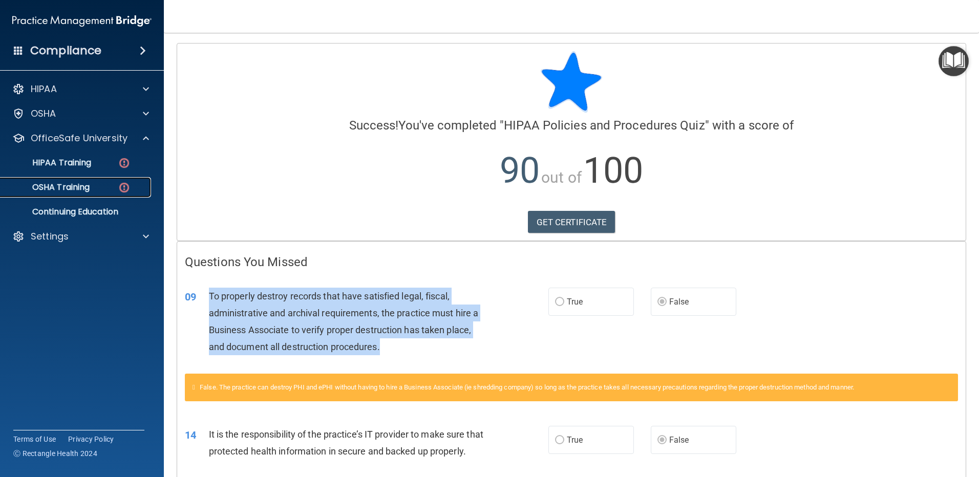
click at [88, 183] on p "OSHA Training" at bounding box center [48, 187] width 83 height 10
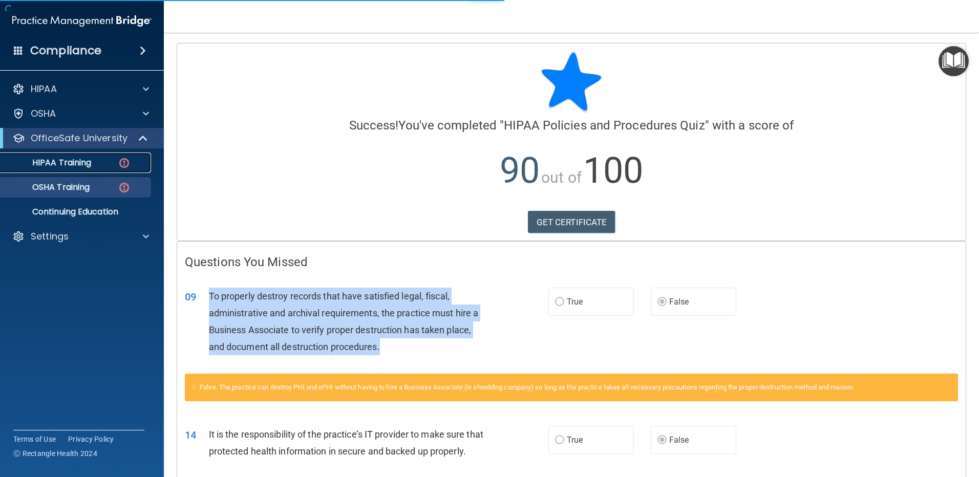
click at [87, 169] on link "HIPAA Training" at bounding box center [70, 163] width 161 height 20
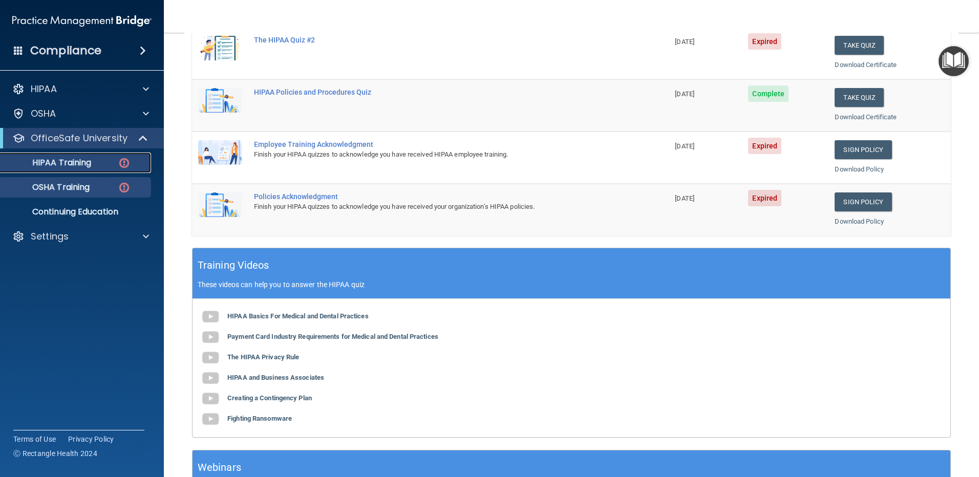
scroll to position [205, 0]
click at [66, 192] on p "OSHA Training" at bounding box center [48, 187] width 83 height 10
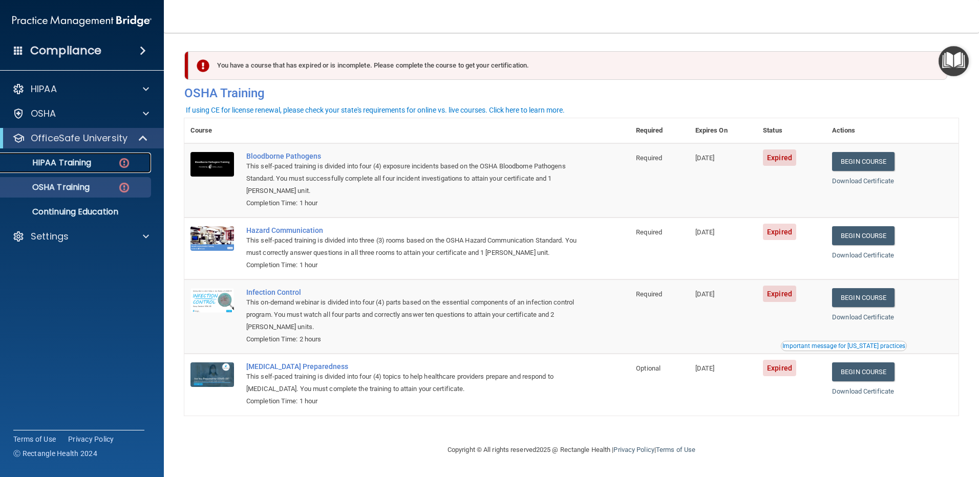
click at [89, 162] on p "HIPAA Training" at bounding box center [49, 163] width 84 height 10
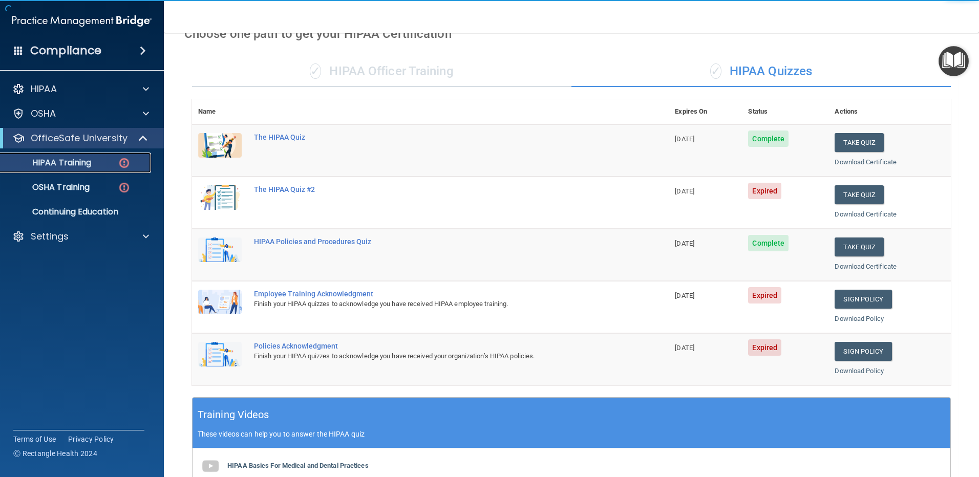
scroll to position [51, 0]
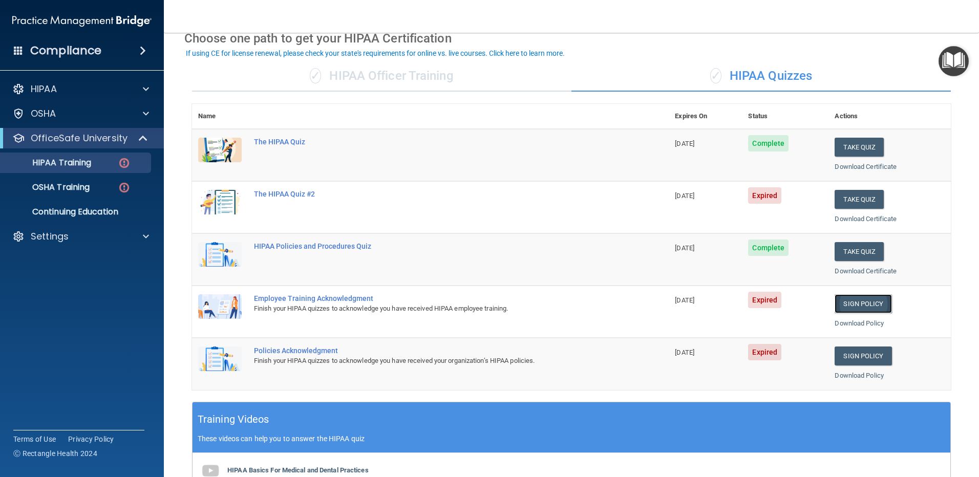
click at [856, 308] on link "Sign Policy" at bounding box center [863, 303] width 57 height 19
click at [844, 356] on link "Sign Policy" at bounding box center [863, 356] width 57 height 19
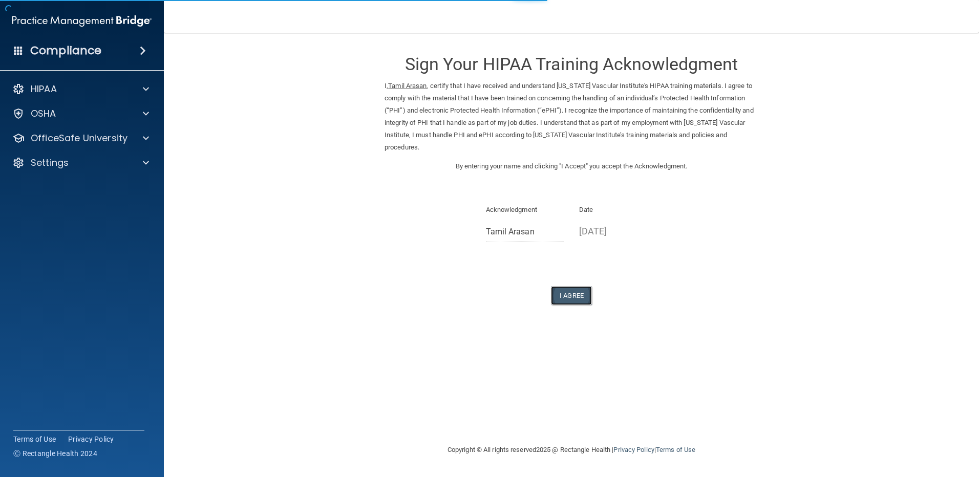
click at [570, 287] on button "I Agree" at bounding box center [571, 295] width 41 height 19
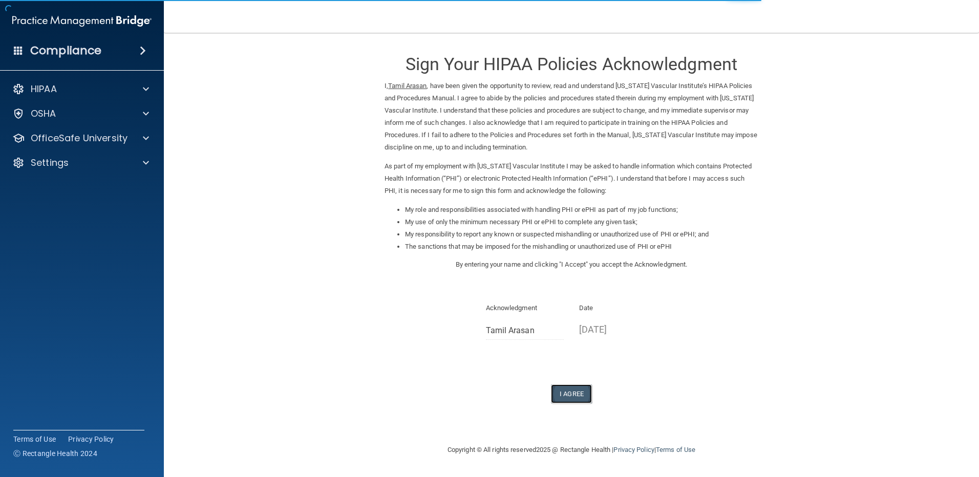
click at [564, 391] on button "I Agree" at bounding box center [571, 394] width 41 height 19
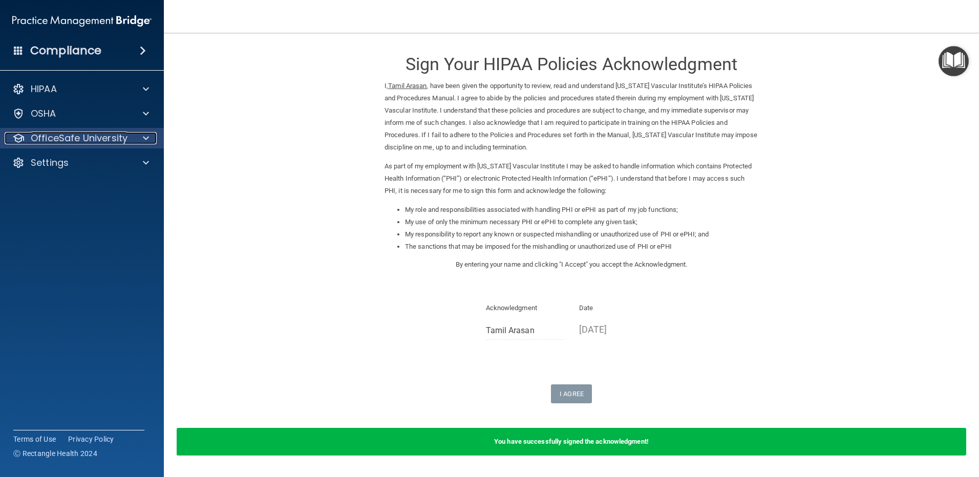
click at [112, 141] on p "OfficeSafe University" at bounding box center [79, 138] width 97 height 12
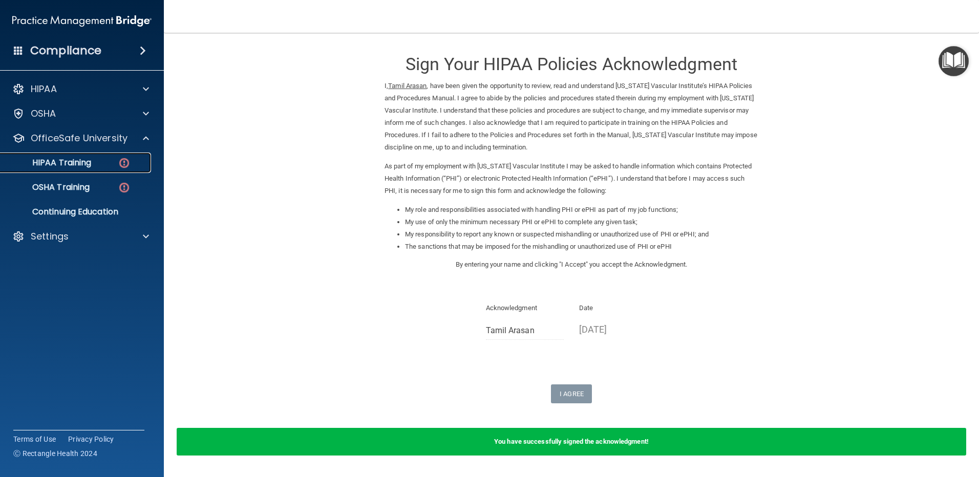
click at [97, 159] on div "HIPAA Training" at bounding box center [77, 163] width 140 height 10
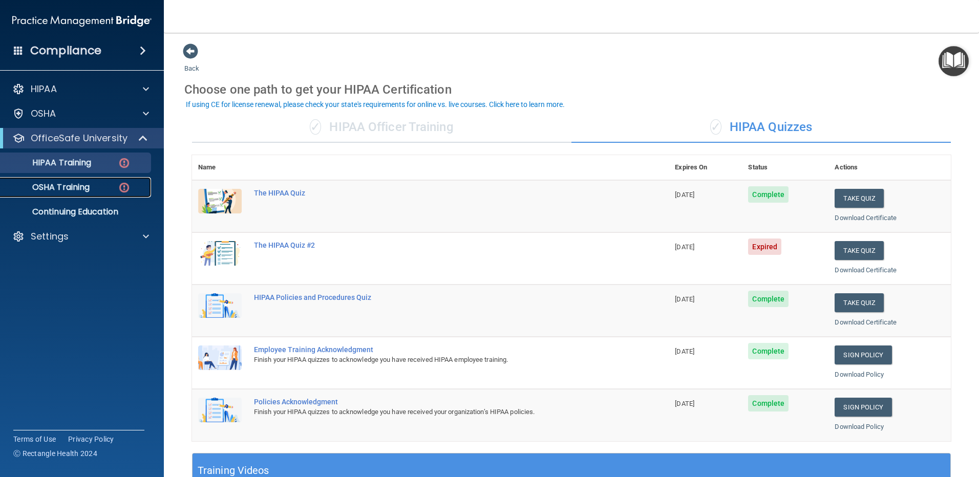
click at [75, 187] on p "OSHA Training" at bounding box center [48, 187] width 83 height 10
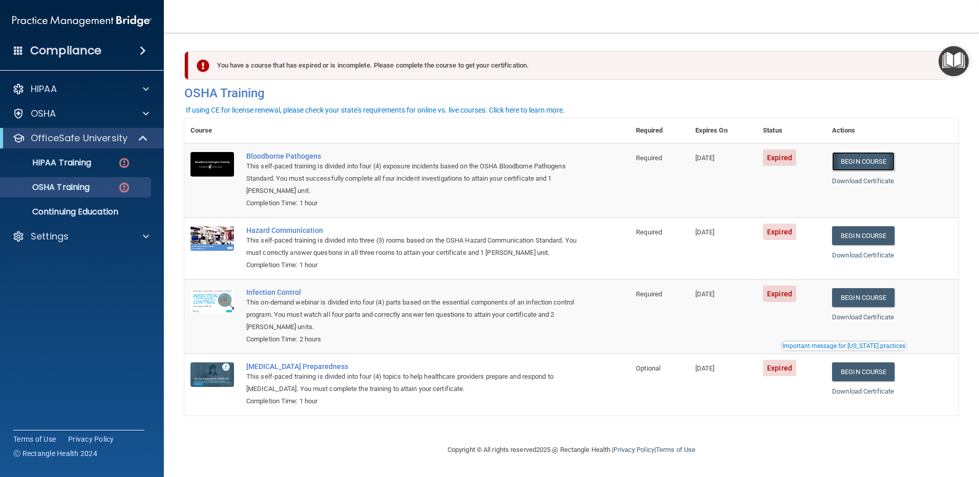
click at [870, 160] on link "Begin Course" at bounding box center [863, 161] width 62 height 19
